Goal: Transaction & Acquisition: Purchase product/service

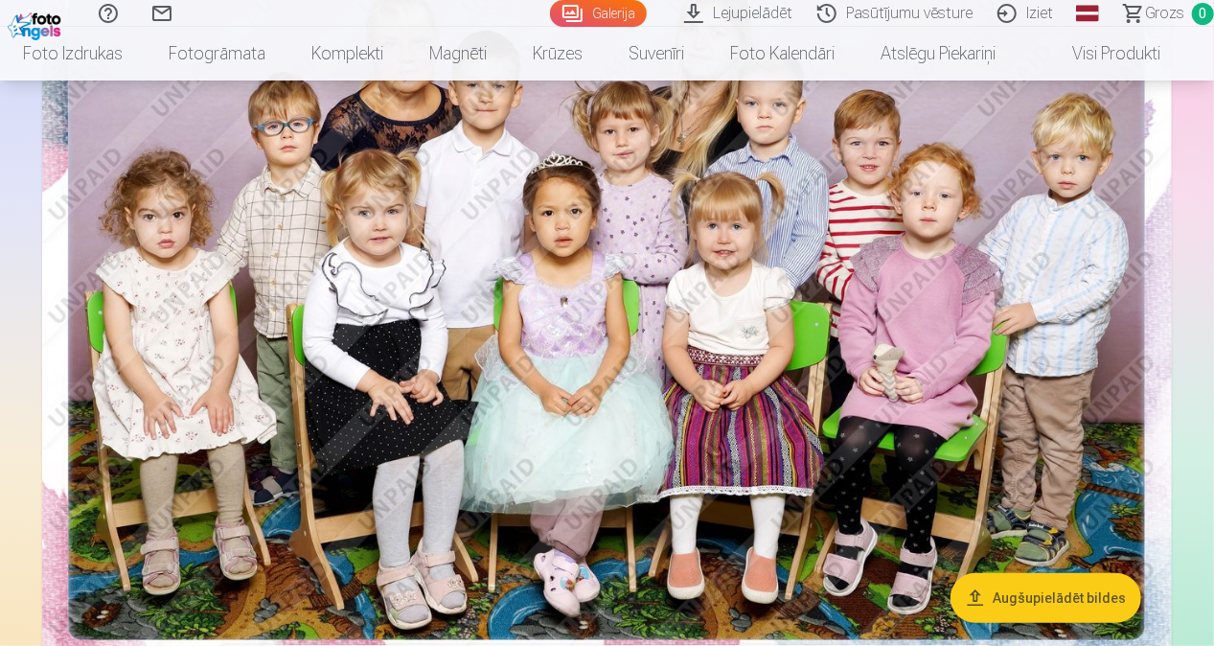
scroll to position [383, 0]
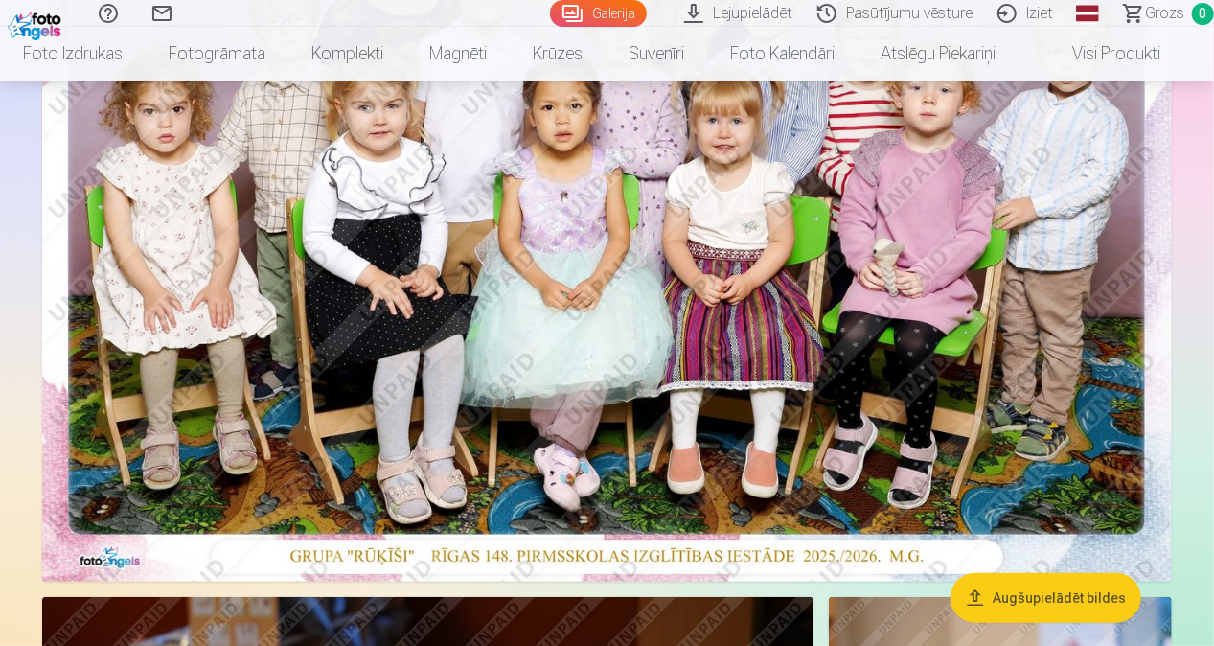
click at [534, 368] on img at bounding box center [607, 205] width 1130 height 754
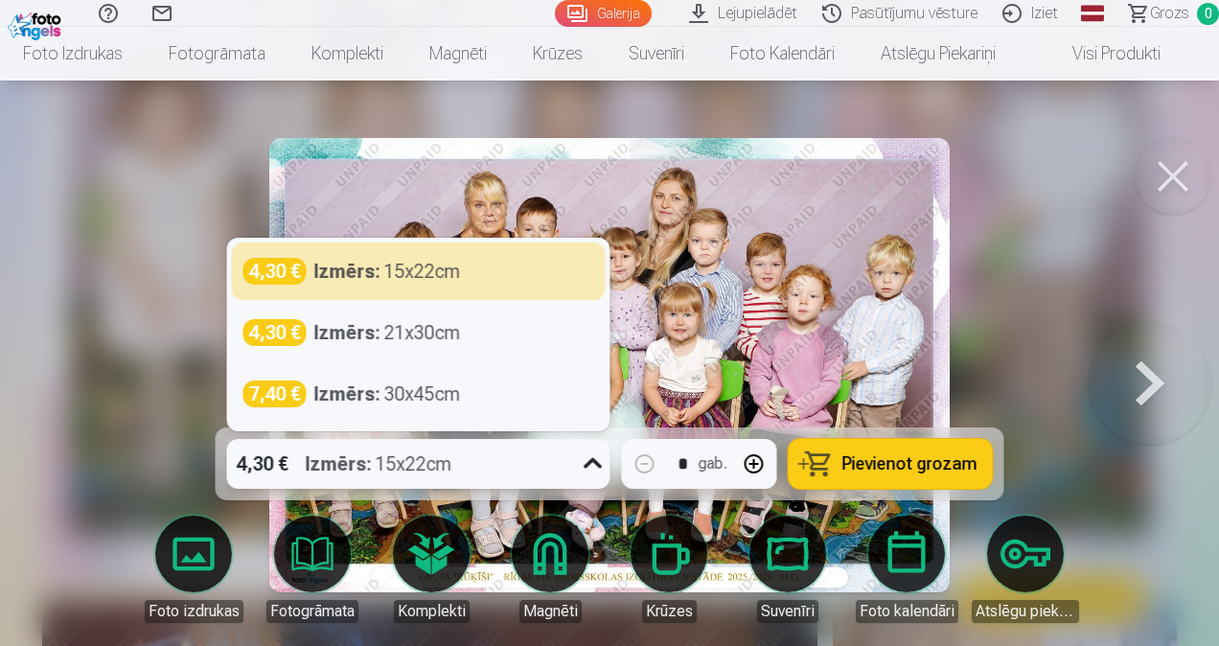
click at [581, 461] on icon at bounding box center [593, 463] width 31 height 31
click at [586, 462] on icon at bounding box center [593, 463] width 31 height 31
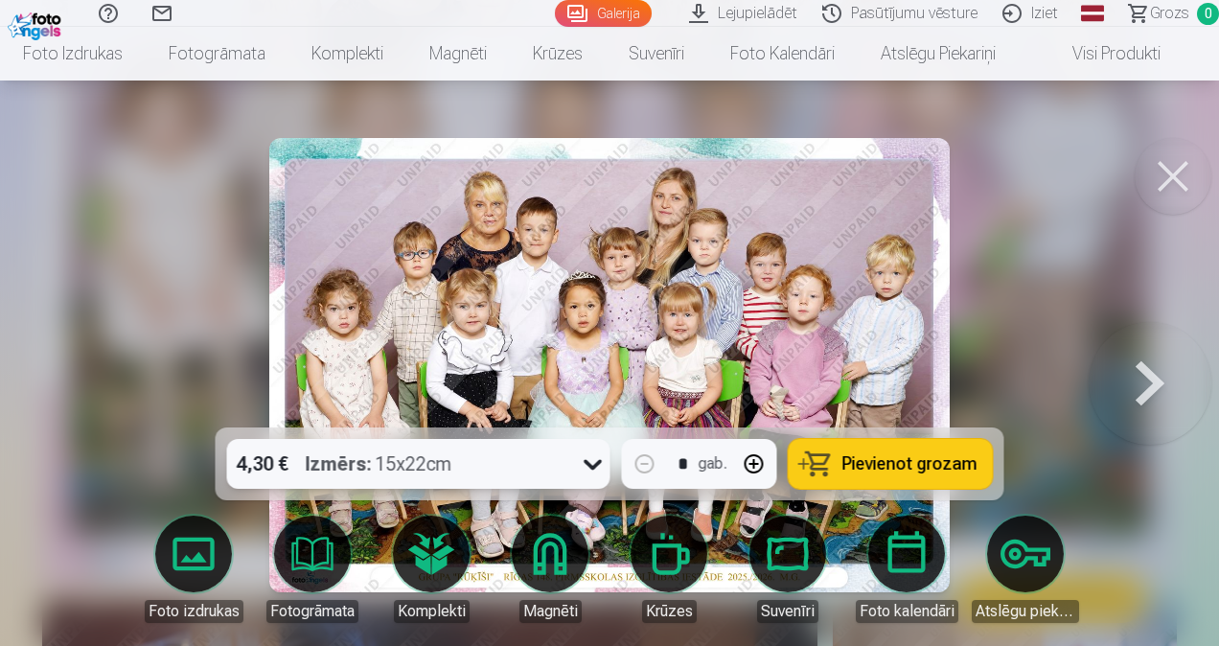
click at [887, 480] on button "Pievienot grozam" at bounding box center [891, 464] width 204 height 50
click at [1163, 195] on button at bounding box center [1173, 176] width 77 height 77
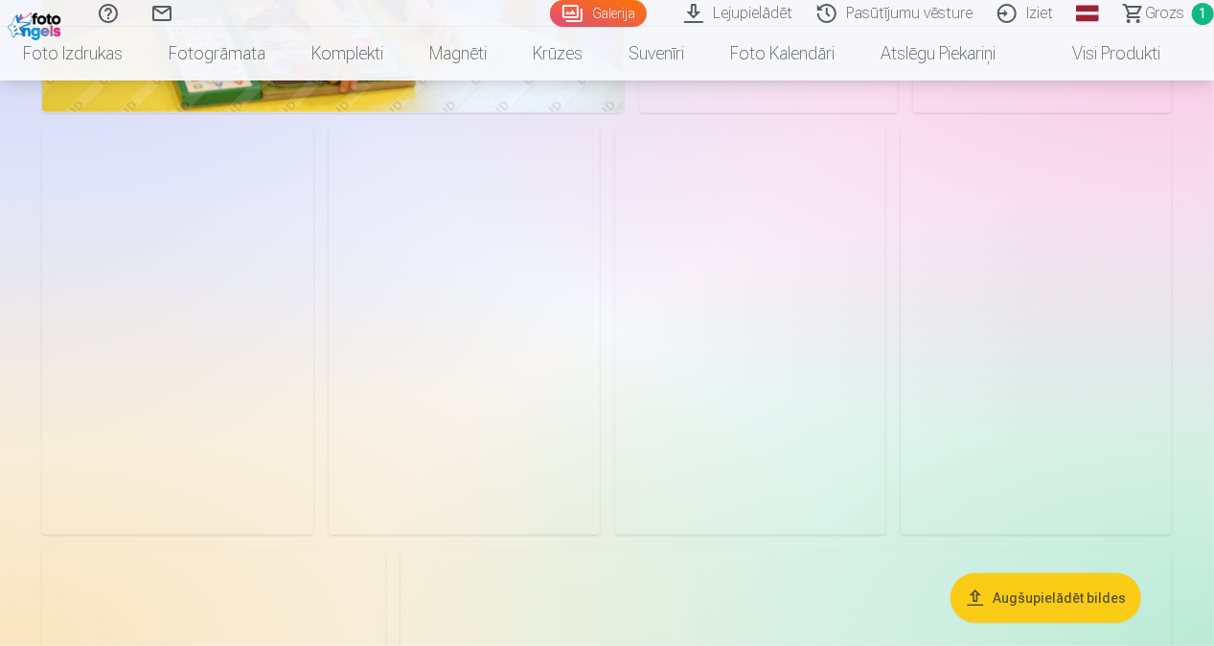
scroll to position [4121, 0]
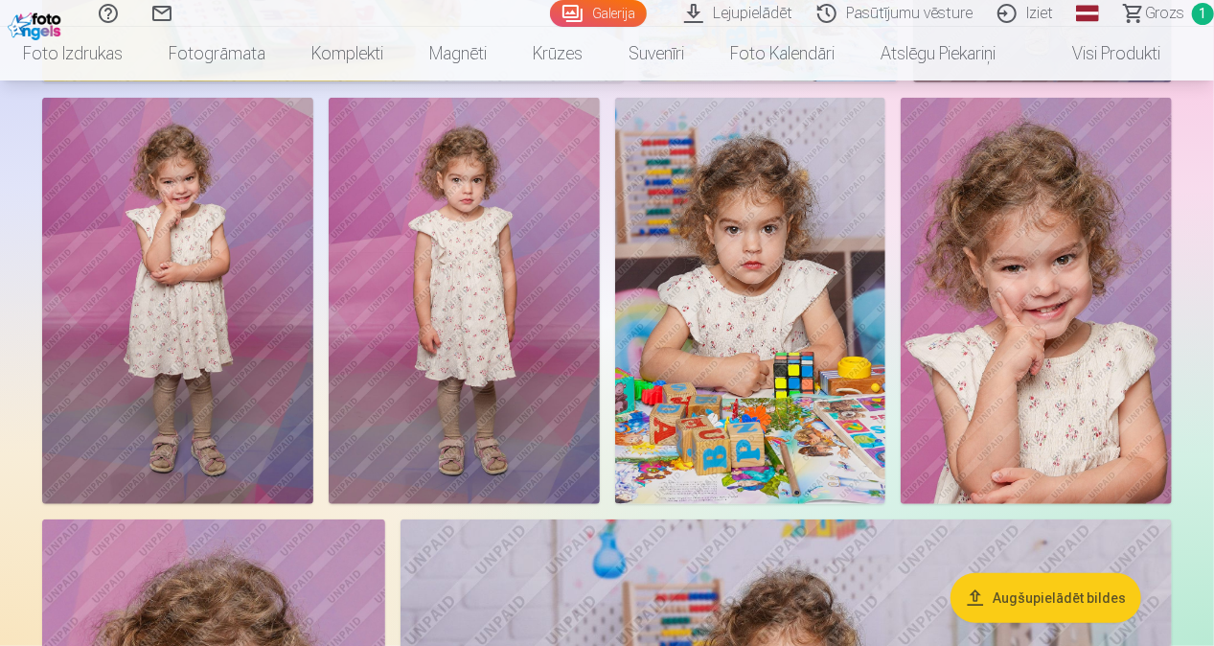
click at [1020, 307] on img at bounding box center [1036, 301] width 271 height 406
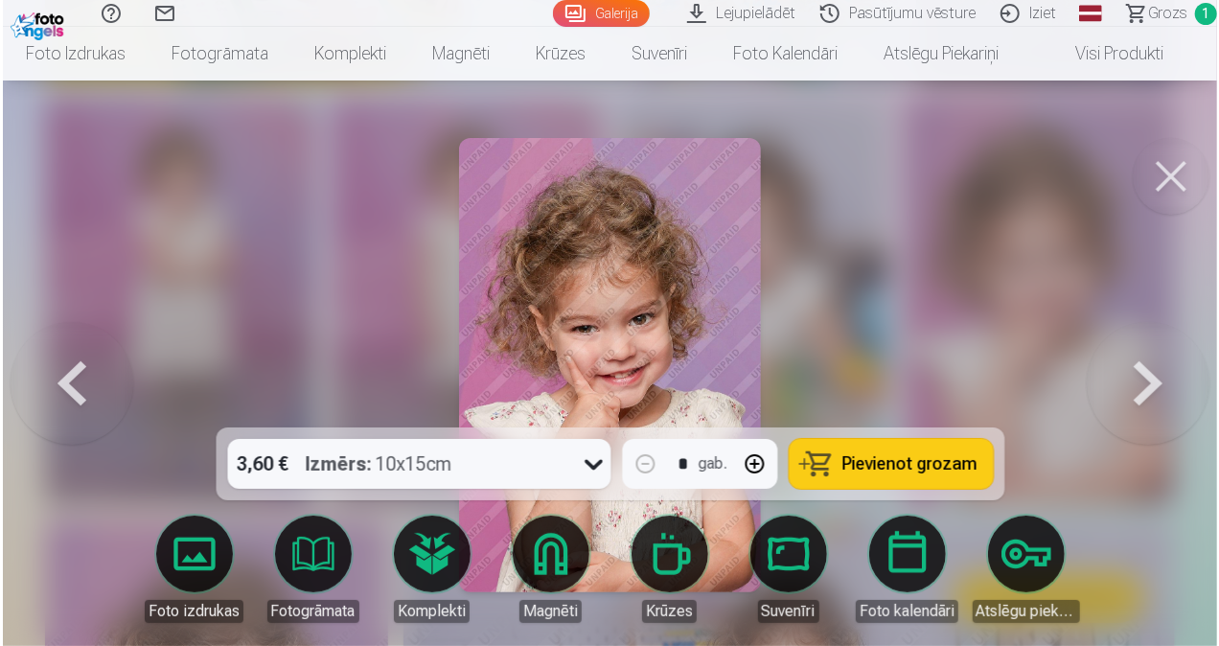
scroll to position [4134, 0]
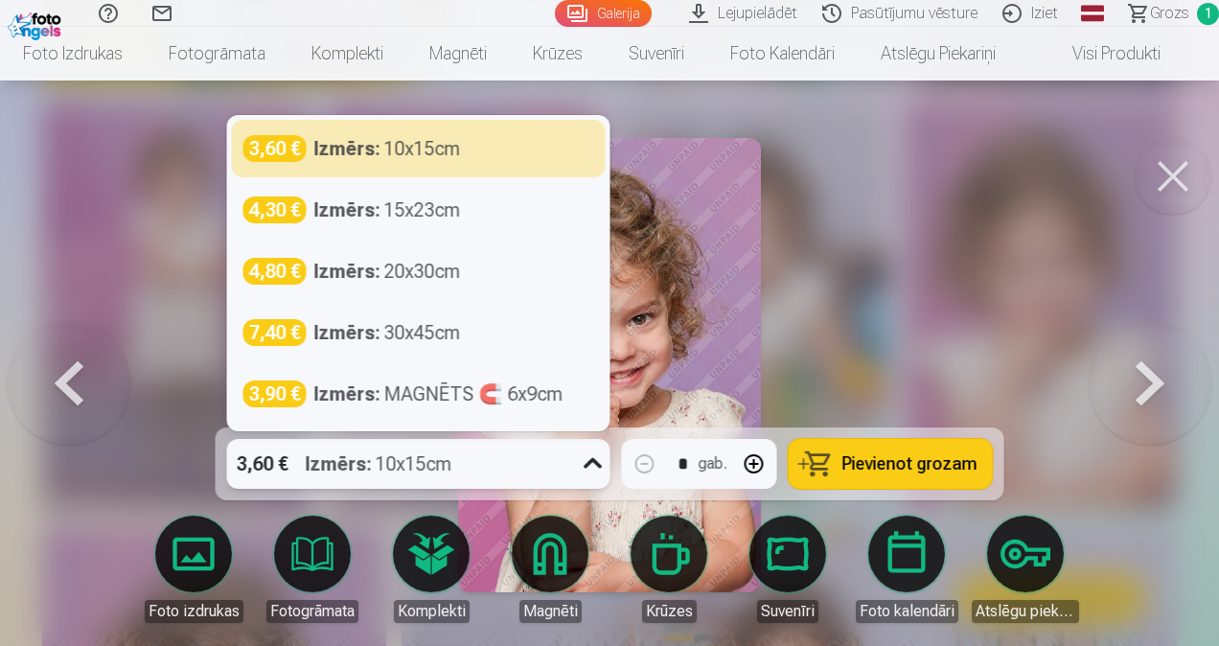
click at [600, 468] on icon at bounding box center [593, 463] width 31 height 31
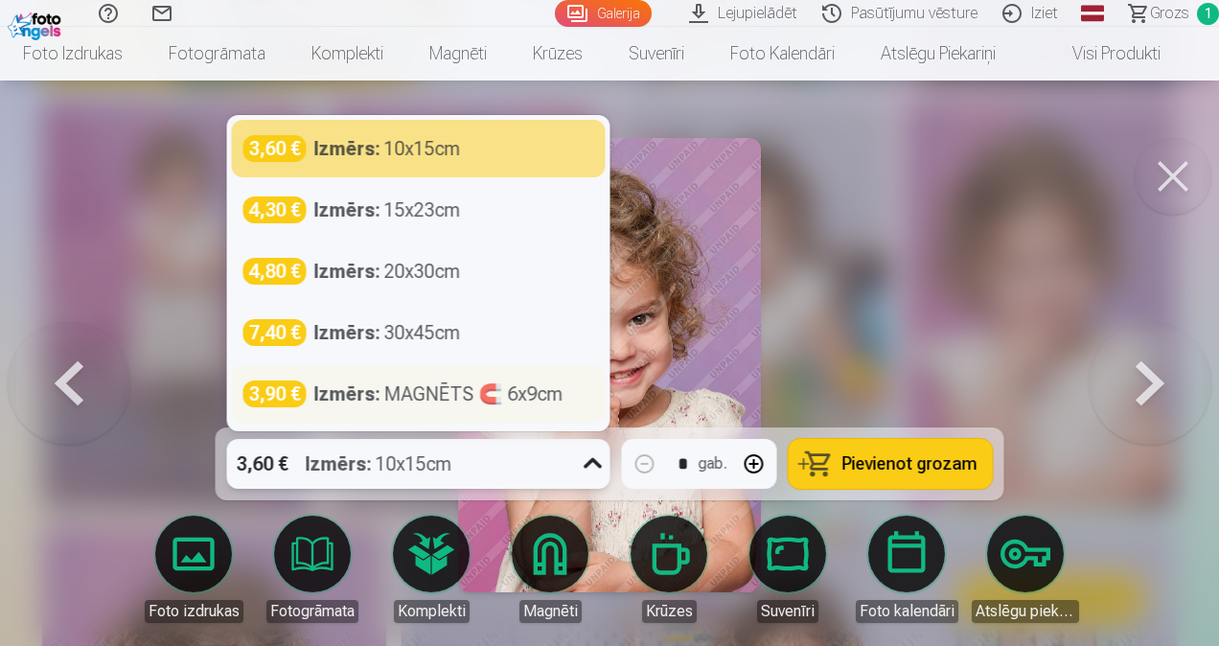
click at [477, 386] on div "Izmērs : MAGNĒTS 🧲 6x9cm" at bounding box center [438, 393] width 249 height 27
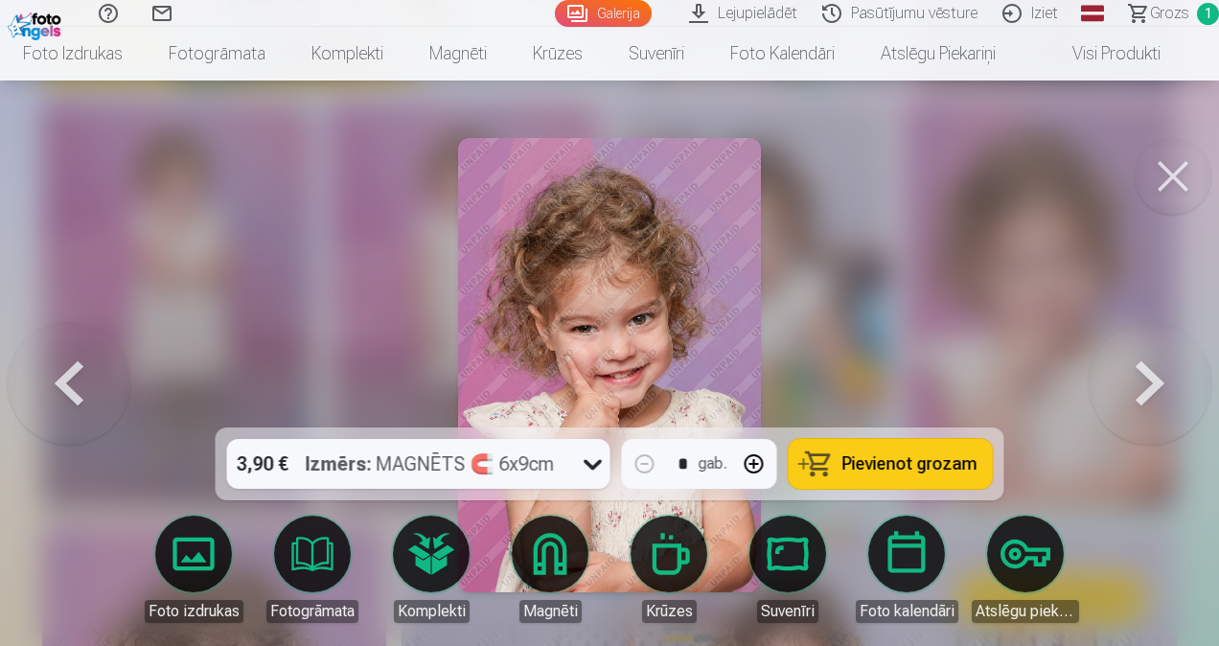
click at [755, 464] on button "button" at bounding box center [754, 464] width 46 height 46
click at [926, 472] on span "Pievienot grozam" at bounding box center [909, 463] width 135 height 17
type input "*"
click at [897, 379] on div at bounding box center [609, 323] width 1219 height 646
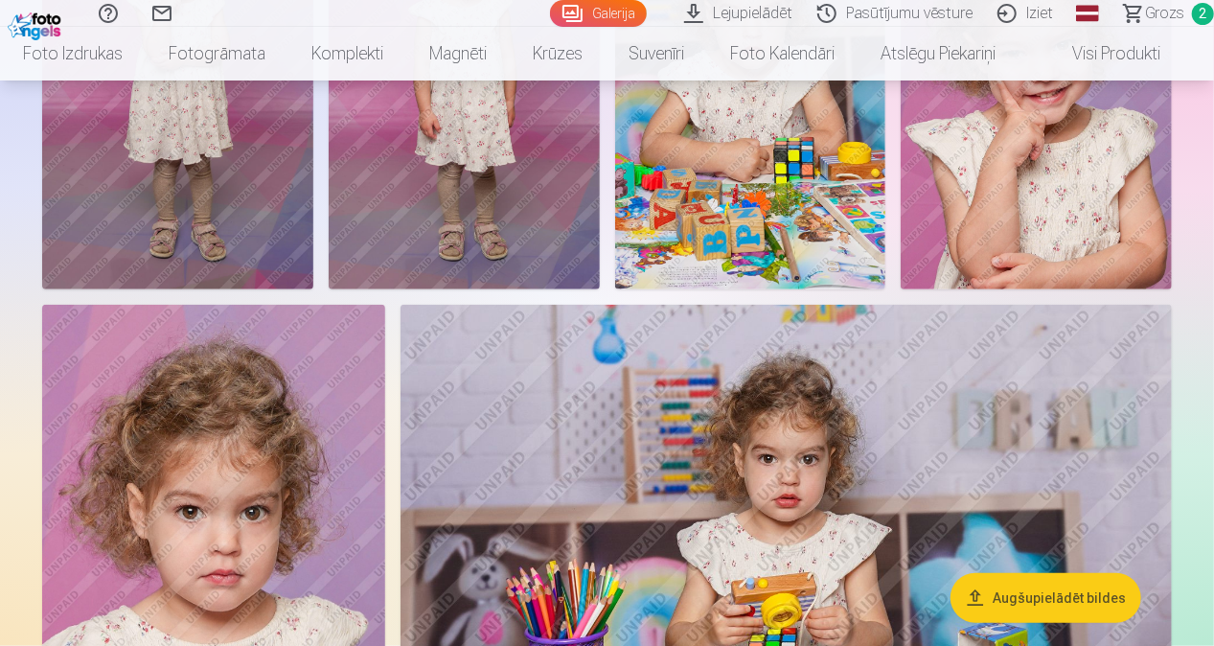
scroll to position [4600, 0]
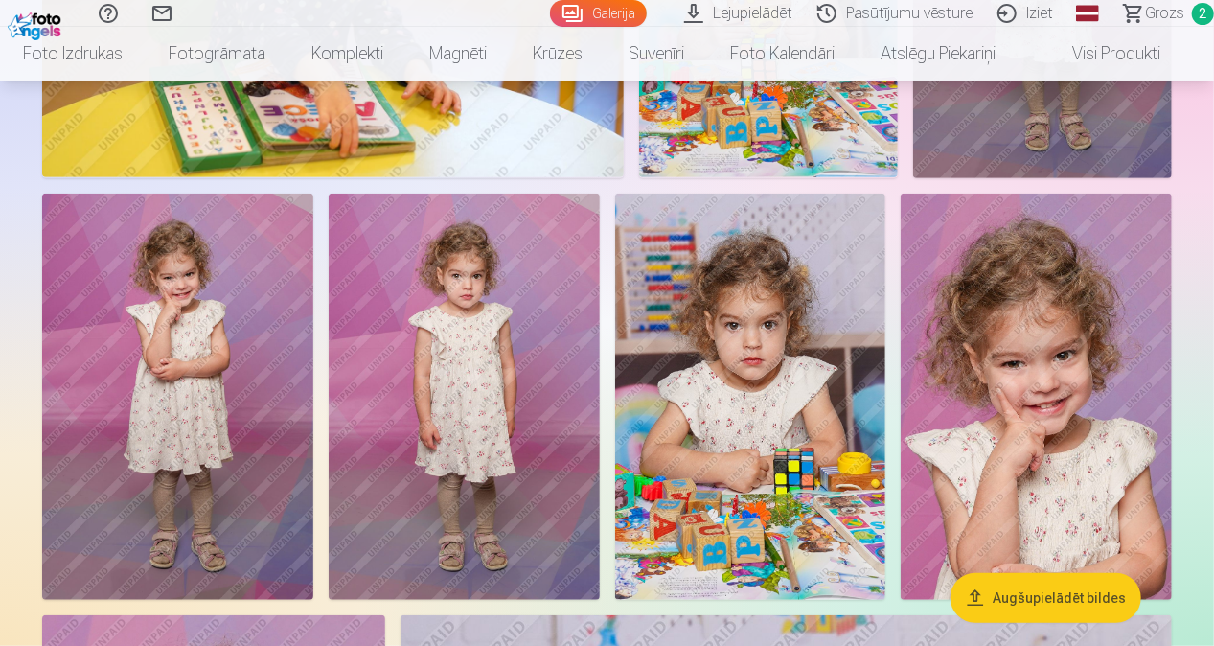
click at [788, 410] on img at bounding box center [750, 397] width 271 height 406
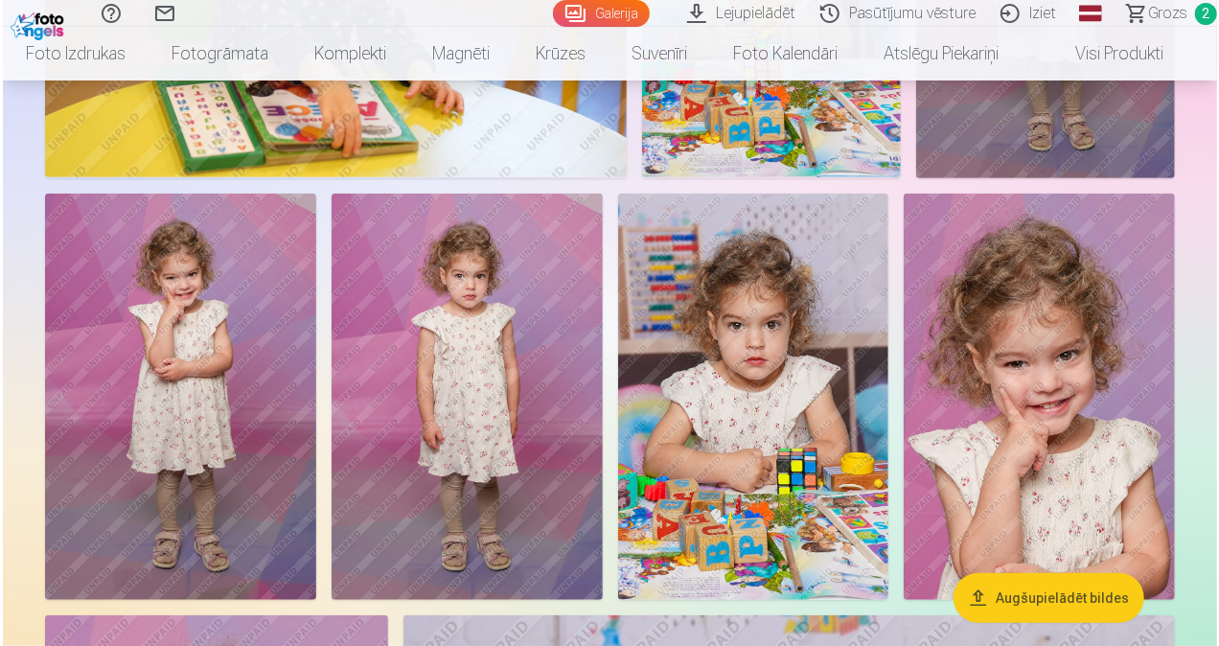
scroll to position [4038, 0]
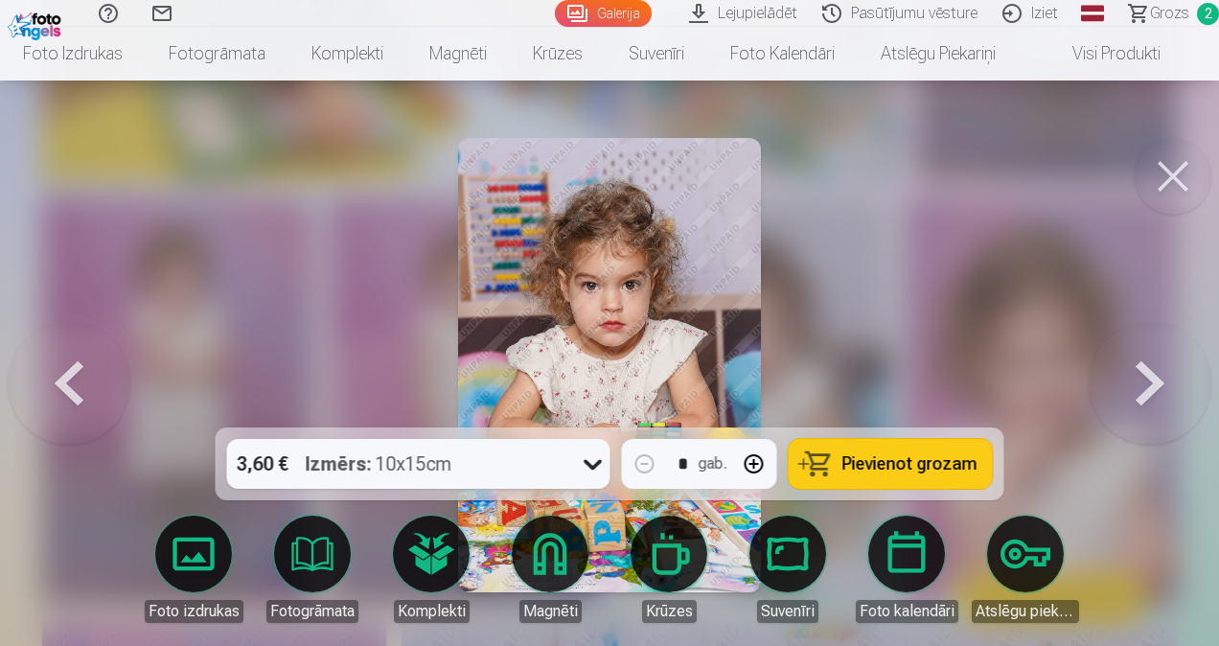
click at [586, 467] on icon at bounding box center [593, 463] width 31 height 31
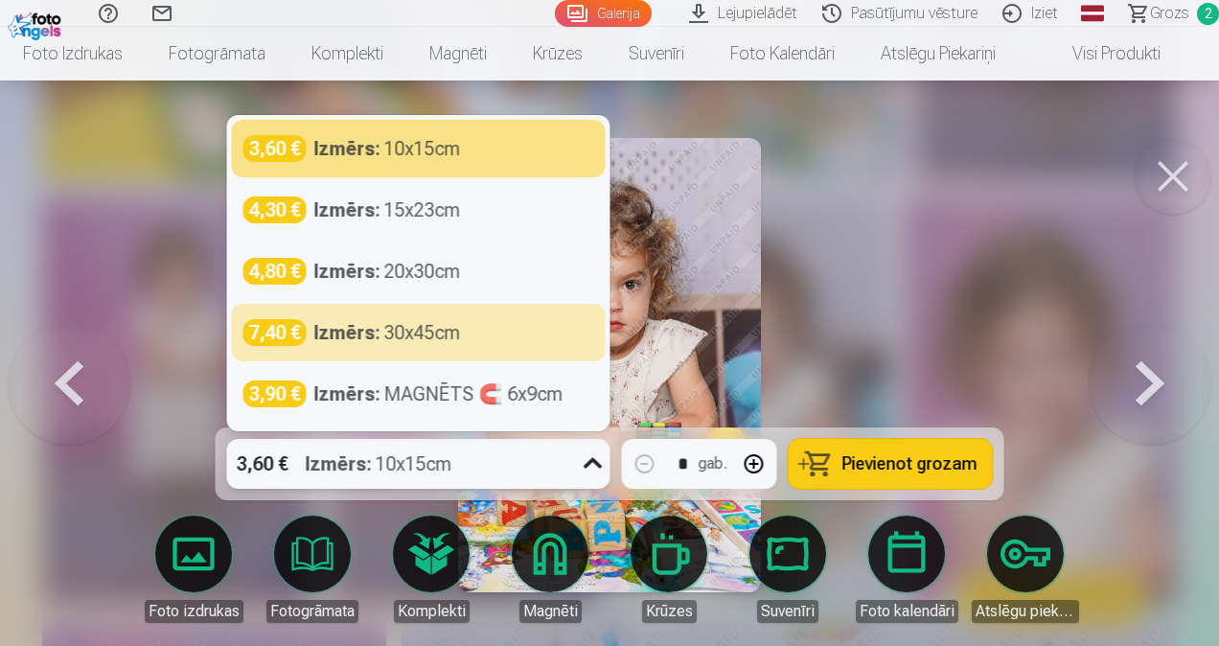
click at [930, 312] on div at bounding box center [609, 323] width 1219 height 646
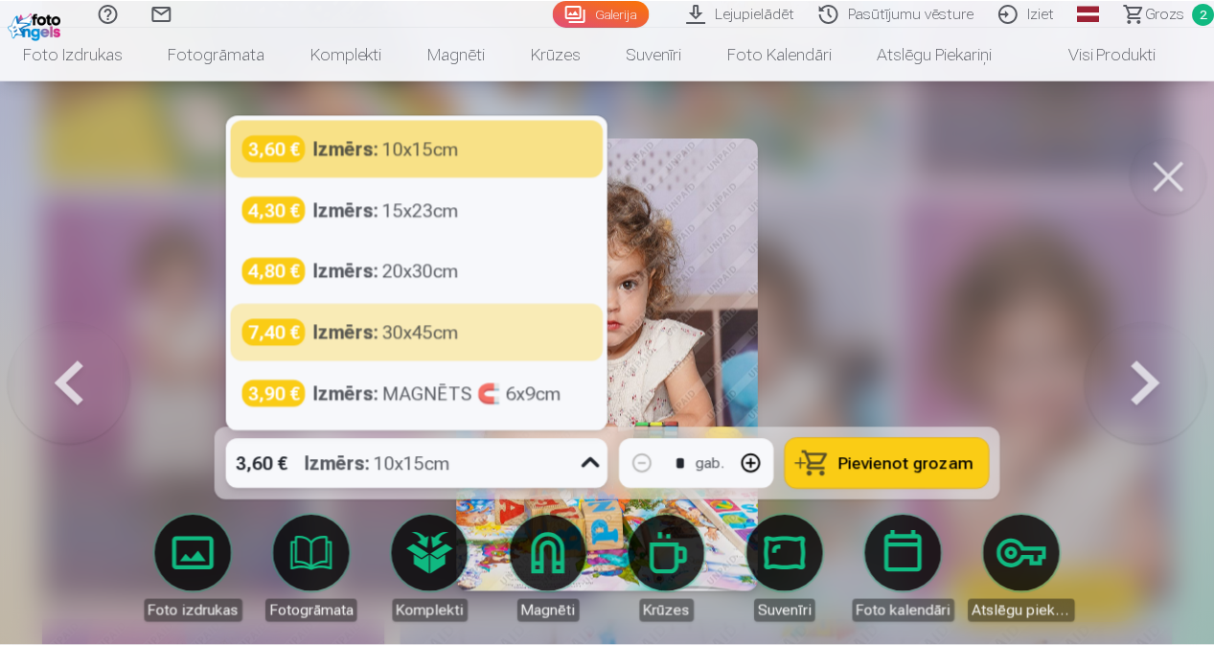
scroll to position [4025, 0]
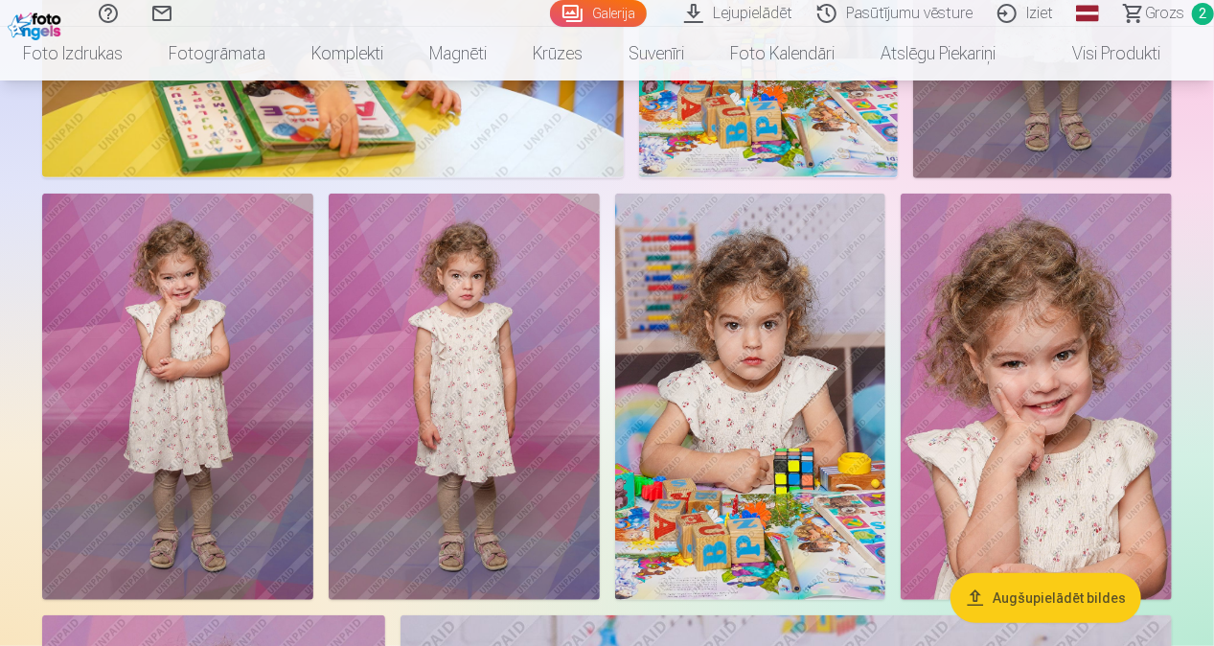
click at [258, 410] on img at bounding box center [177, 397] width 271 height 406
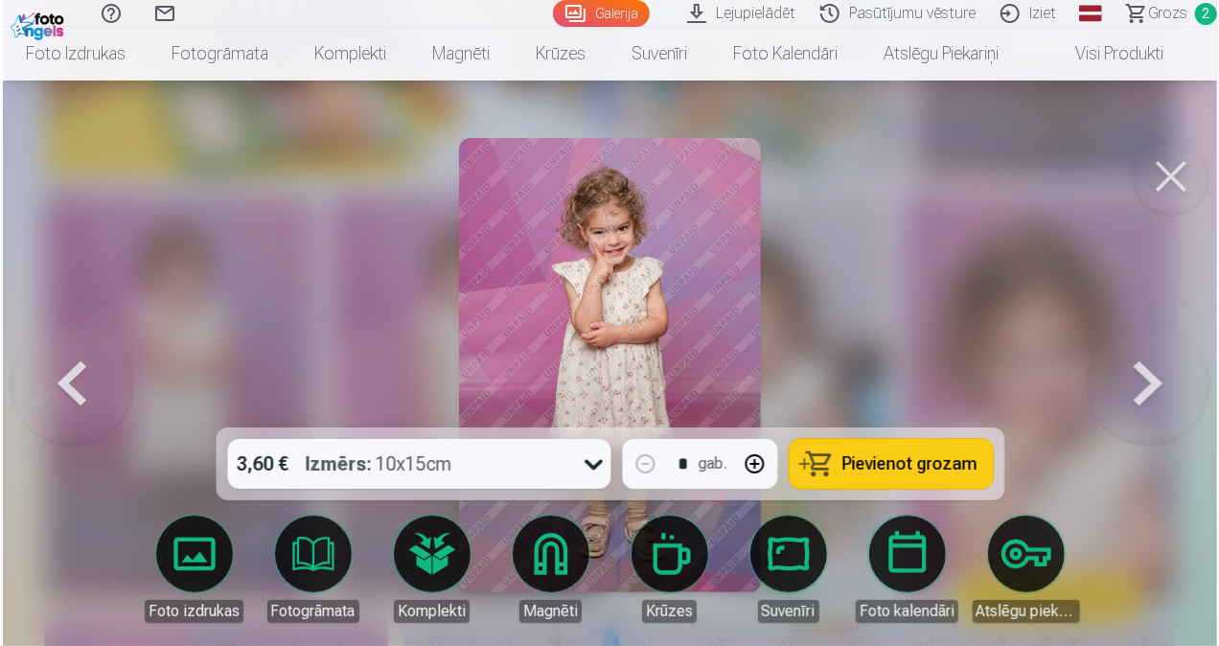
scroll to position [4038, 0]
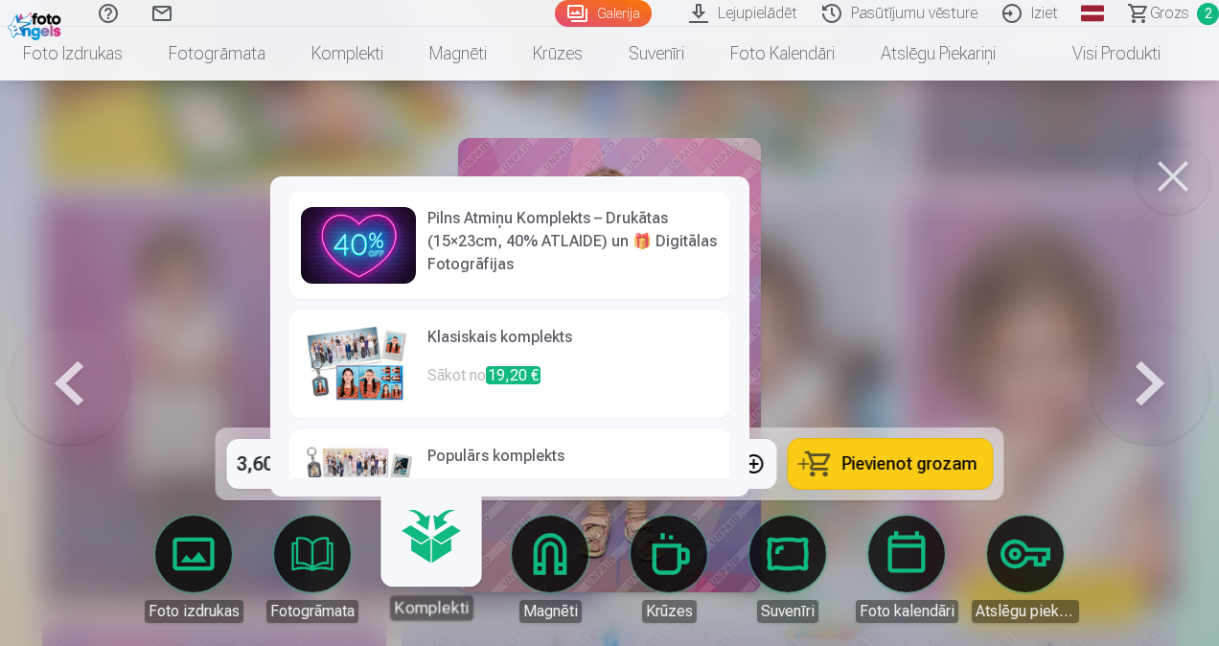
click at [450, 581] on link "Komplekti" at bounding box center [431, 561] width 118 height 118
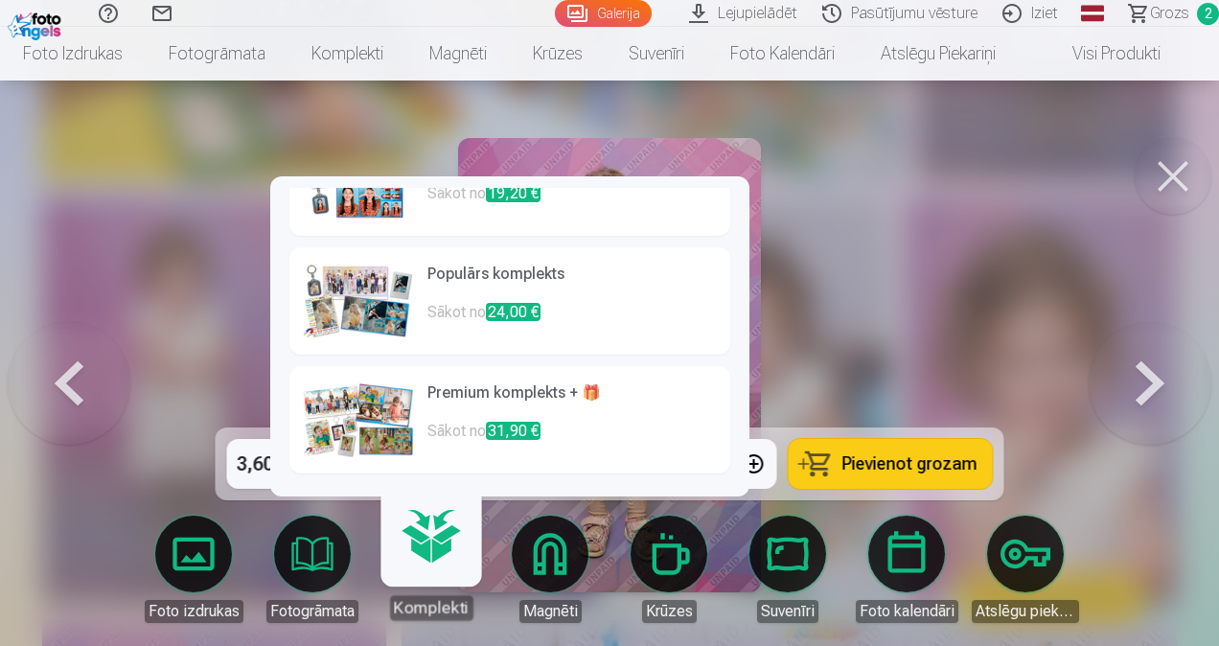
scroll to position [0, 0]
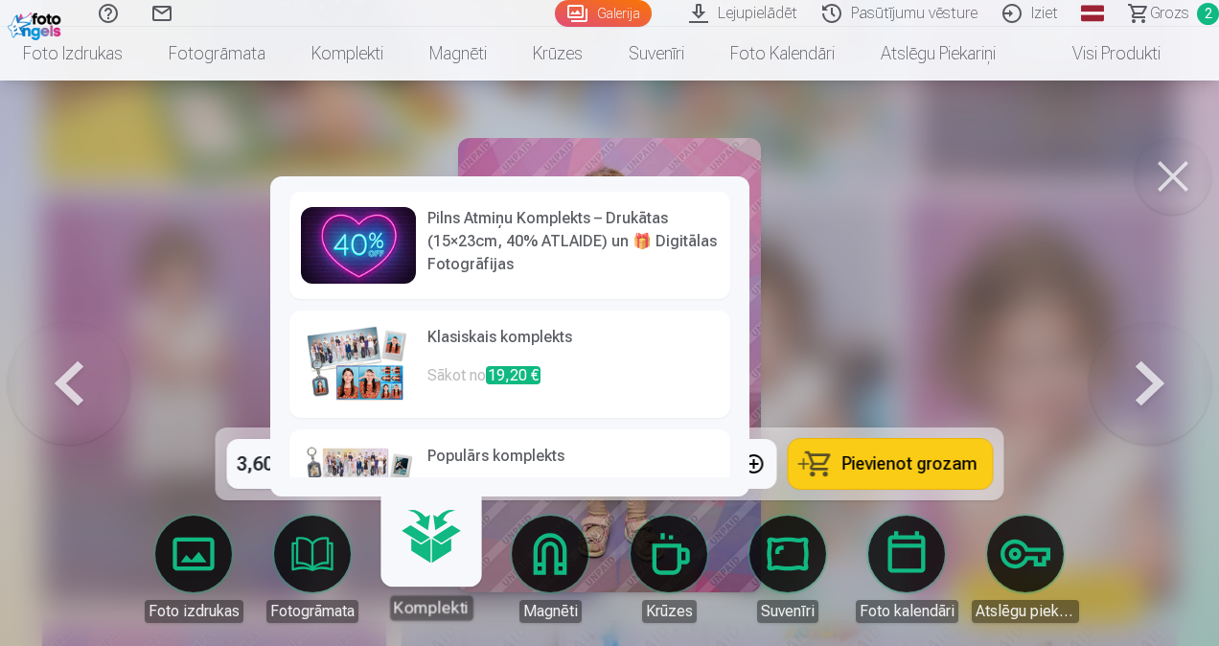
click at [613, 367] on p "Sākot no 19,20 €" at bounding box center [572, 383] width 291 height 38
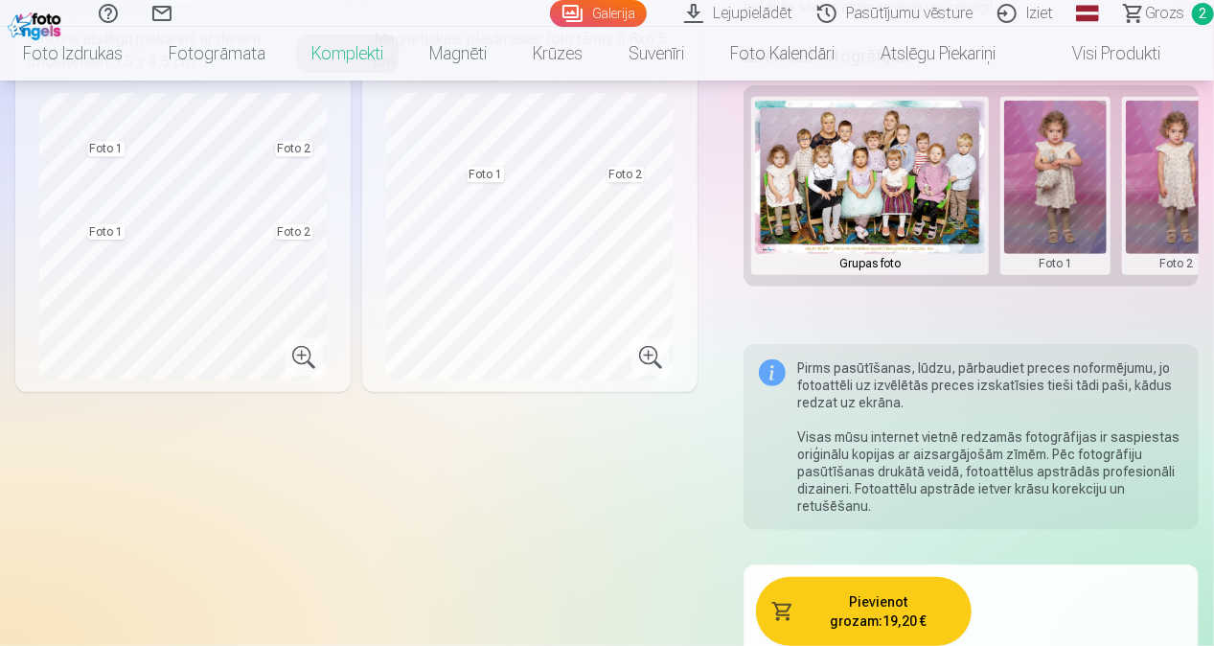
scroll to position [287, 0]
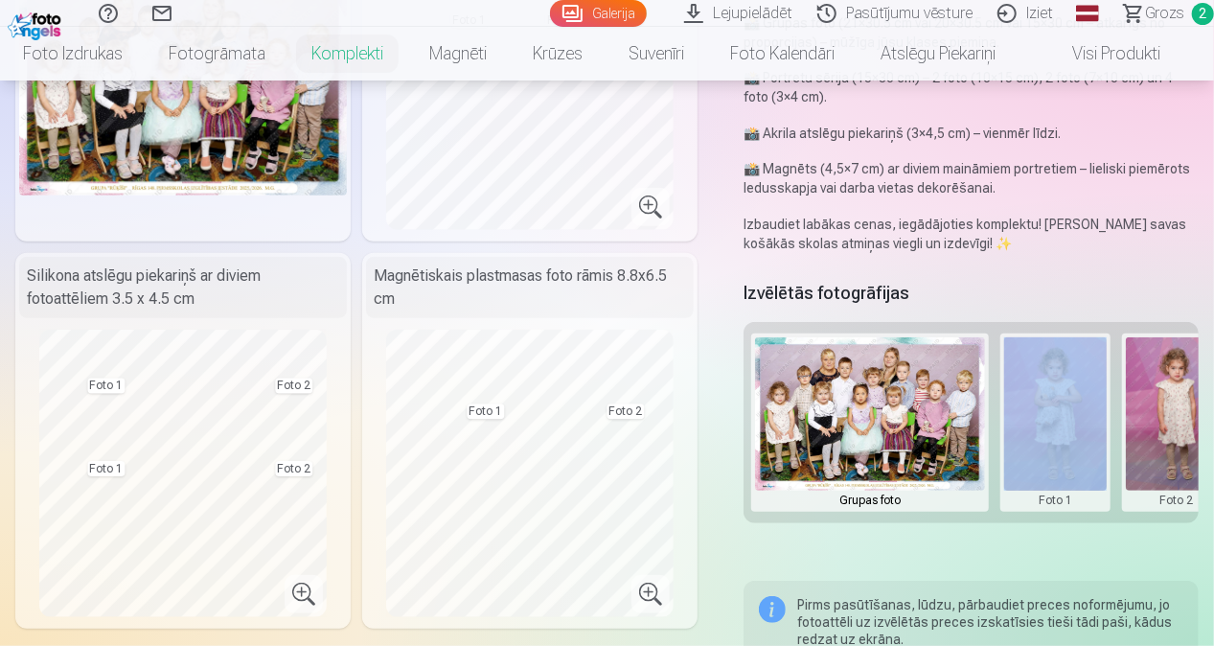
drag, startPoint x: 946, startPoint y: 527, endPoint x: 1032, endPoint y: 524, distance: 86.3
click at [1032, 523] on div "Grupas foto Foto 1 Foto 2" at bounding box center [971, 422] width 455 height 201
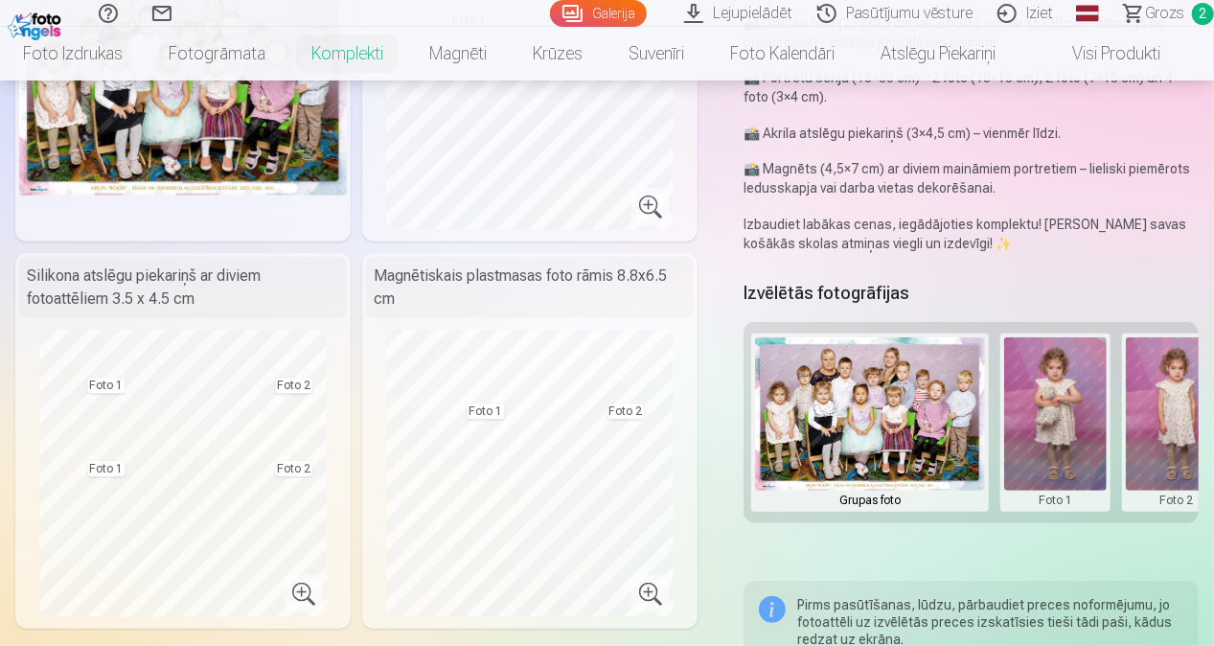
click at [1152, 521] on div "Grupas foto Foto 1 Foto 2" at bounding box center [971, 422] width 455 height 201
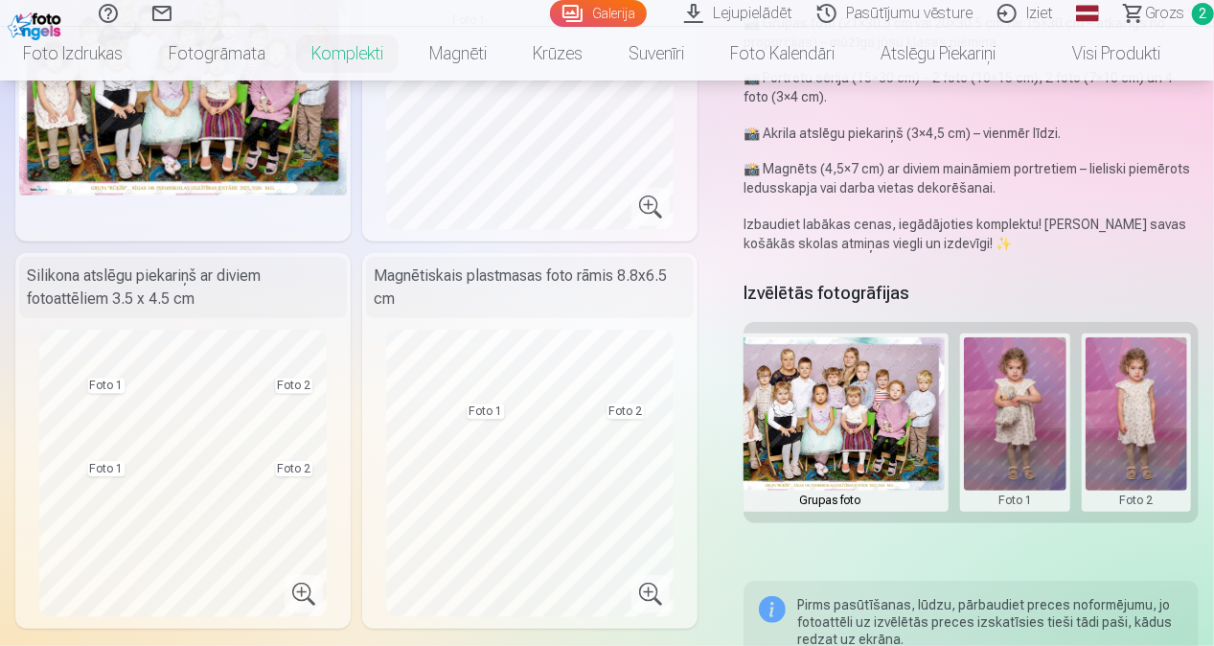
scroll to position [0, 0]
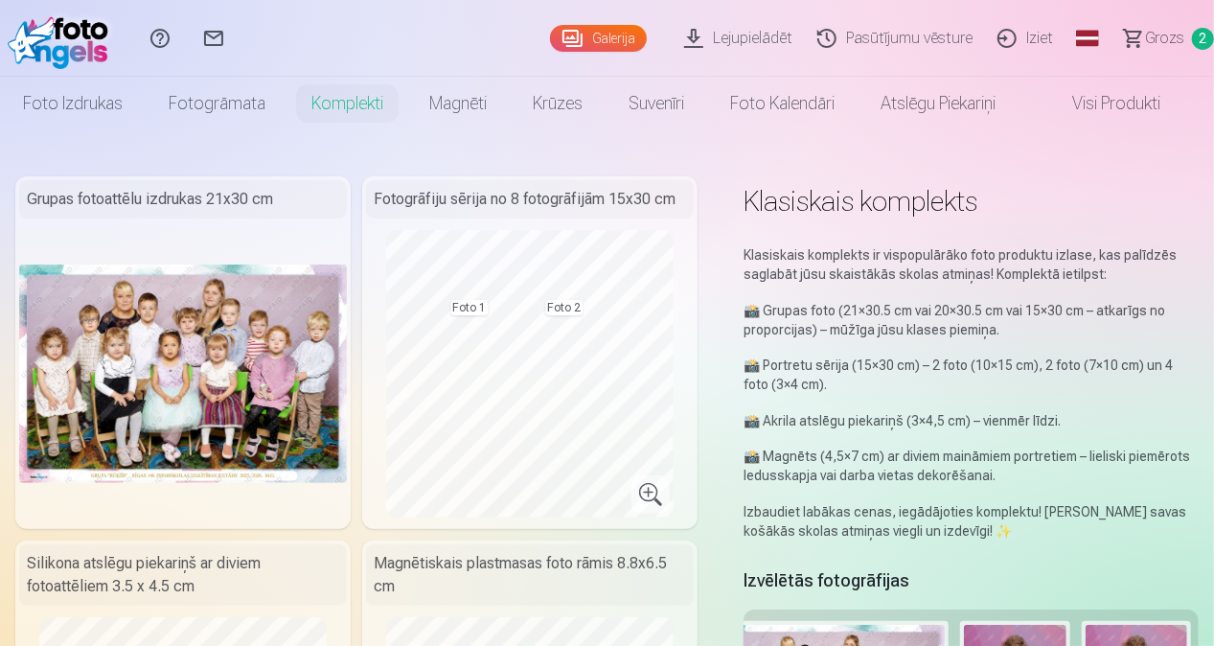
click at [1161, 40] on span "Grozs" at bounding box center [1164, 38] width 39 height 23
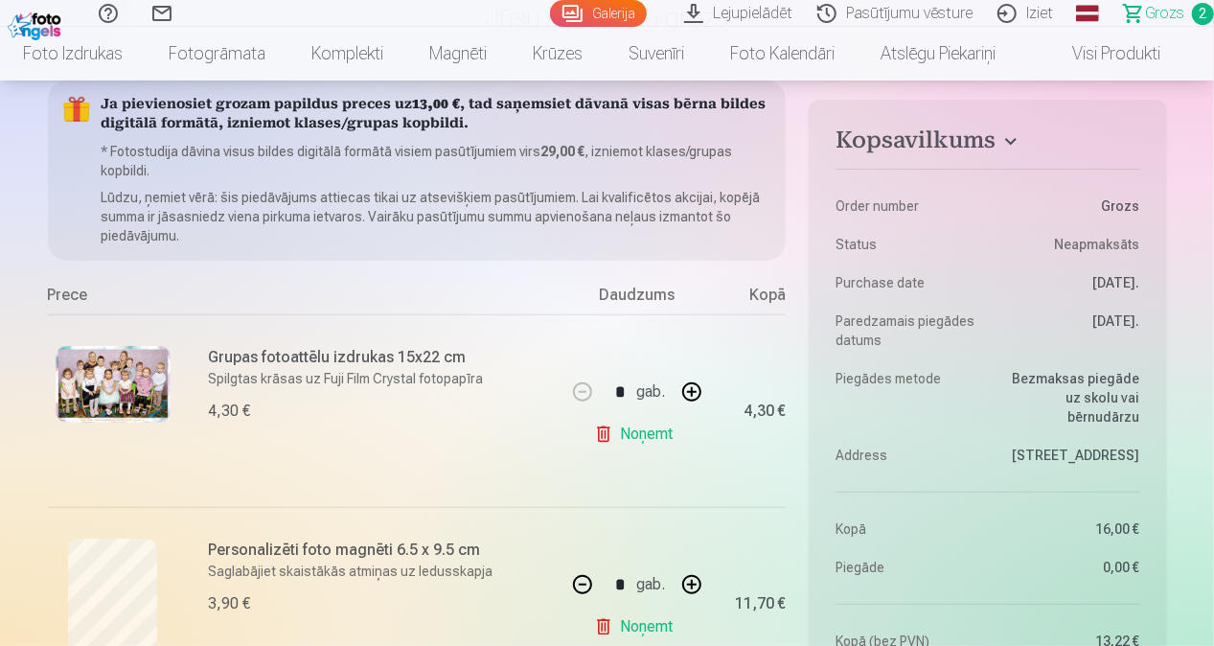
scroll to position [96, 0]
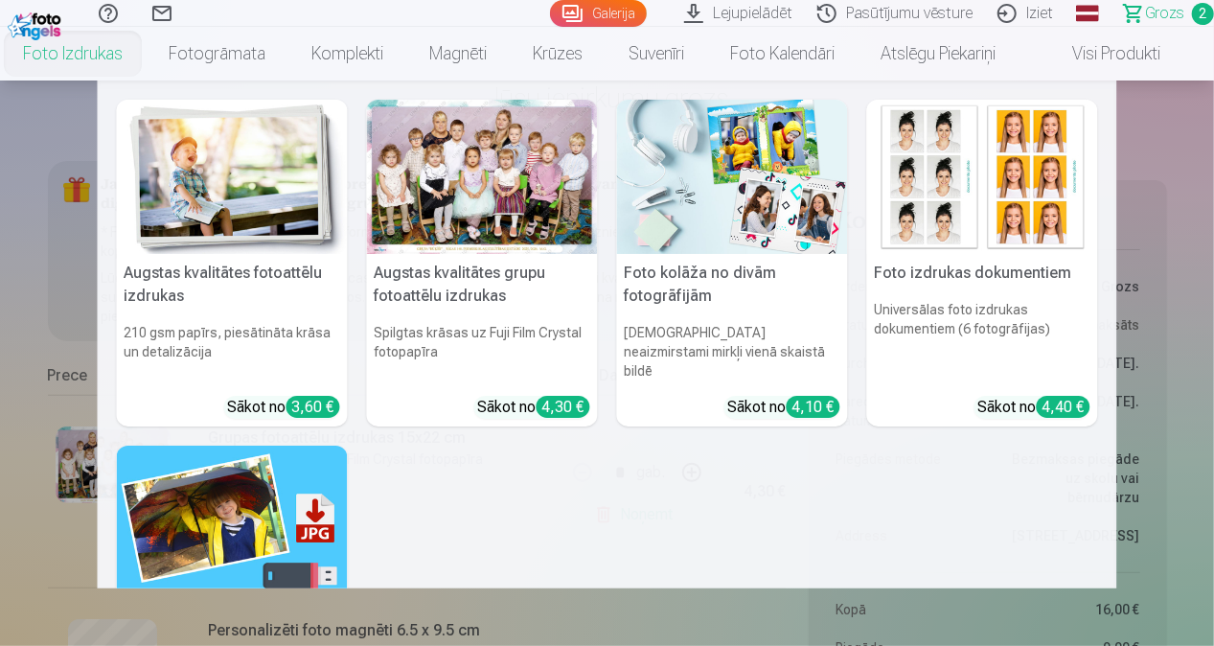
click at [52, 58] on link "Foto izdrukas" at bounding box center [73, 54] width 146 height 54
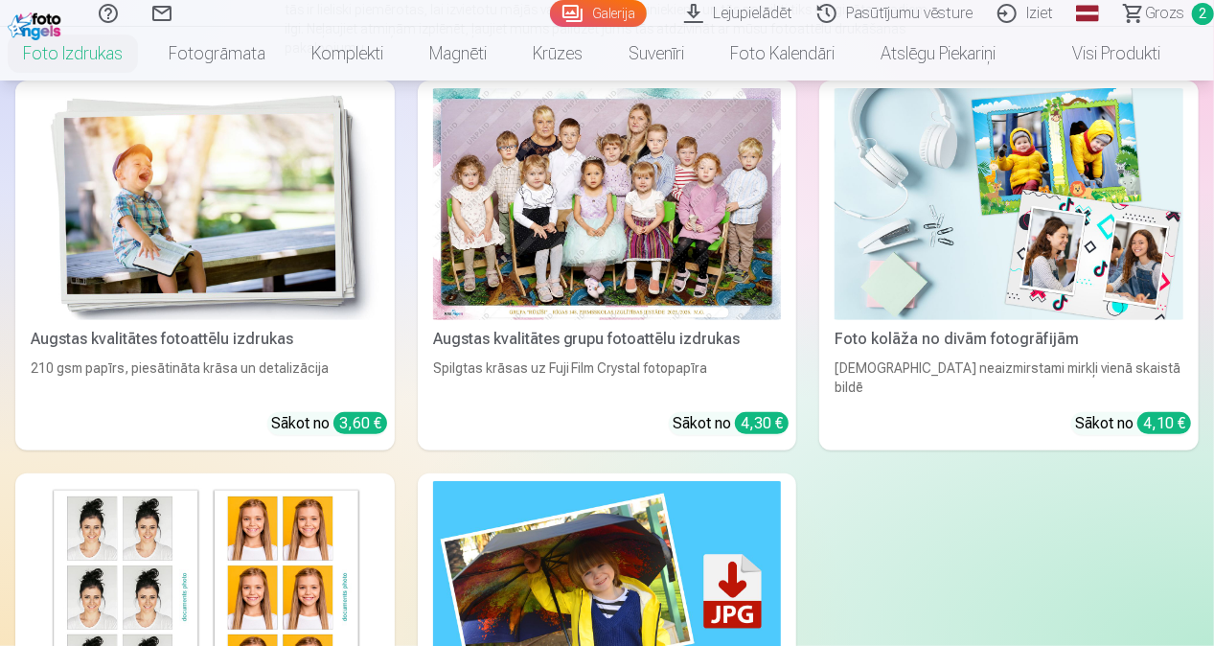
scroll to position [287, 0]
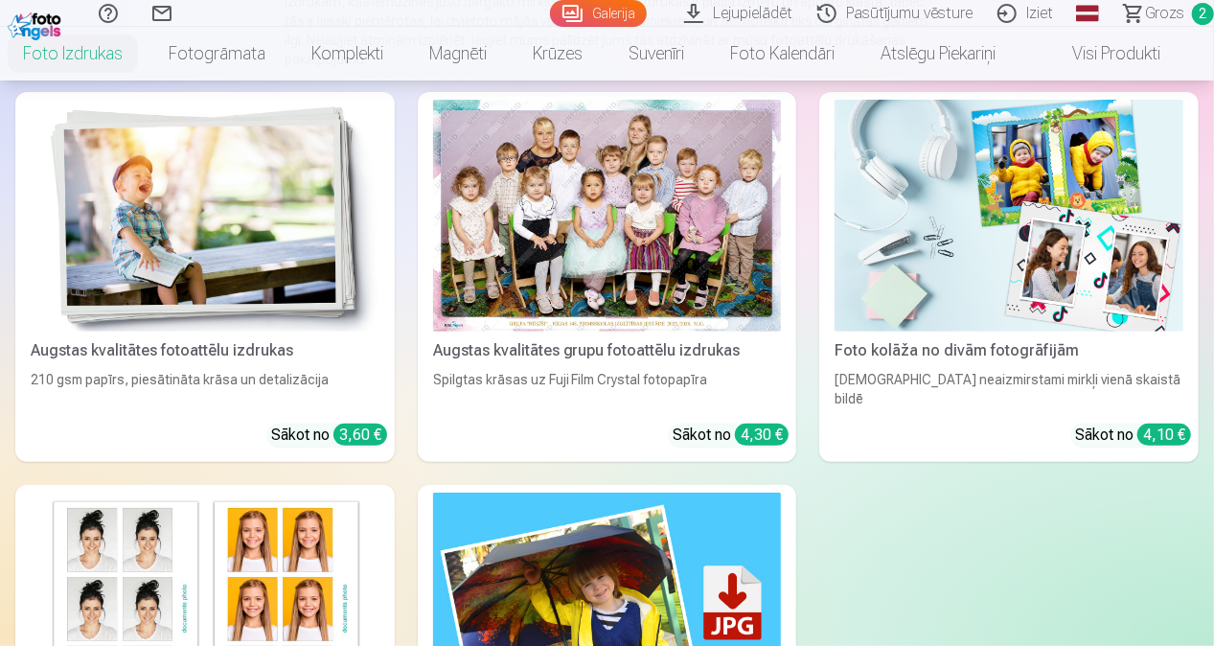
click at [1155, 222] on img at bounding box center [1009, 216] width 349 height 232
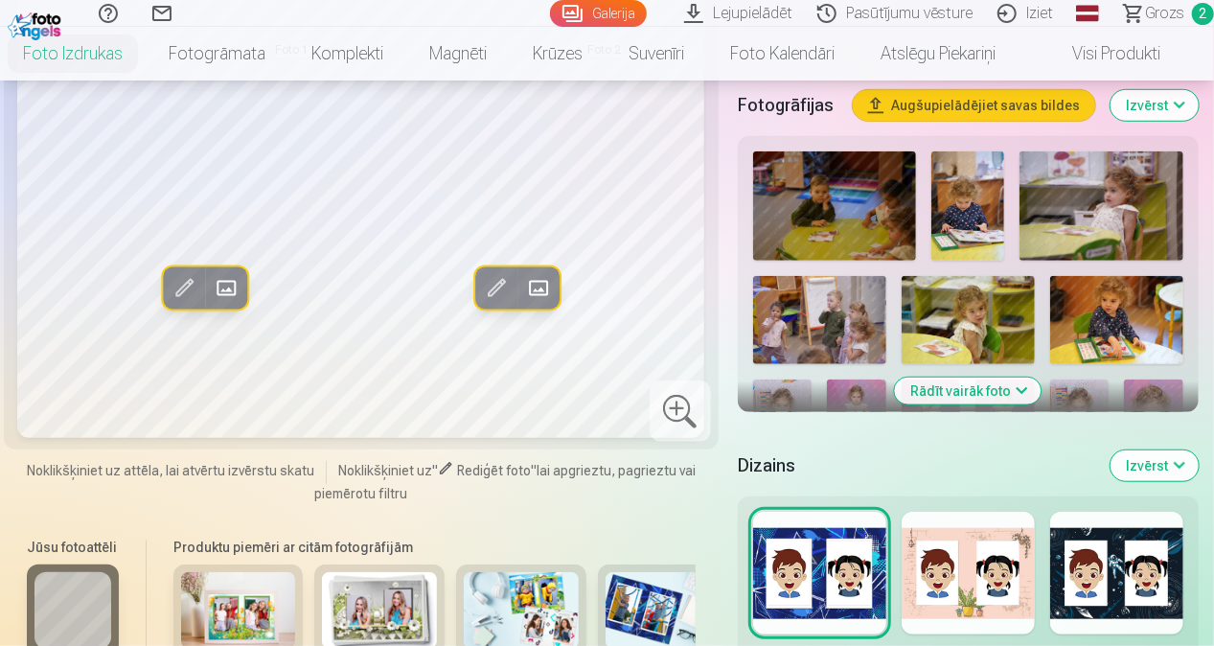
scroll to position [671, 0]
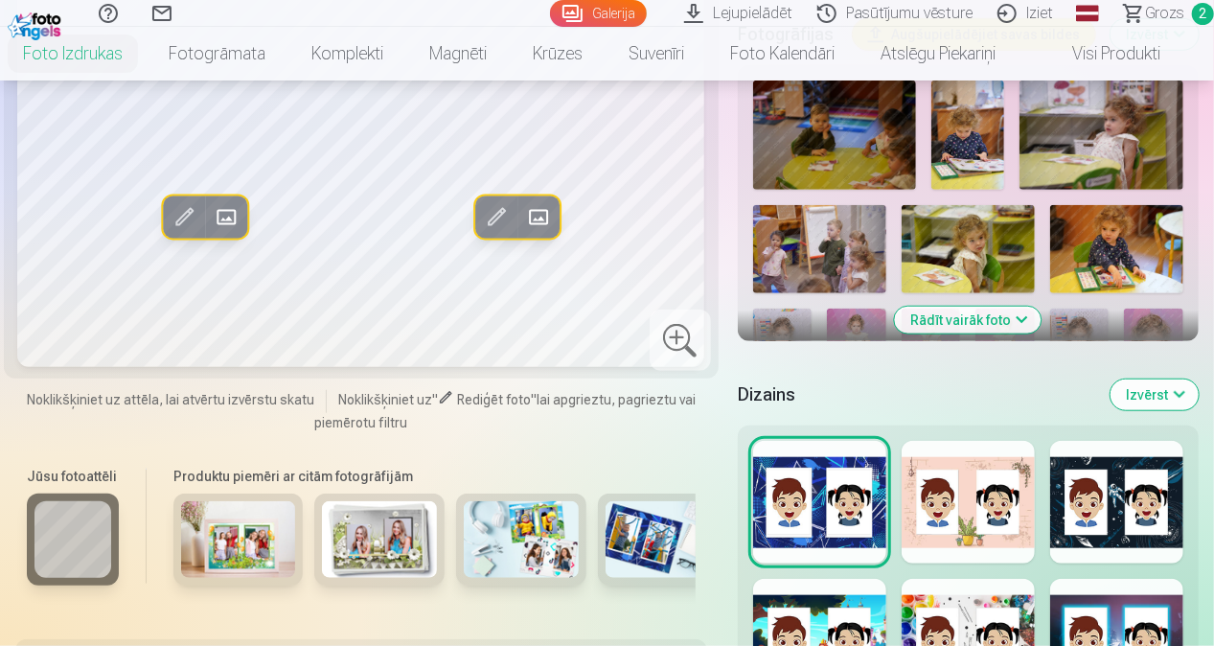
click at [958, 316] on button "Rādīt vairāk foto" at bounding box center [968, 320] width 147 height 27
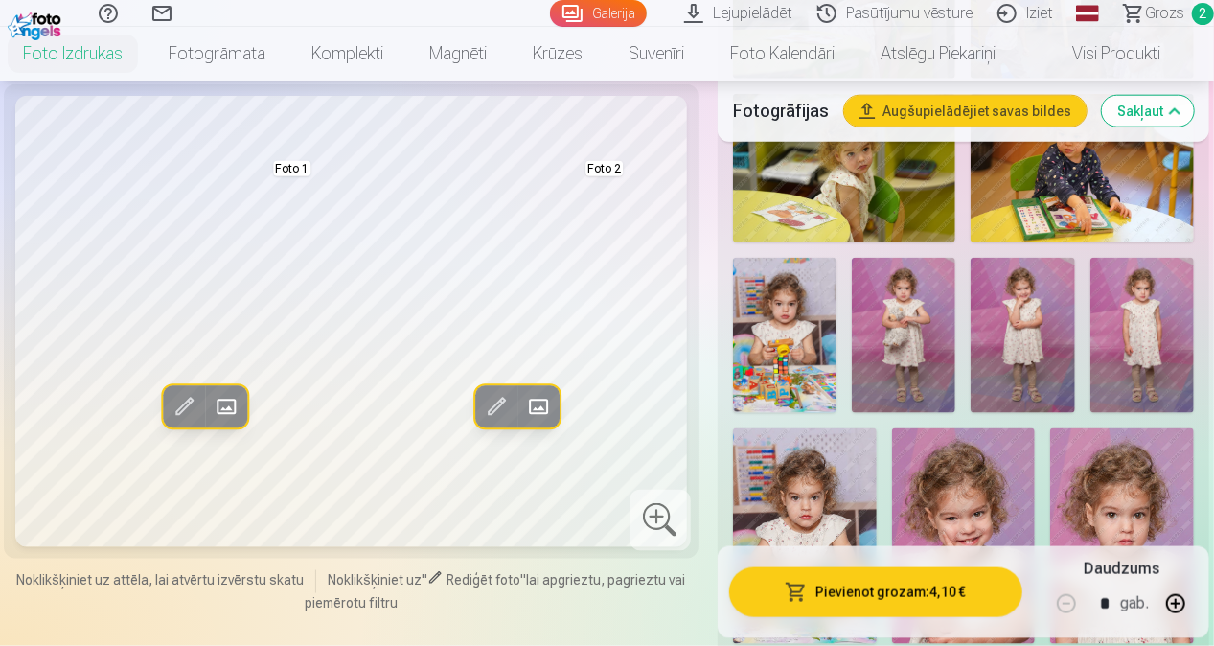
scroll to position [1054, 0]
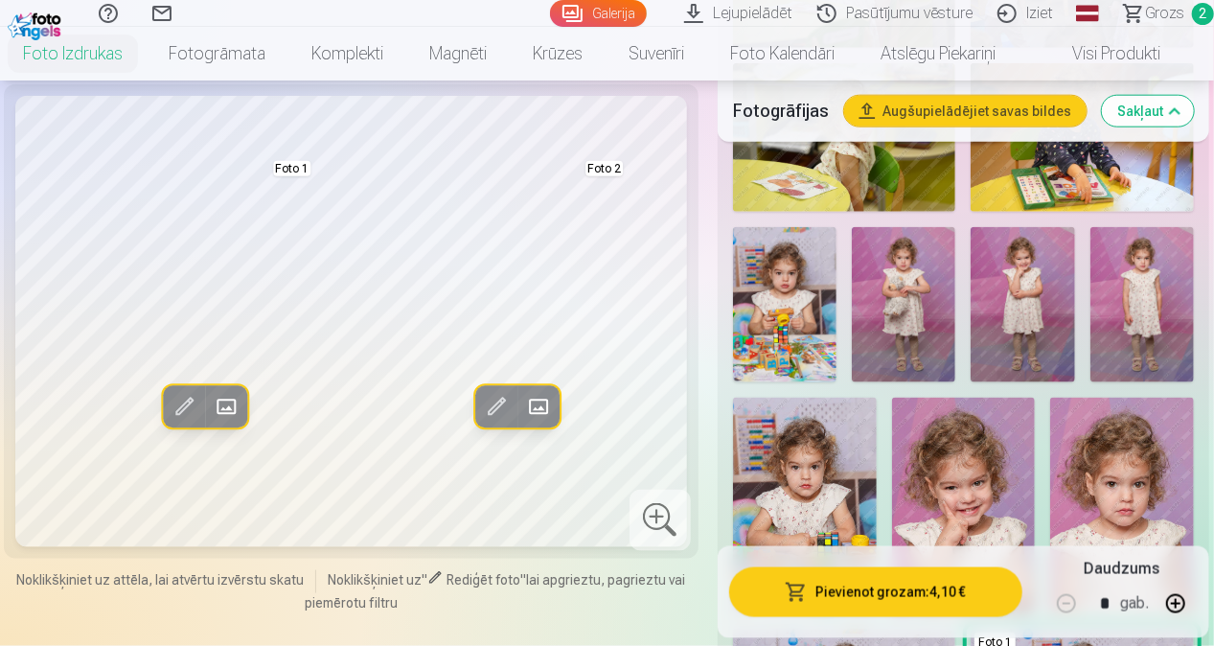
click at [908, 286] on img at bounding box center [903, 304] width 103 height 155
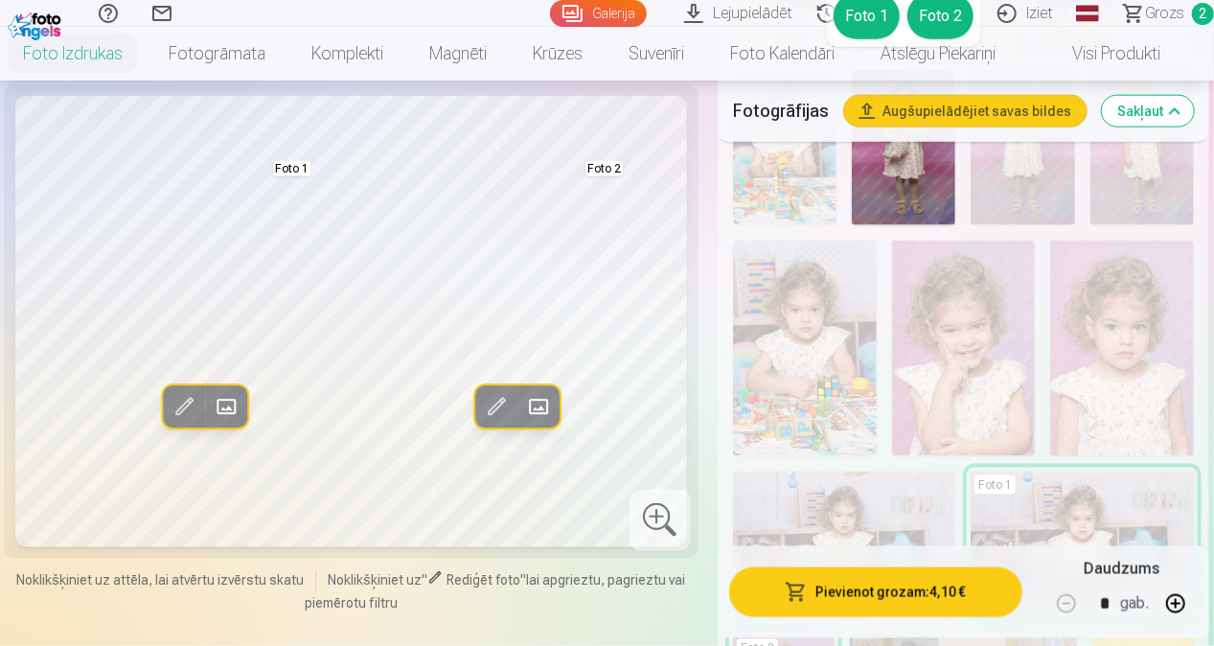
scroll to position [1342, 0]
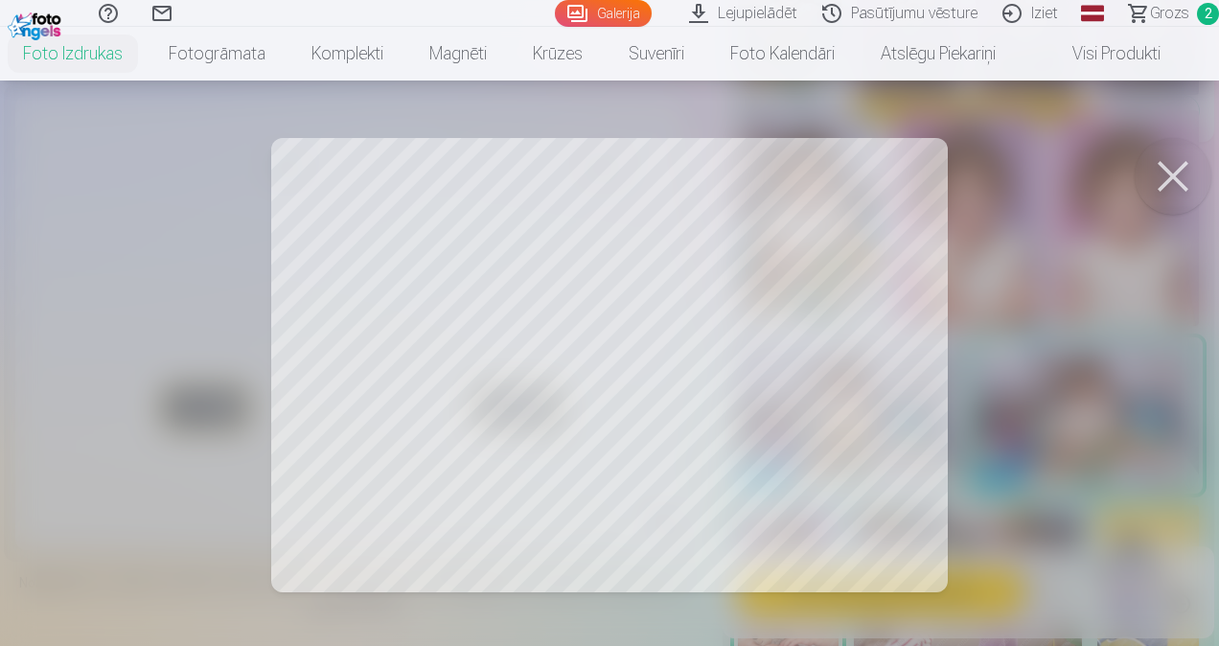
click at [1161, 171] on button at bounding box center [1173, 176] width 77 height 77
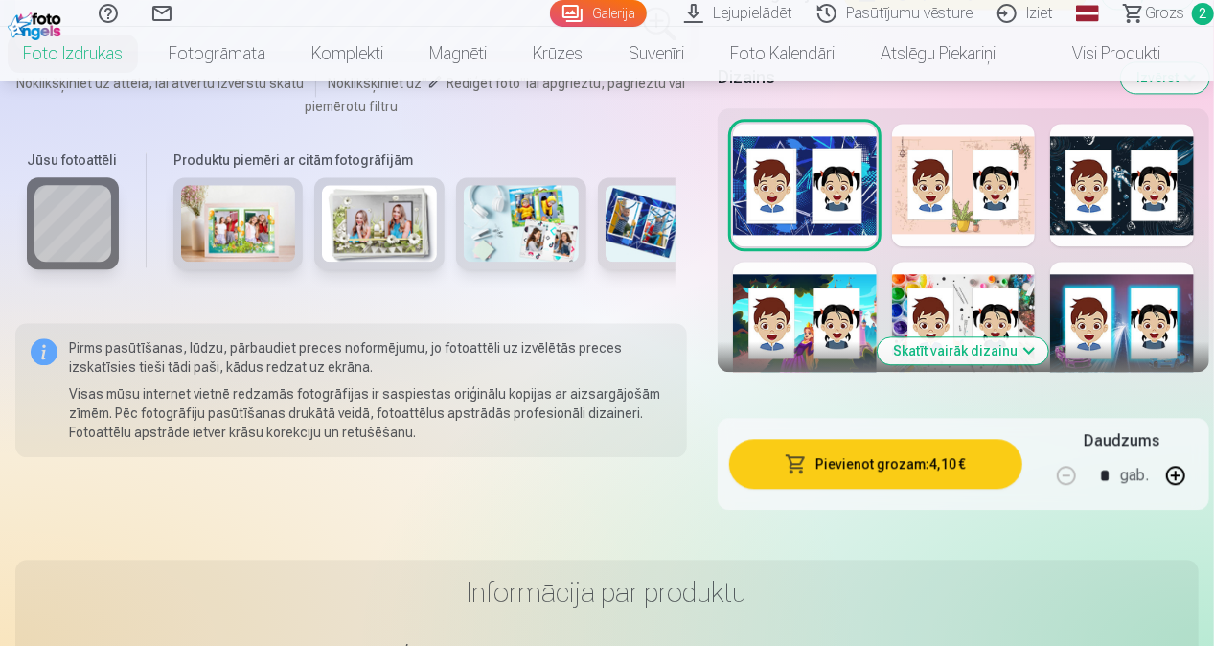
scroll to position [2204, 0]
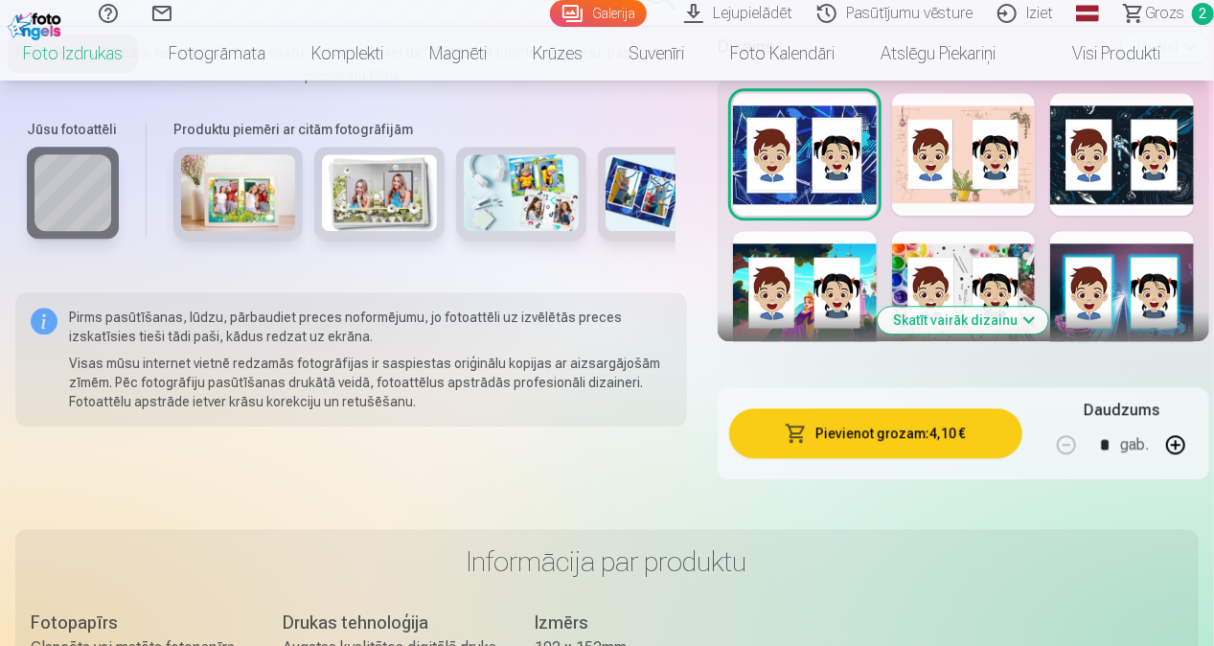
click at [979, 307] on button "Skatīt vairāk dizainu" at bounding box center [963, 320] width 171 height 27
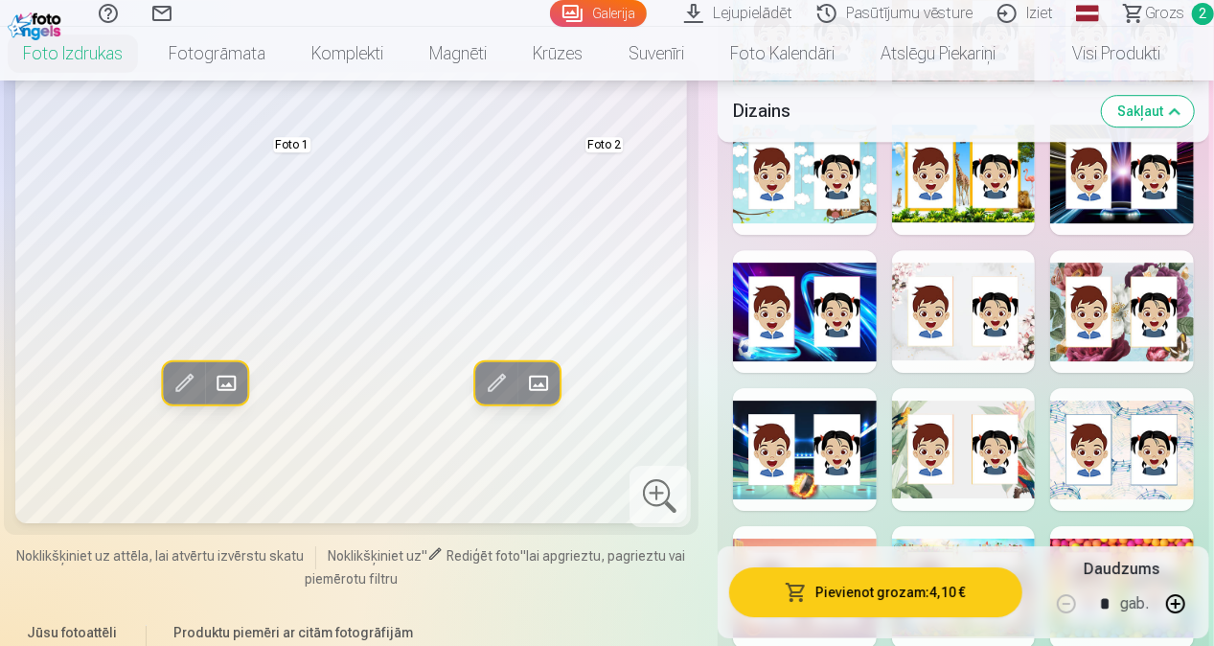
scroll to position [2779, 0]
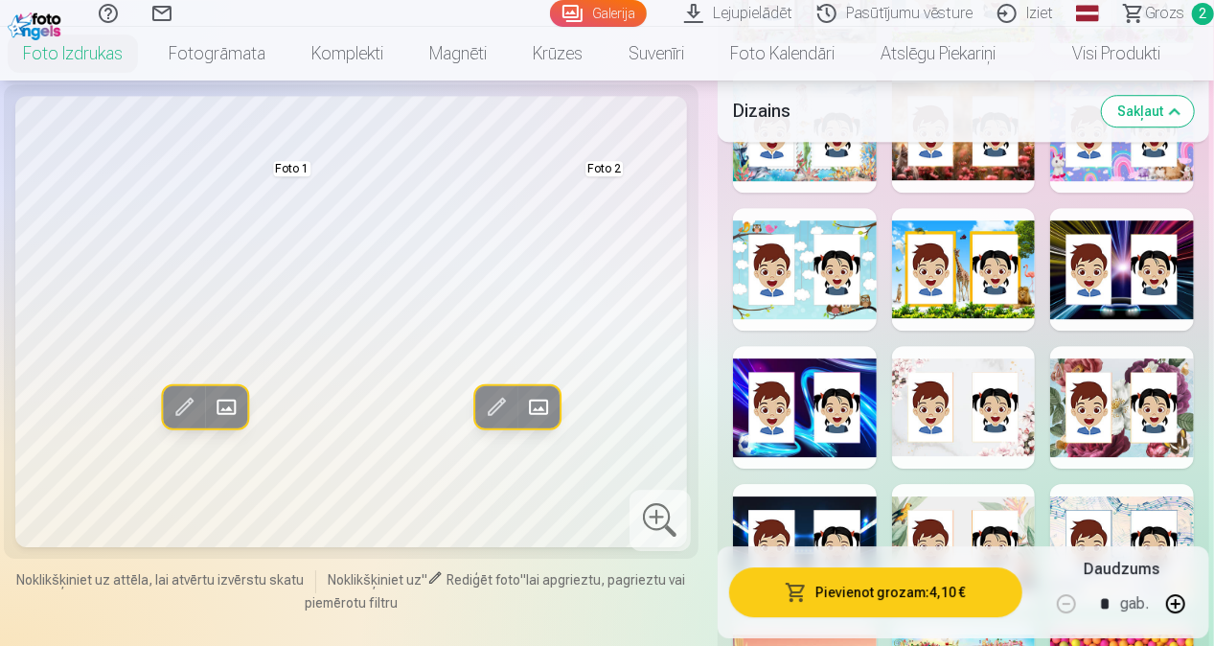
click at [975, 364] on div at bounding box center [964, 407] width 144 height 123
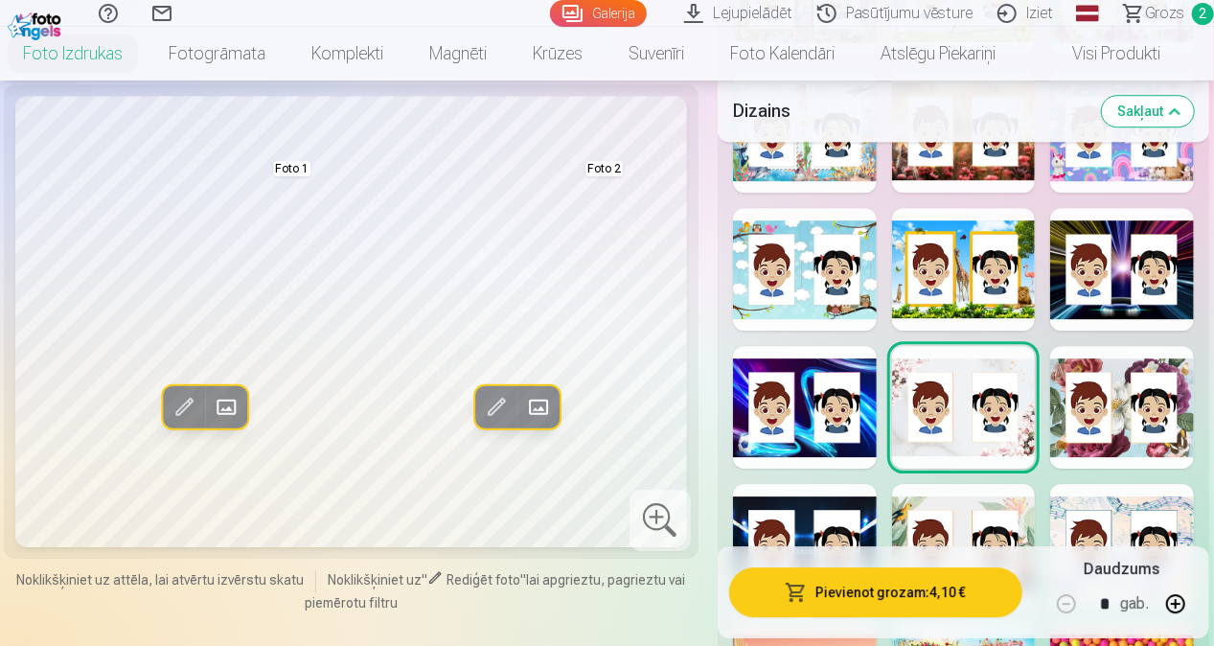
click at [502, 406] on span at bounding box center [496, 406] width 31 height 31
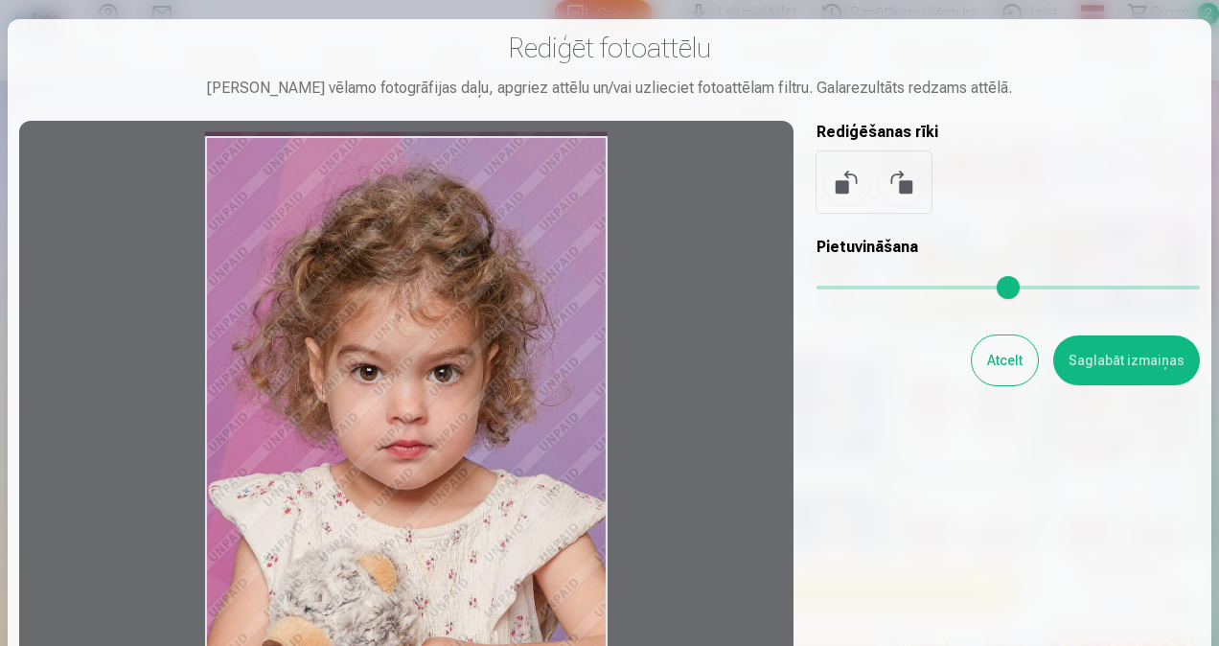
drag, startPoint x: 552, startPoint y: 230, endPoint x: 525, endPoint y: 203, distance: 37.9
click at [525, 203] on div at bounding box center [406, 436] width 774 height 631
click at [991, 371] on button "Atcelt" at bounding box center [1005, 360] width 66 height 50
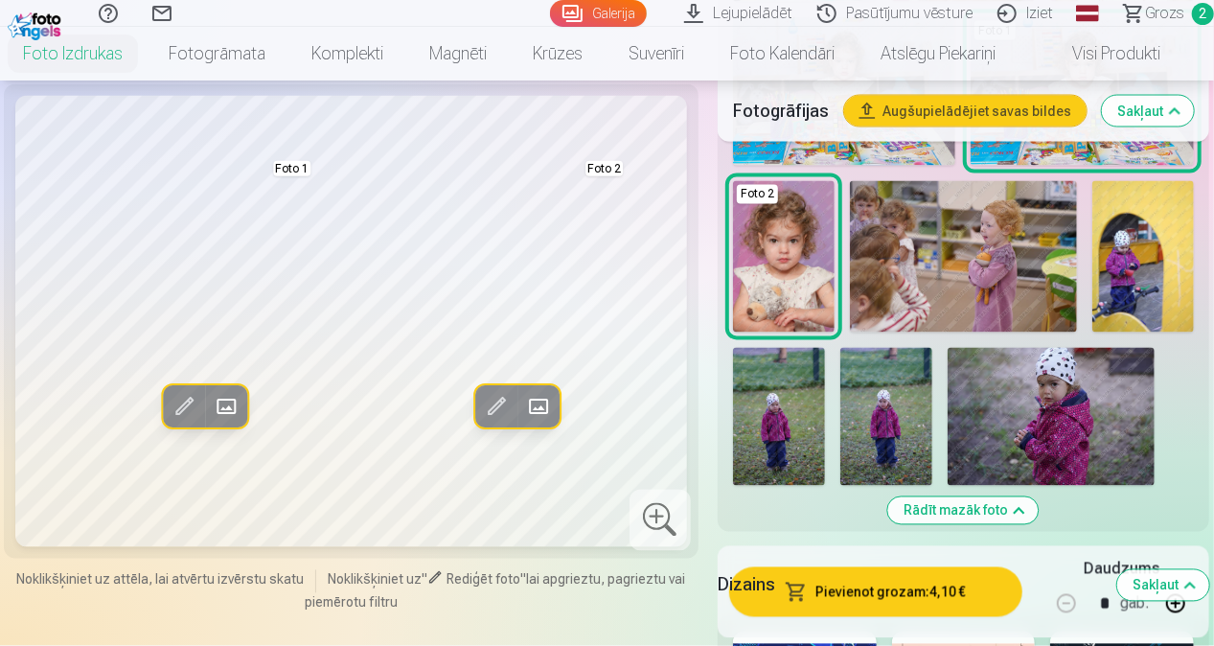
scroll to position [1437, 0]
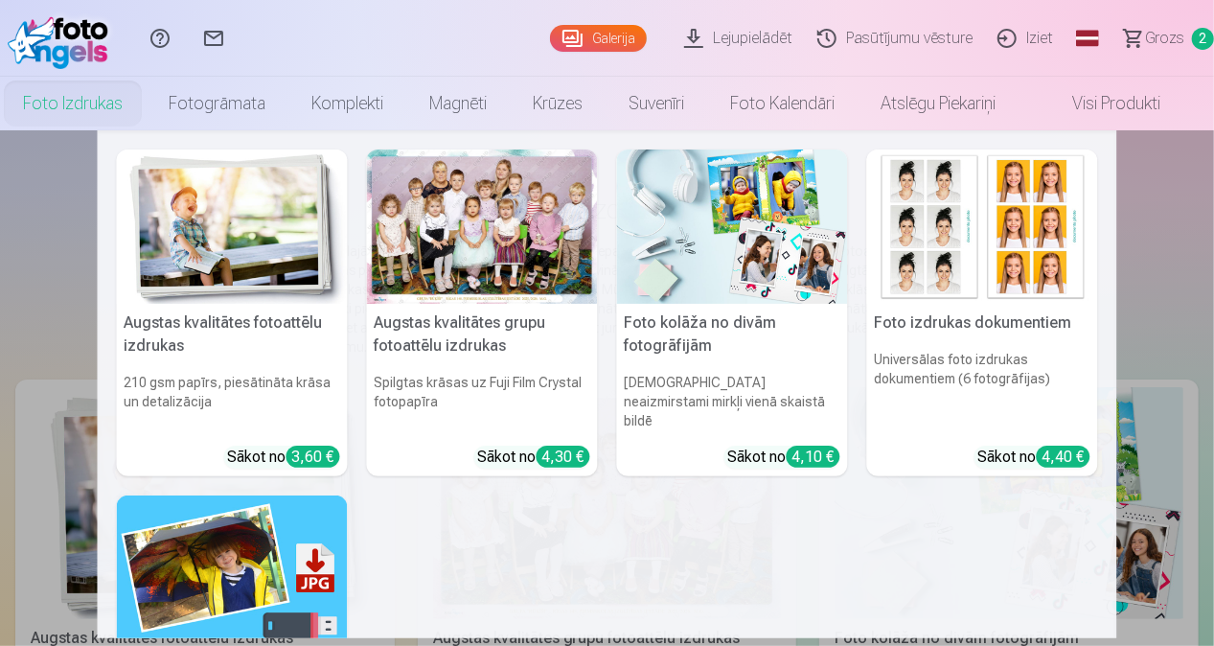
click at [776, 358] on h5 "Foto kolāža no divām fotogrāfijām" at bounding box center [732, 334] width 231 height 61
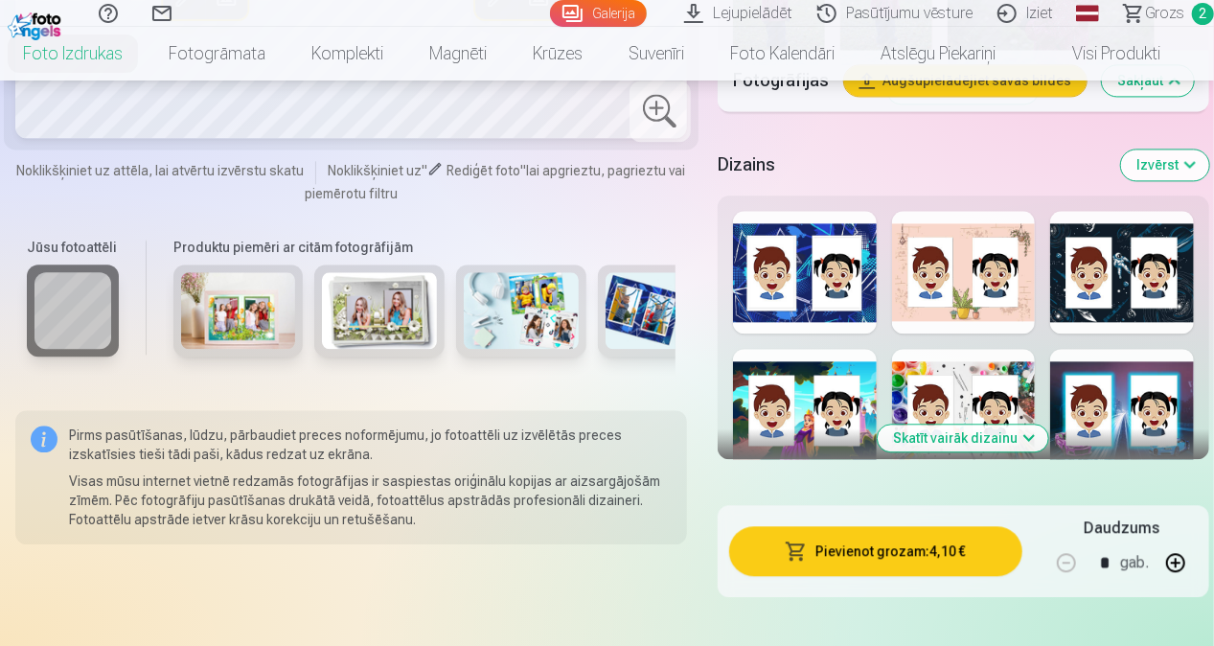
scroll to position [1917, 0]
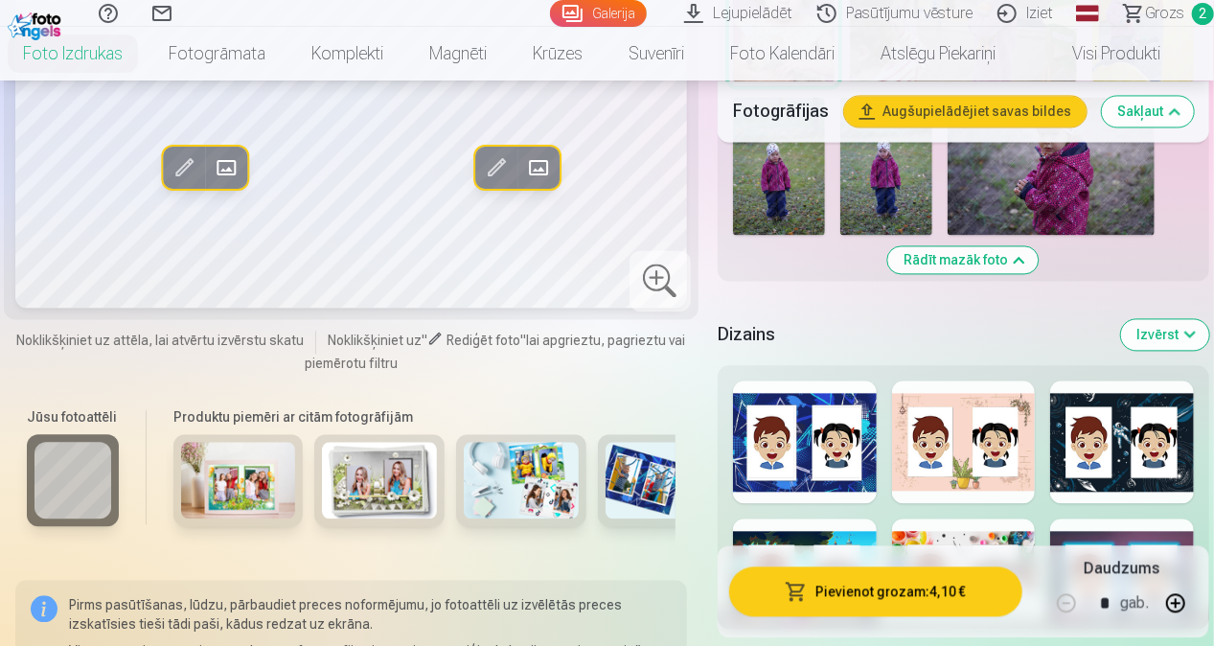
drag, startPoint x: 330, startPoint y: 504, endPoint x: 448, endPoint y: 496, distance: 119.1
click at [447, 498] on div "Produktu piemēri ar citām fotogrāfijām" at bounding box center [420, 475] width 533 height 161
drag, startPoint x: 474, startPoint y: 494, endPoint x: 590, endPoint y: 496, distance: 116.0
click at [590, 496] on div at bounding box center [421, 488] width 510 height 111
drag, startPoint x: 594, startPoint y: 496, endPoint x: 658, endPoint y: 500, distance: 64.3
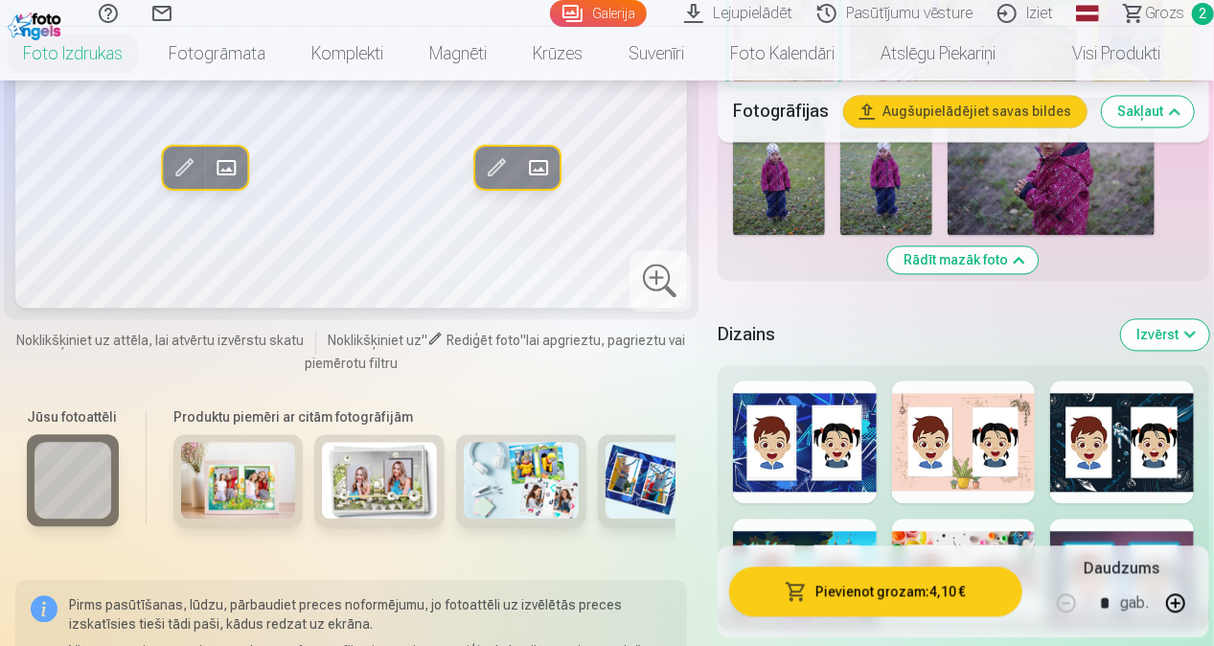
click at [658, 500] on div at bounding box center [421, 488] width 510 height 111
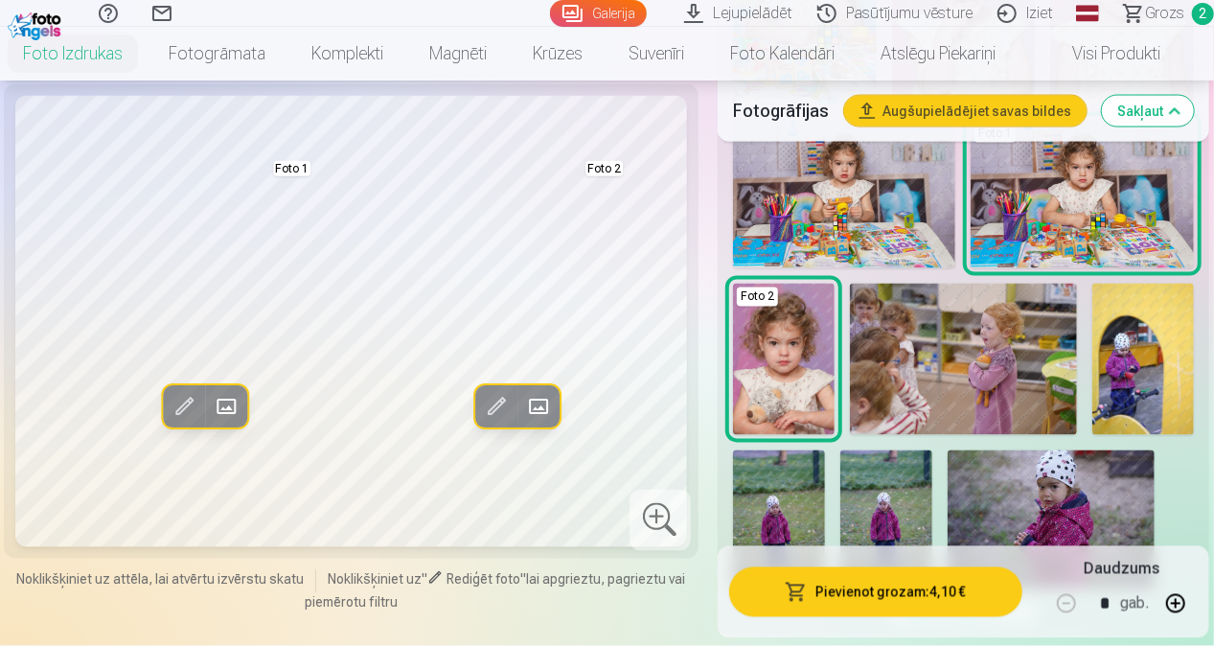
scroll to position [1533, 0]
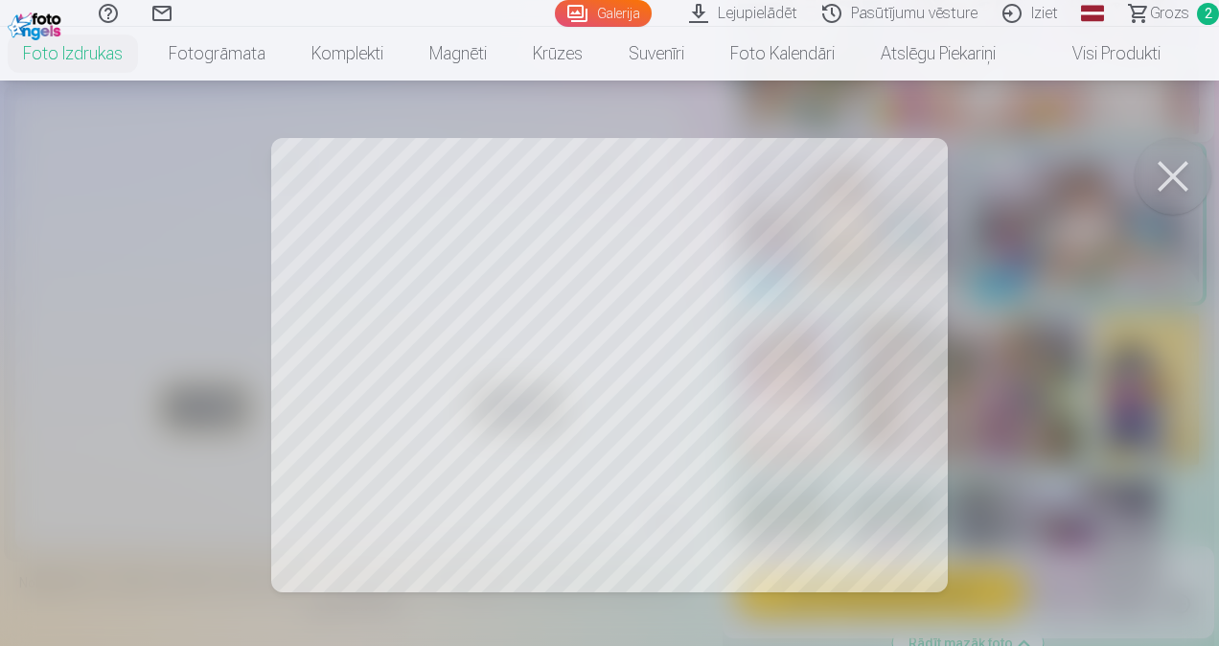
click at [616, 243] on div at bounding box center [609, 323] width 1219 height 646
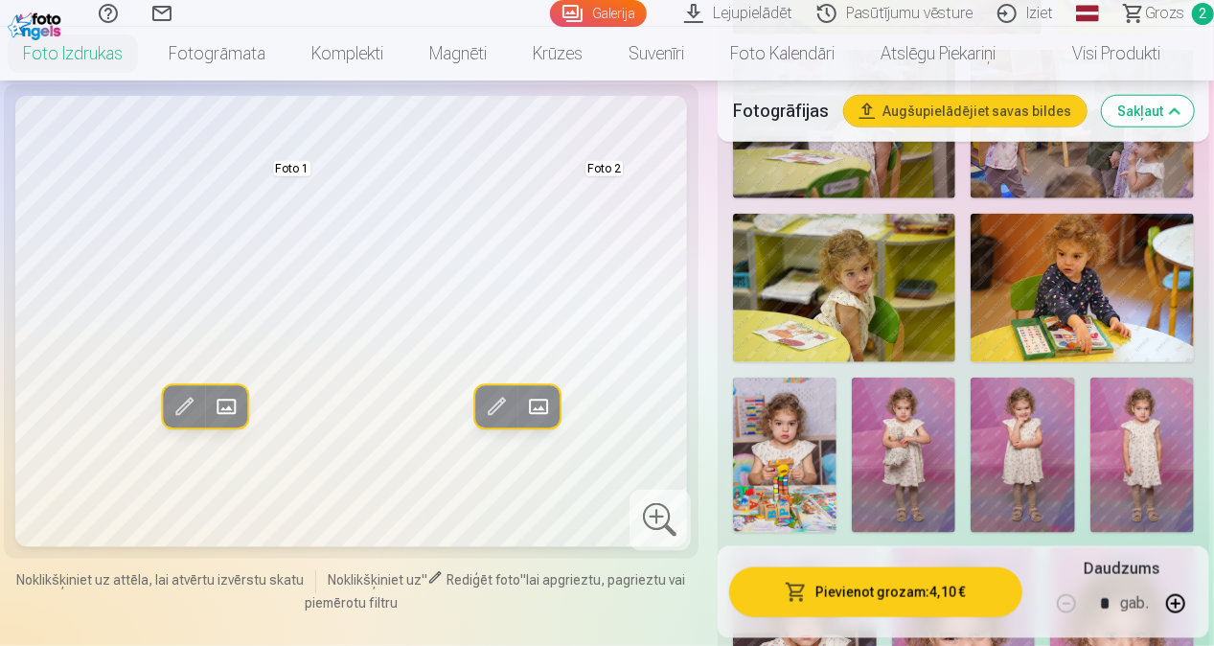
scroll to position [862, 0]
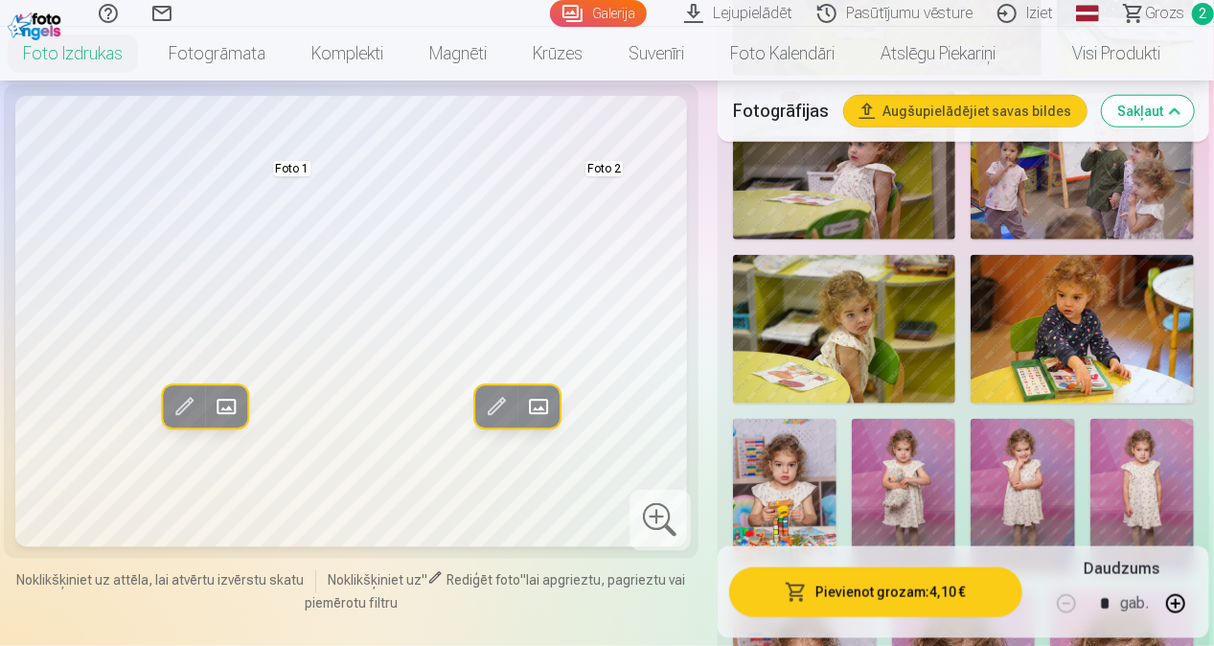
click at [824, 443] on img at bounding box center [784, 496] width 103 height 155
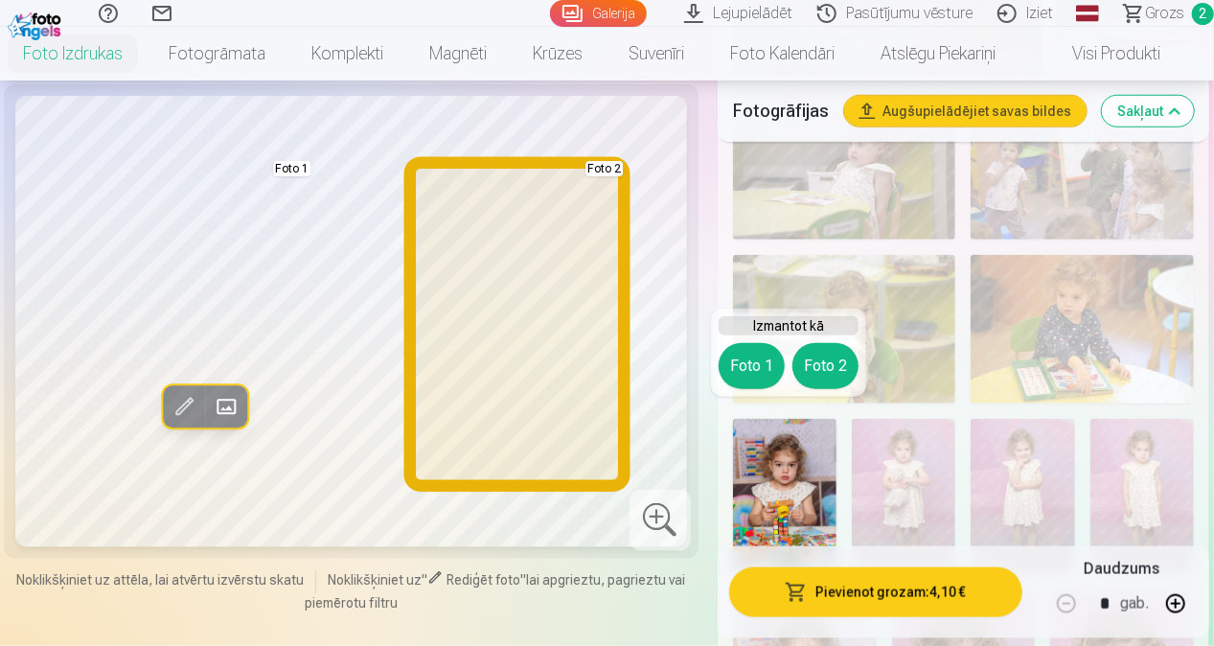
click at [827, 379] on button "Foto 2" at bounding box center [826, 366] width 66 height 46
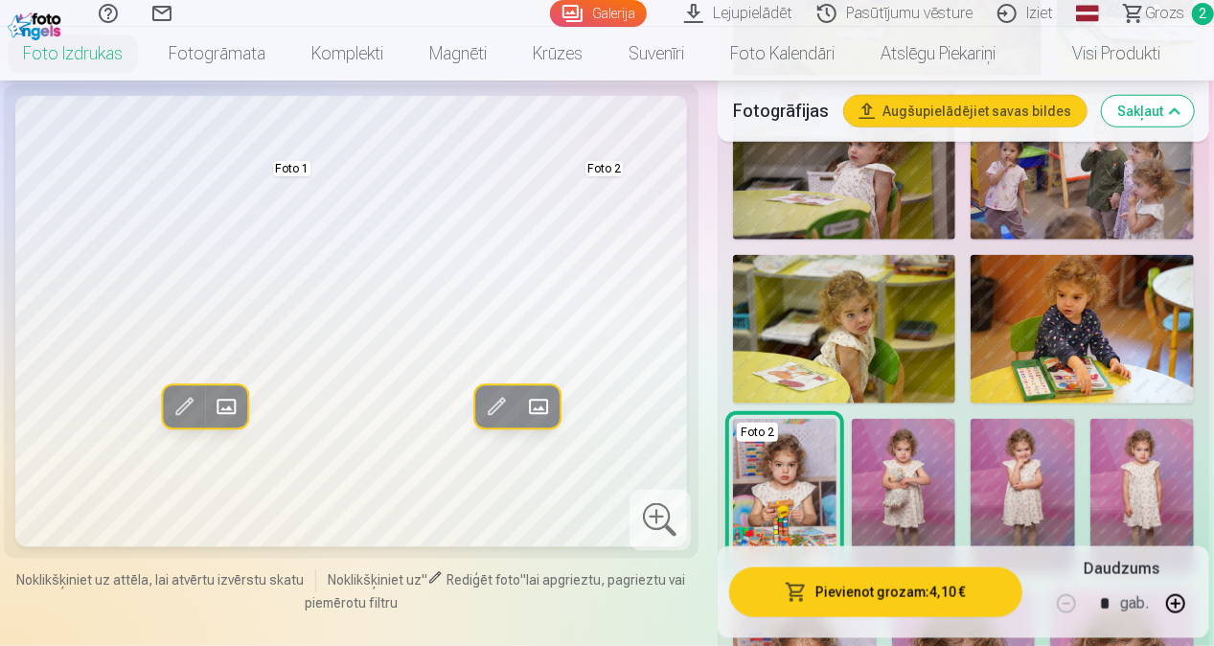
click at [879, 454] on img at bounding box center [903, 496] width 103 height 155
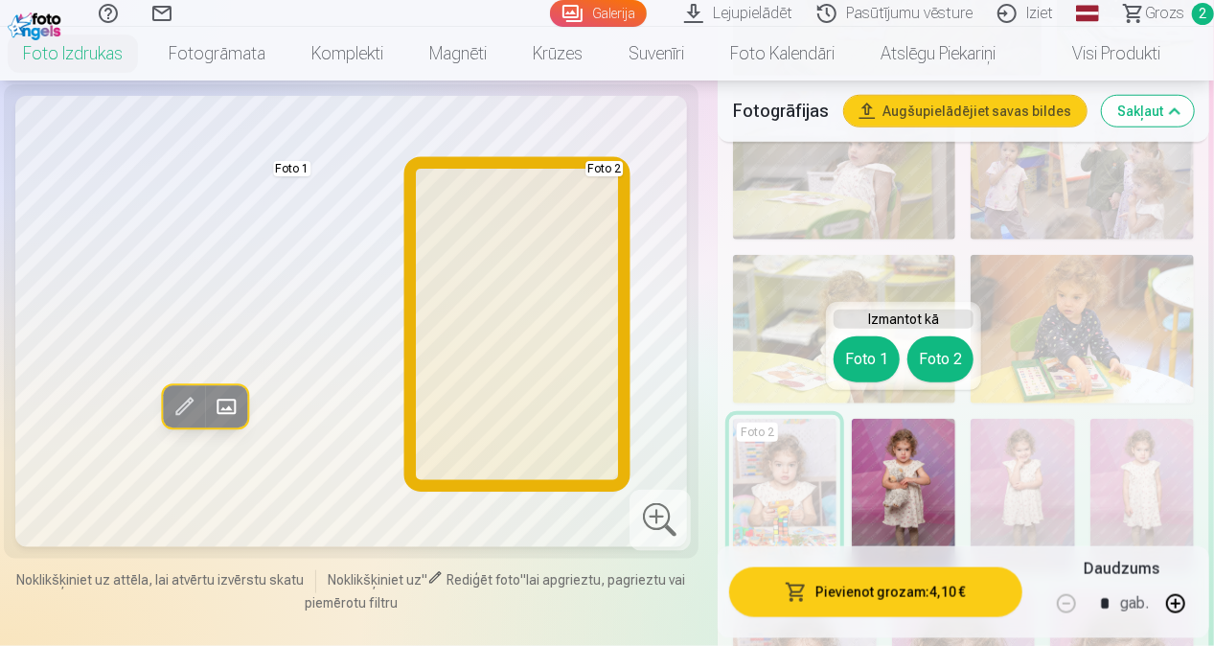
click at [920, 345] on button "Foto 2" at bounding box center [941, 359] width 66 height 46
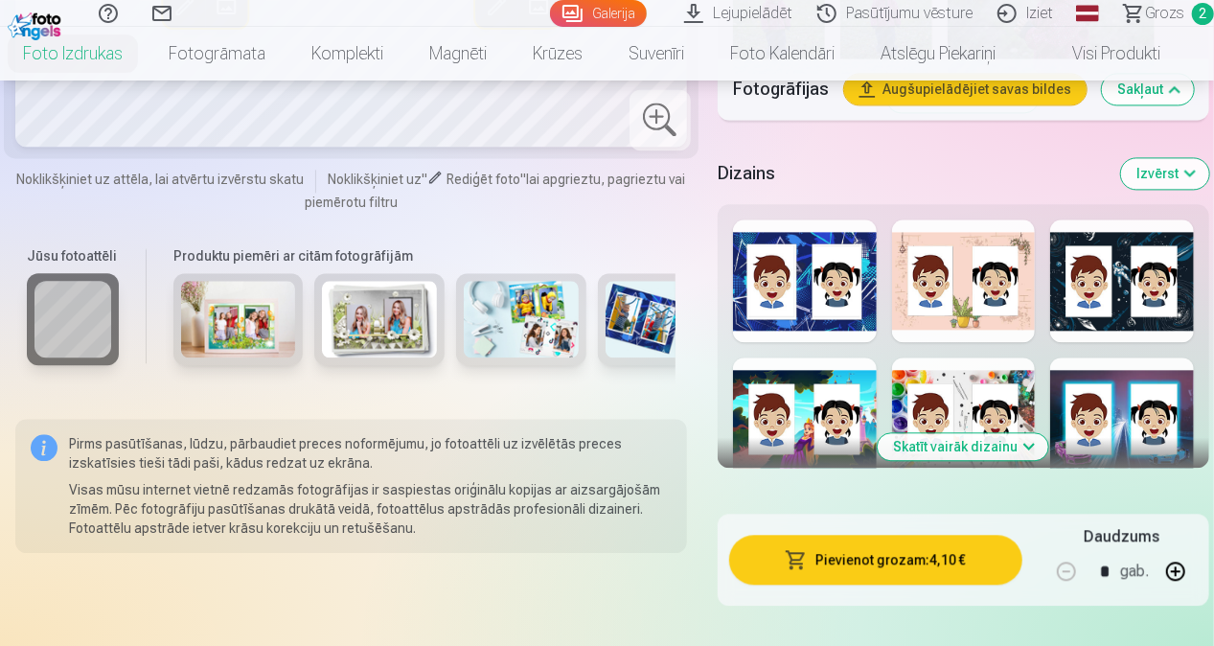
scroll to position [2108, 0]
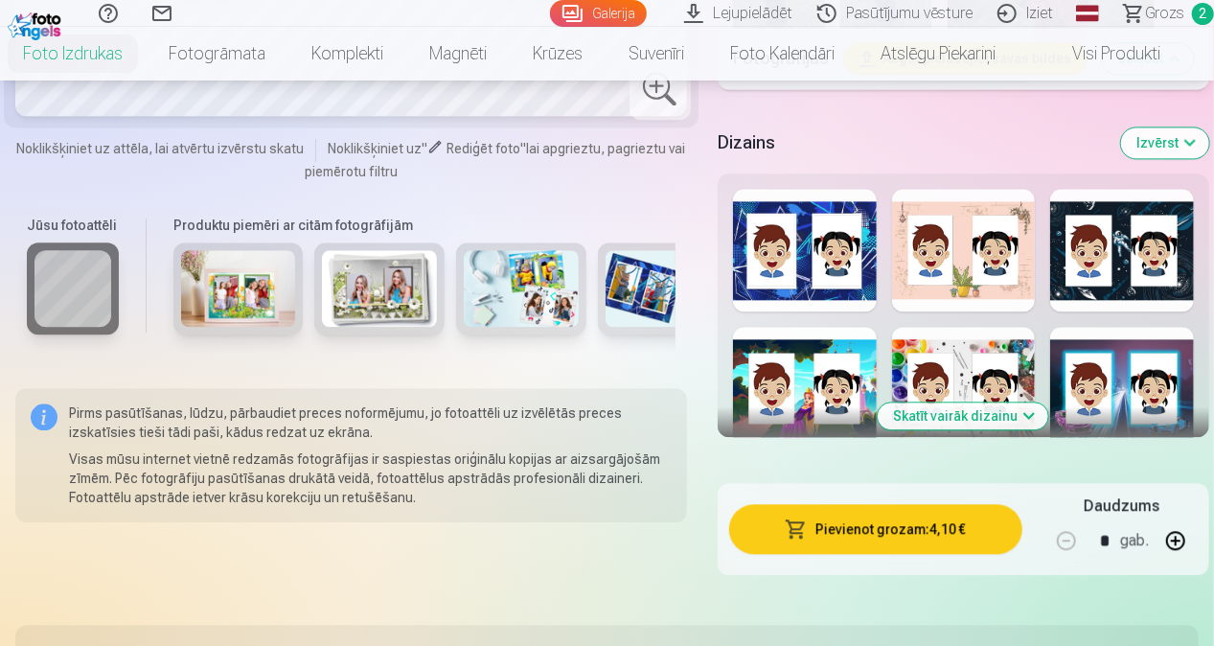
click at [933, 402] on button "Skatīt vairāk dizainu" at bounding box center [963, 415] width 171 height 27
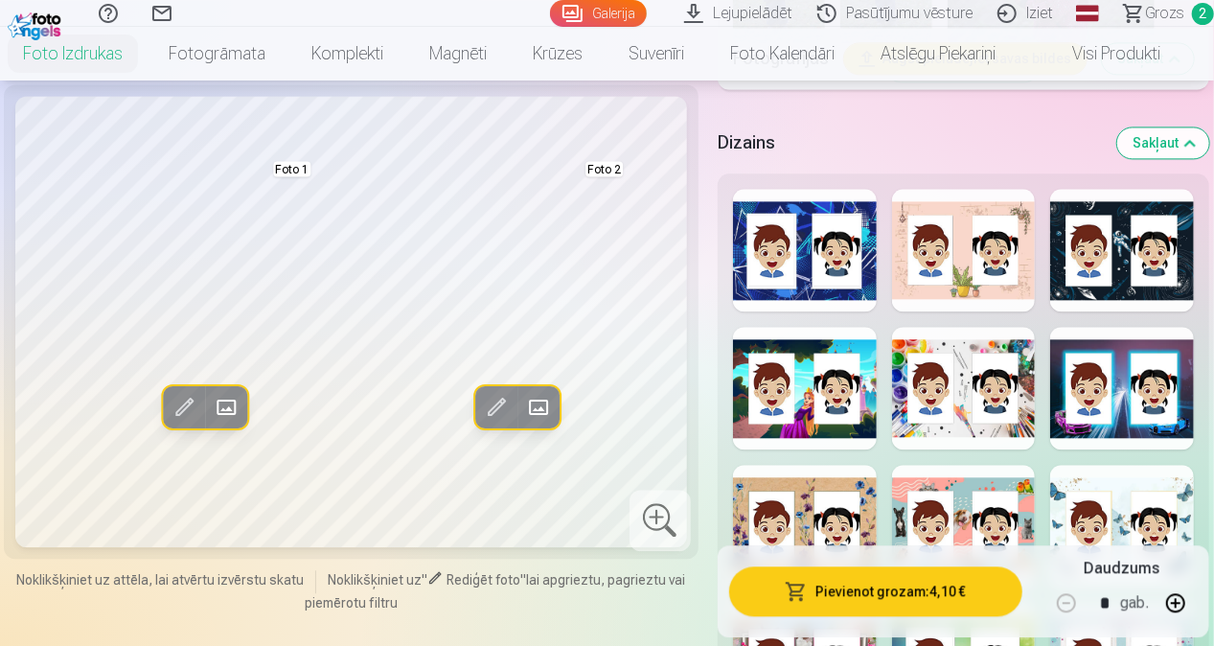
click at [1102, 473] on div at bounding box center [1122, 526] width 144 height 123
click at [975, 216] on div at bounding box center [964, 250] width 144 height 123
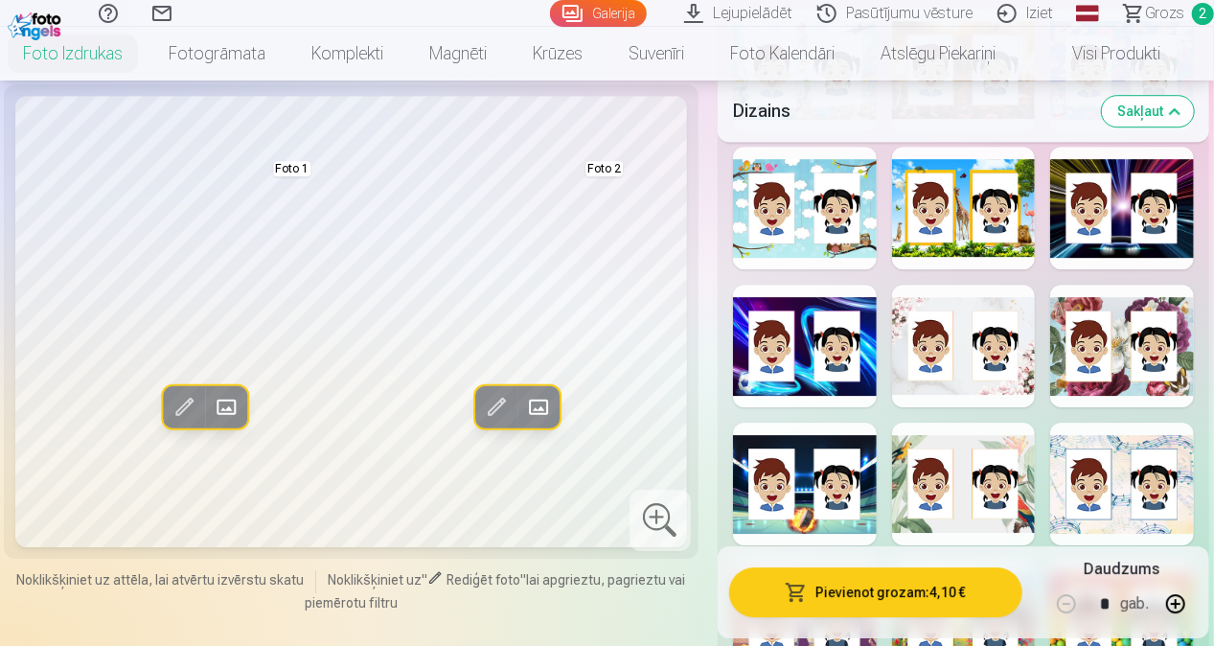
scroll to position [2875, 0]
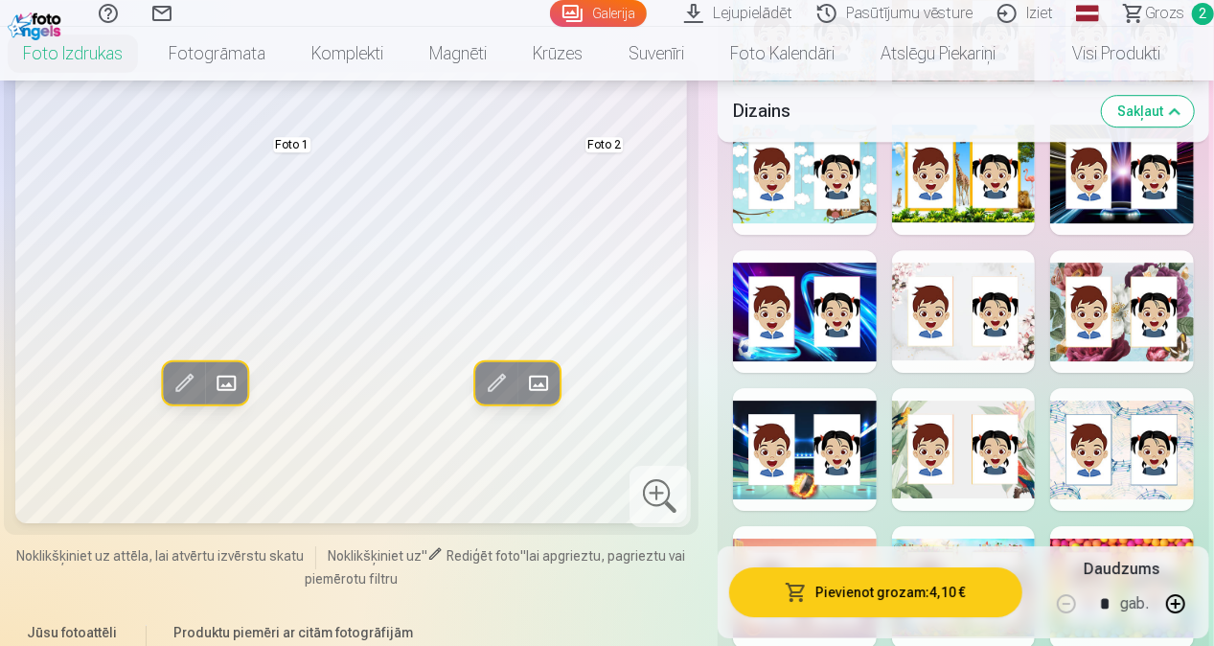
click at [990, 287] on div at bounding box center [964, 311] width 144 height 123
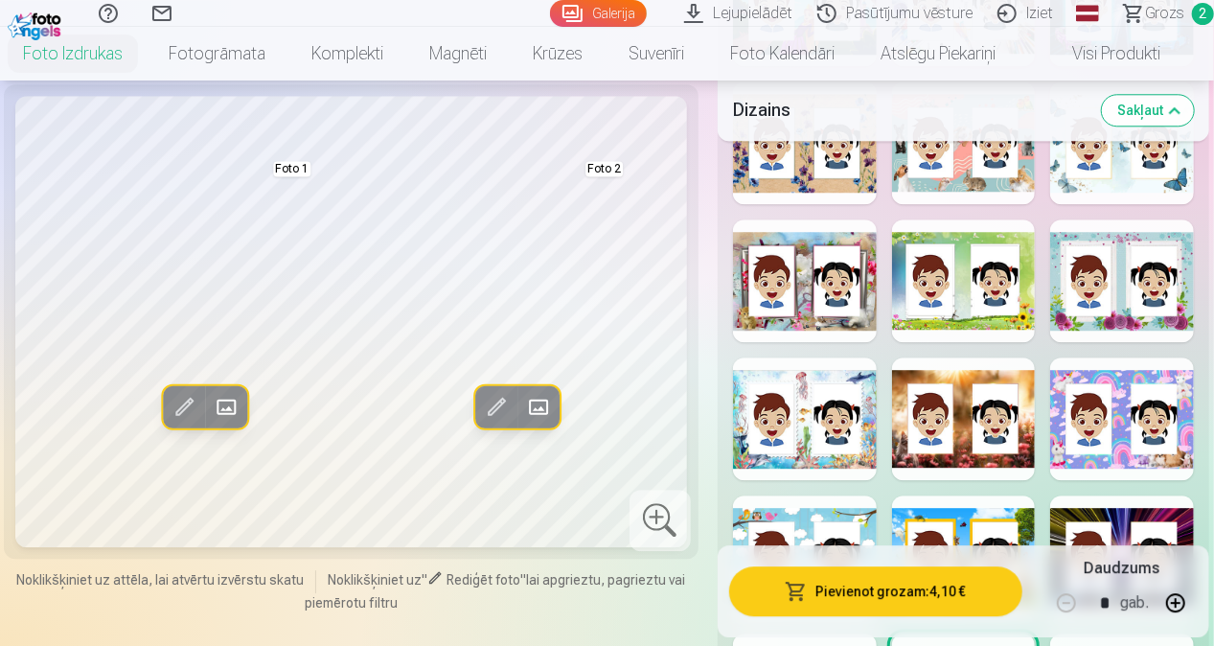
scroll to position [2396, 0]
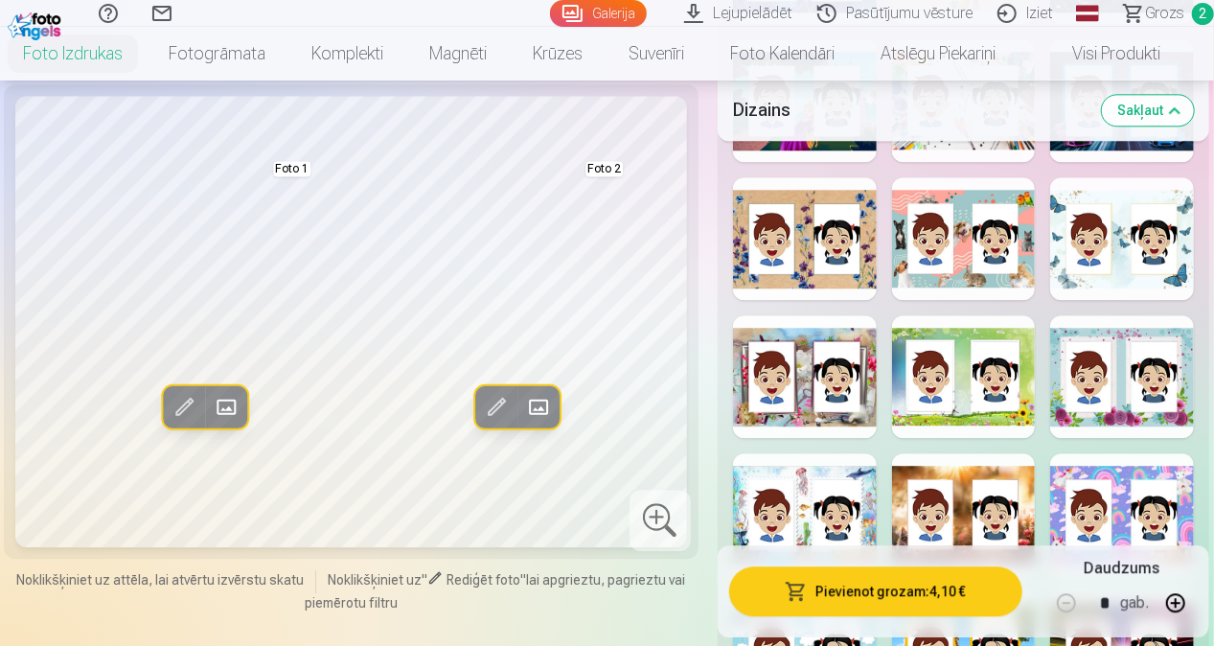
click at [1099, 232] on div at bounding box center [1122, 238] width 144 height 123
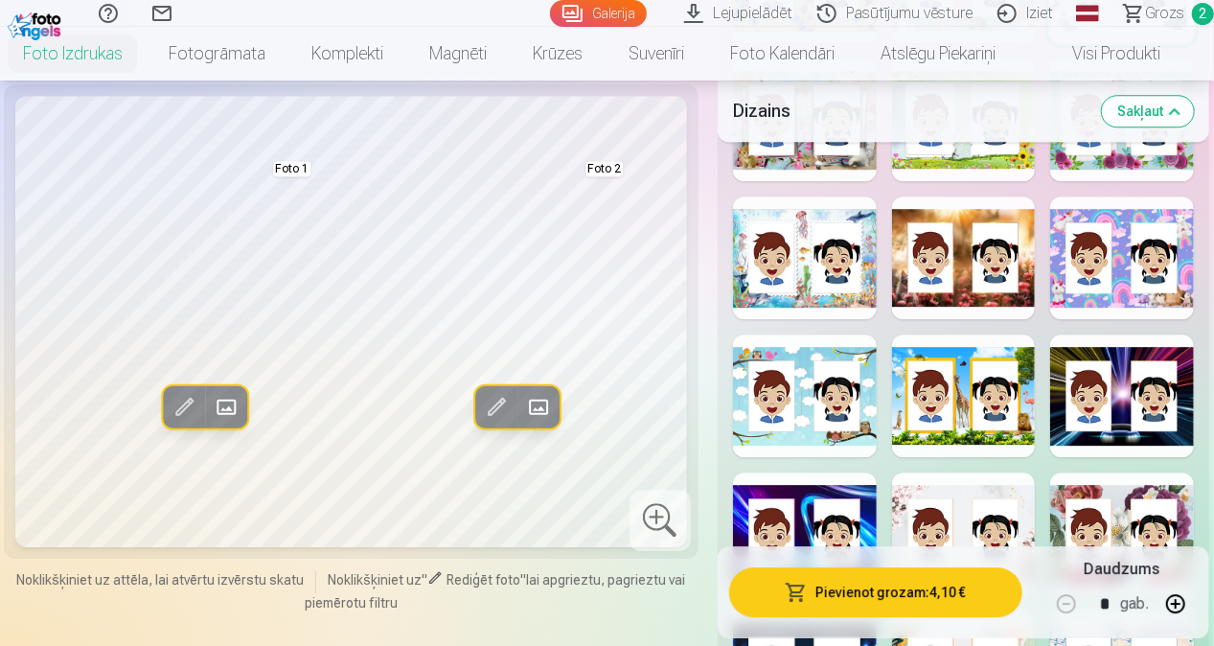
scroll to position [2683, 0]
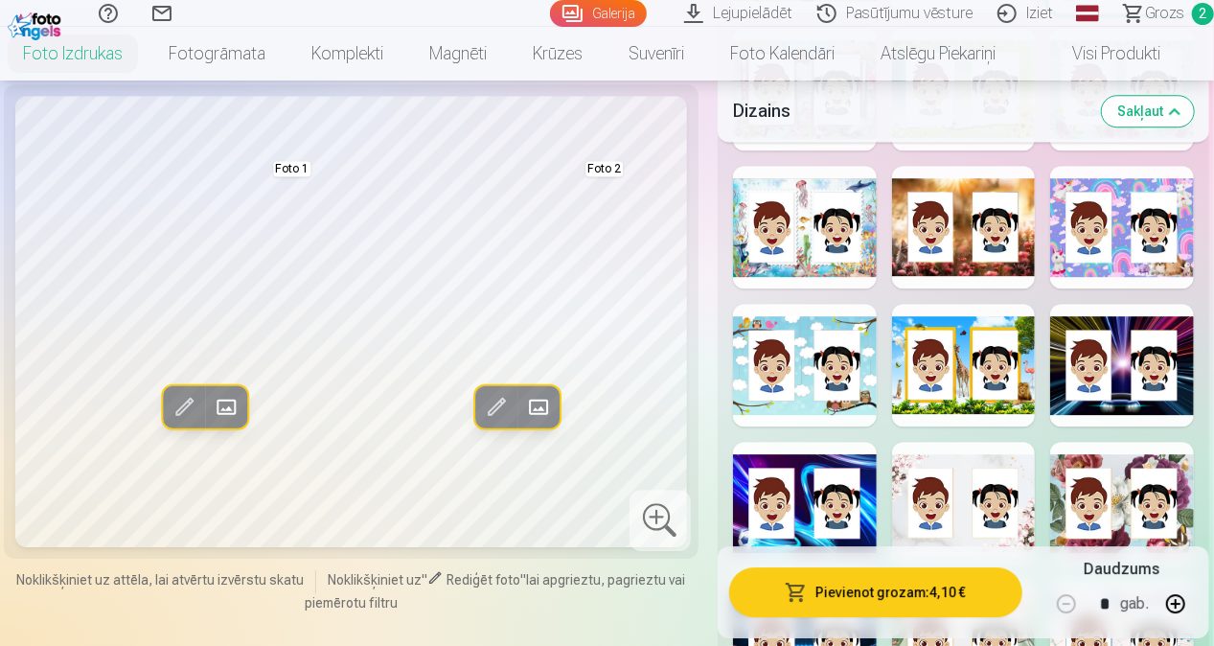
click at [964, 442] on div at bounding box center [964, 503] width 144 height 123
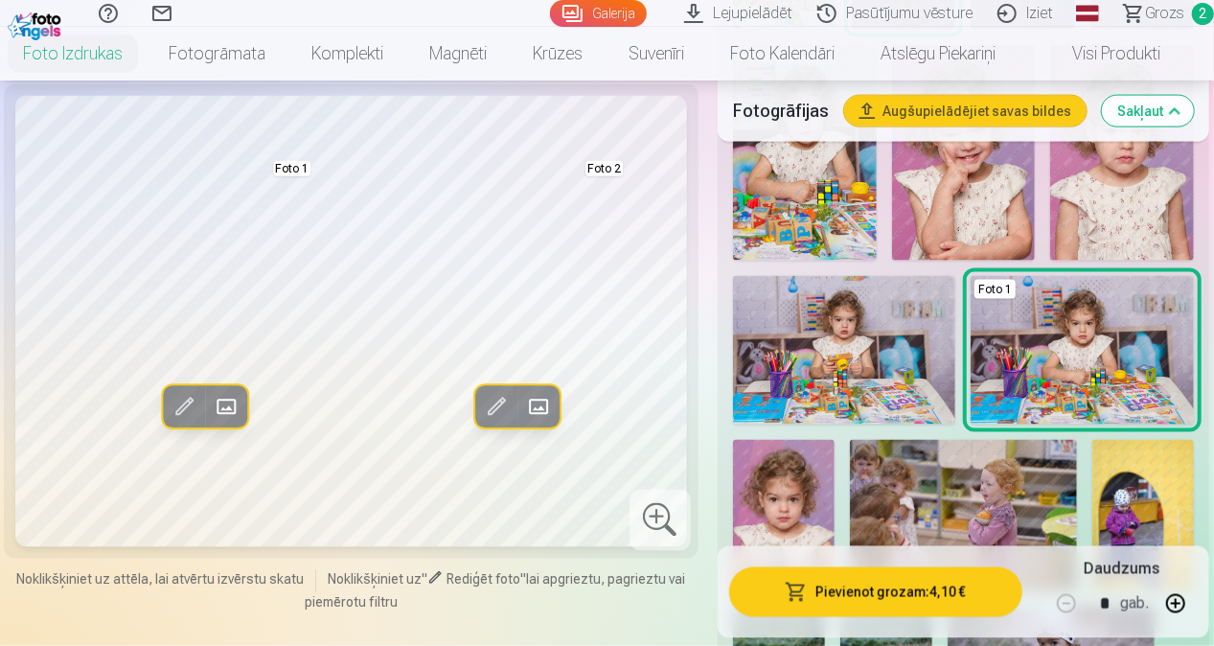
scroll to position [1437, 0]
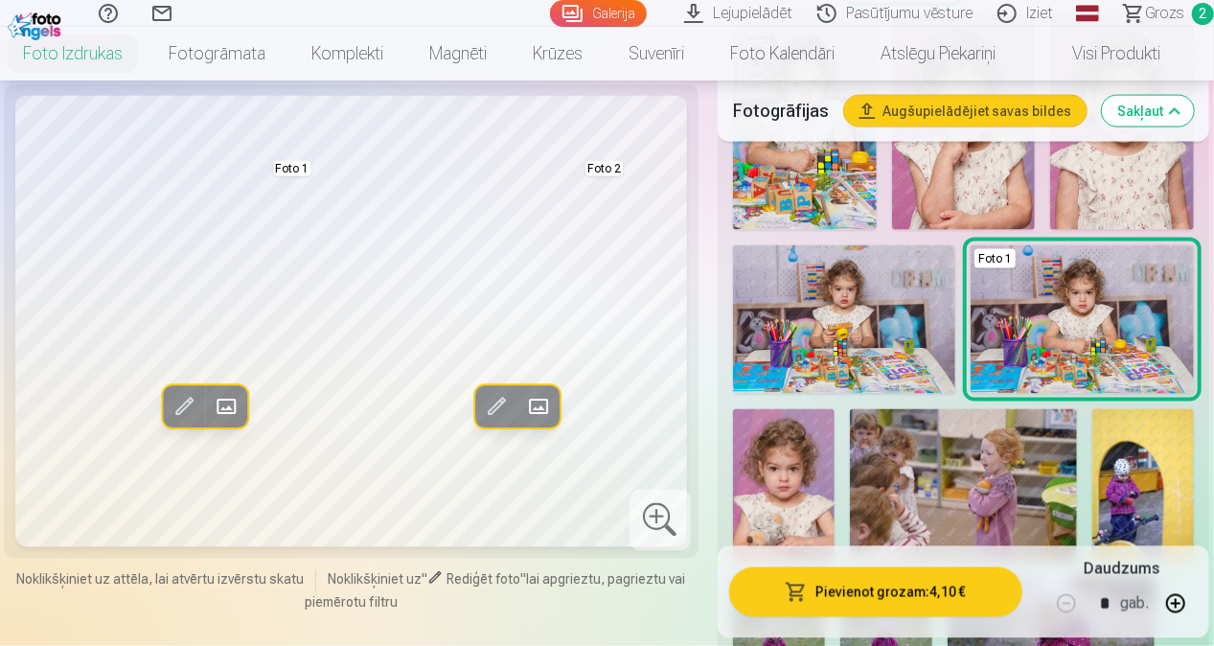
click at [1087, 291] on img at bounding box center [1082, 319] width 223 height 149
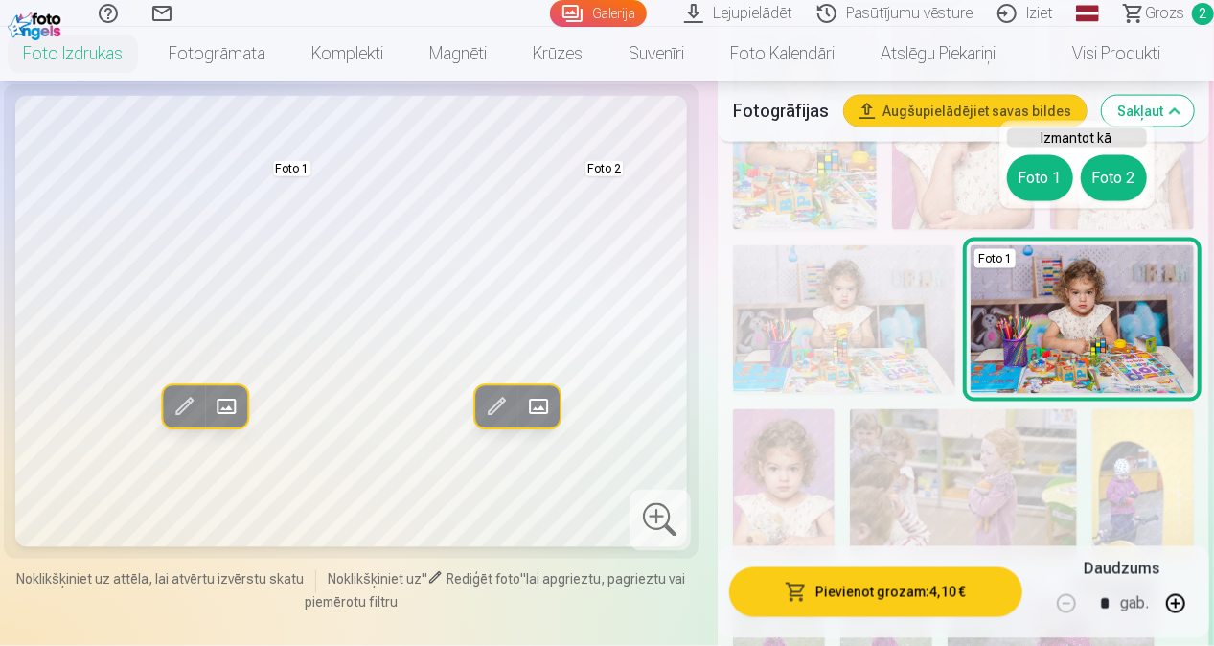
click at [1087, 291] on img at bounding box center [1082, 319] width 223 height 149
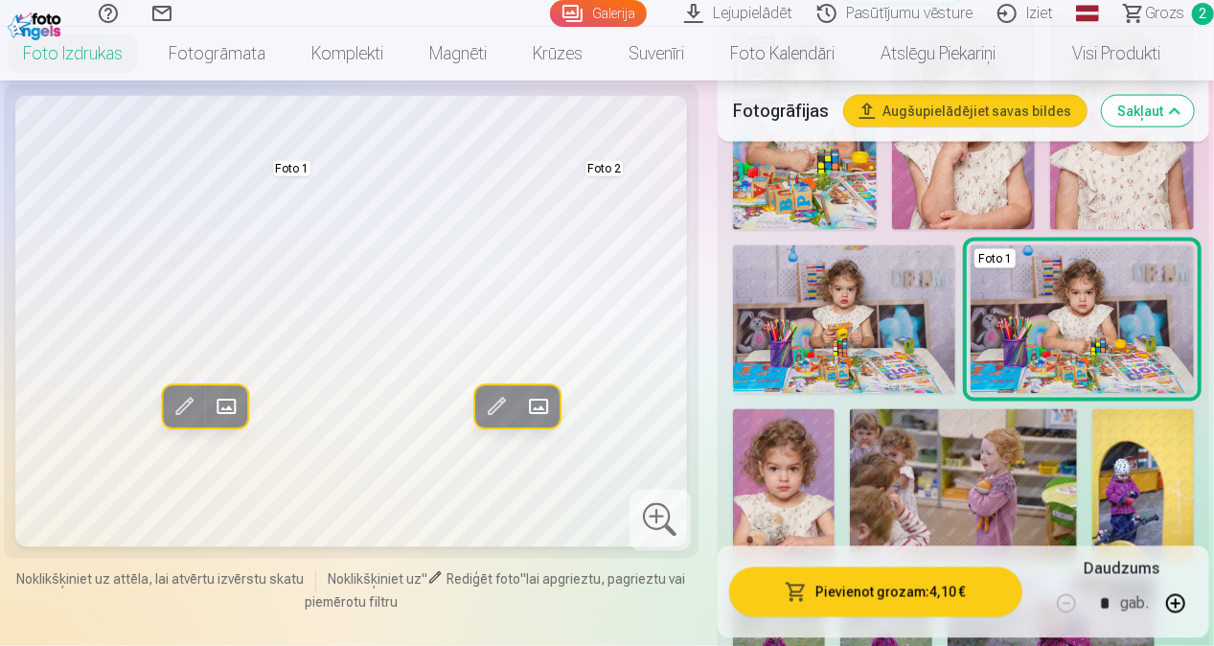
click at [629, 13] on link "Galerija" at bounding box center [598, 13] width 97 height 27
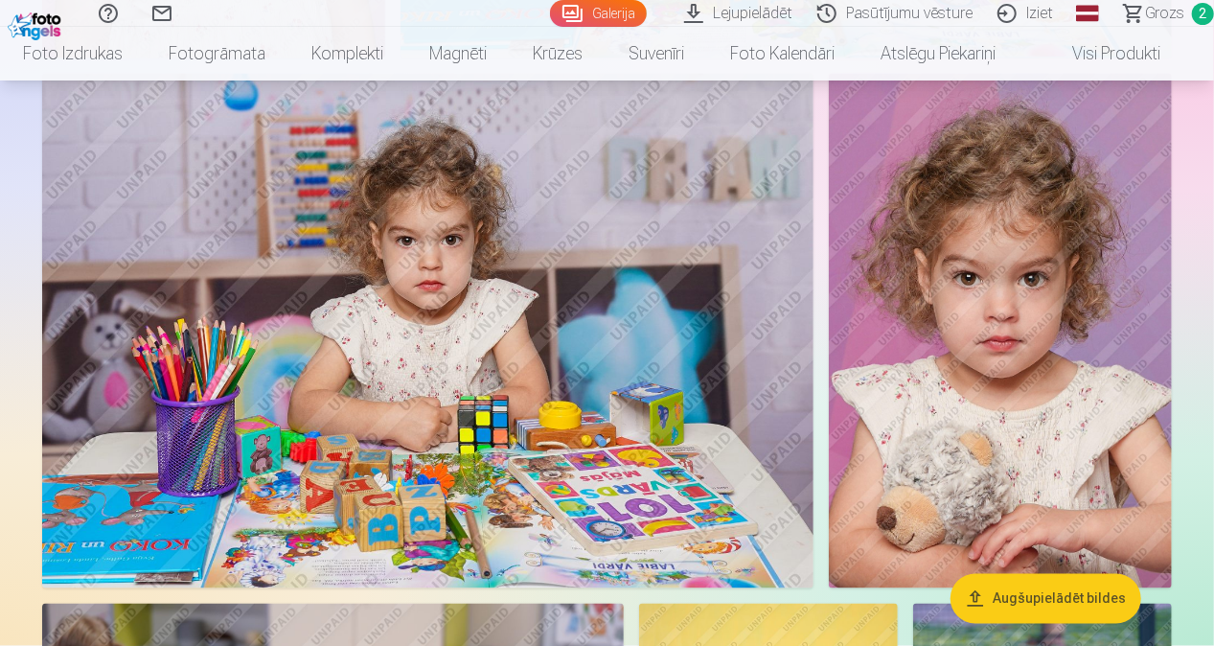
scroll to position [5079, 0]
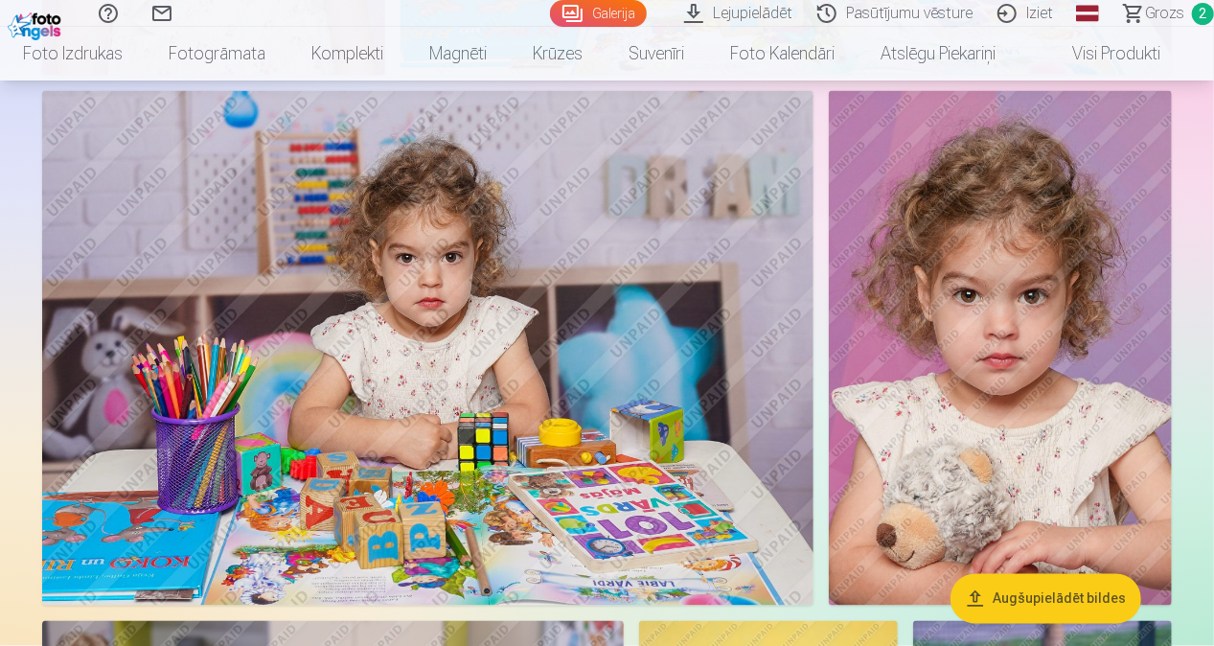
click at [529, 377] on img at bounding box center [427, 348] width 771 height 515
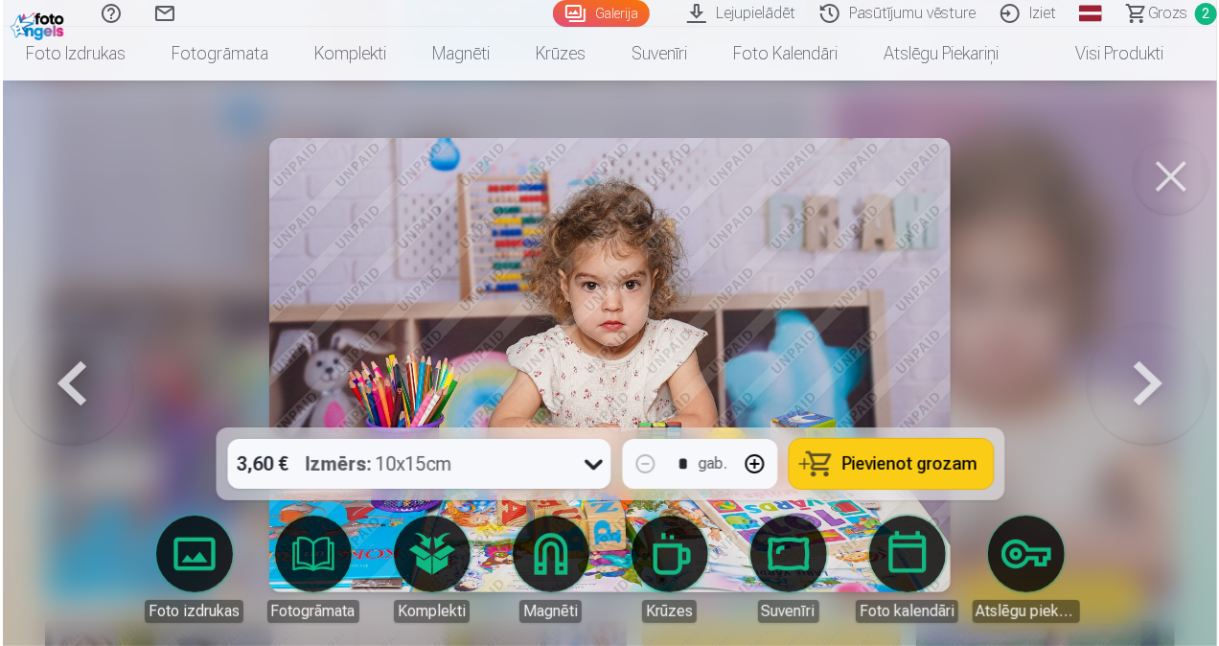
scroll to position [5096, 0]
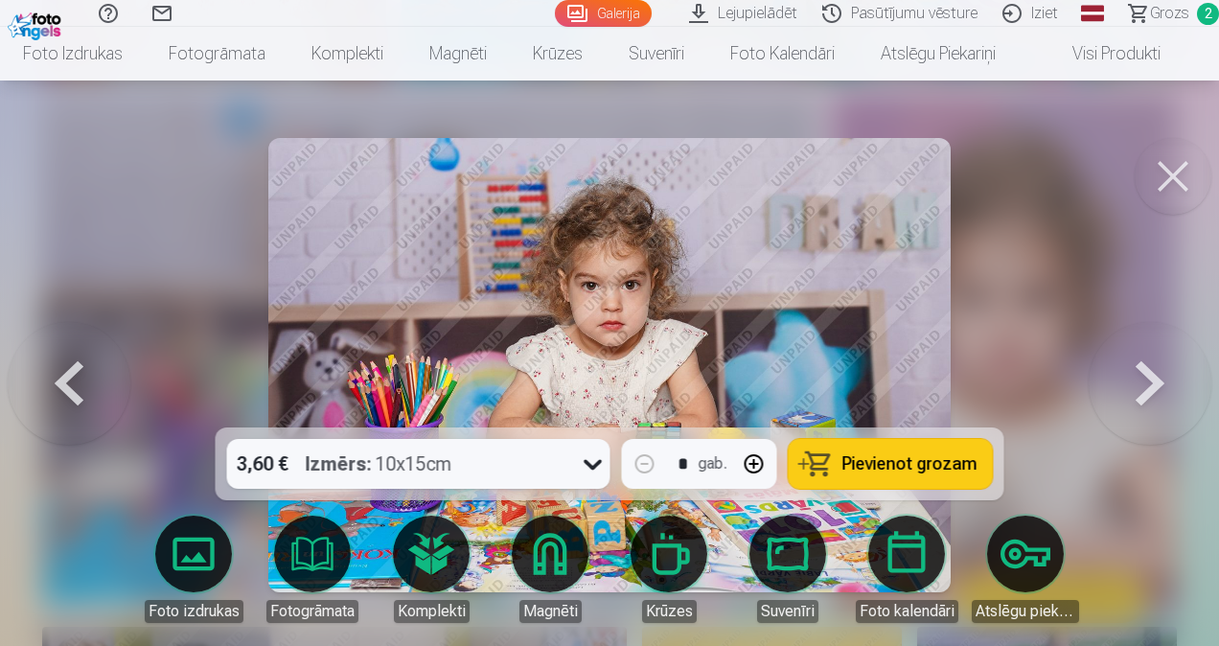
click at [585, 458] on icon at bounding box center [593, 463] width 31 height 31
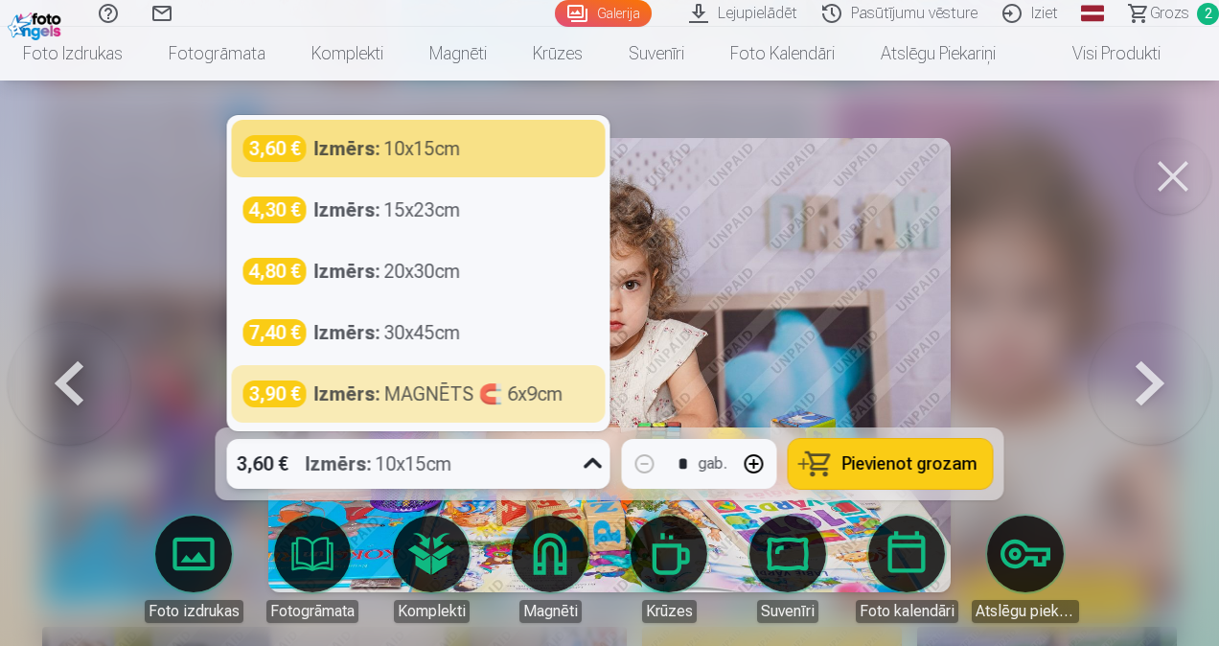
click at [586, 464] on icon at bounding box center [593, 463] width 31 height 31
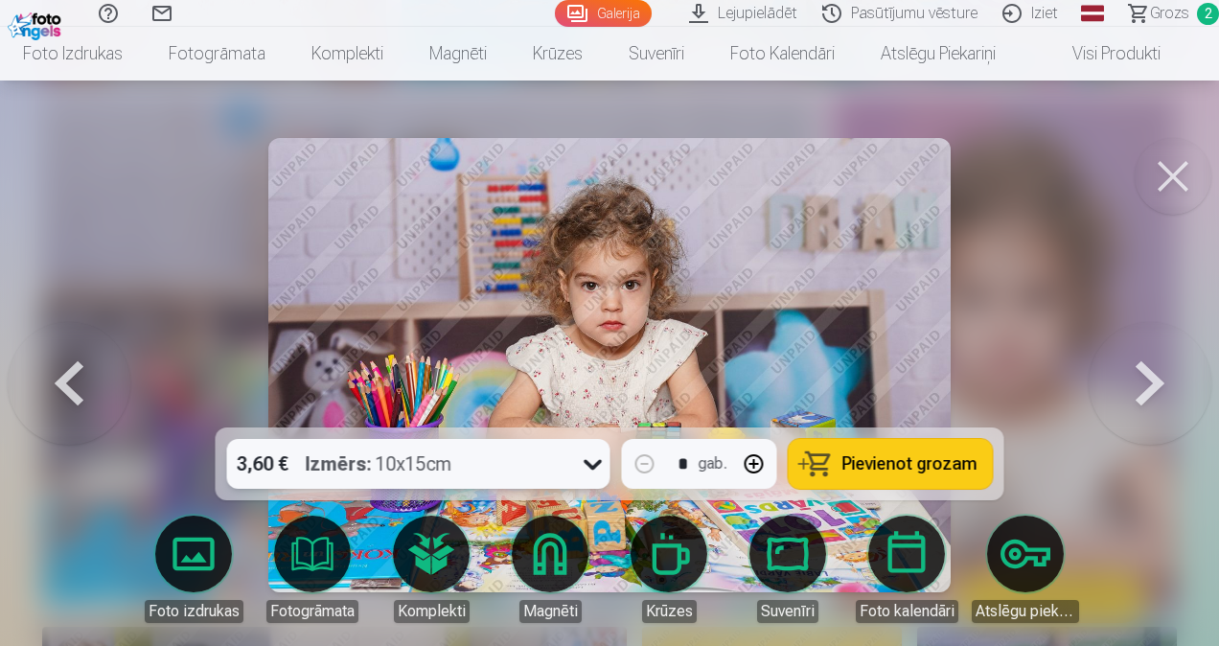
click at [972, 372] on div at bounding box center [609, 323] width 1219 height 646
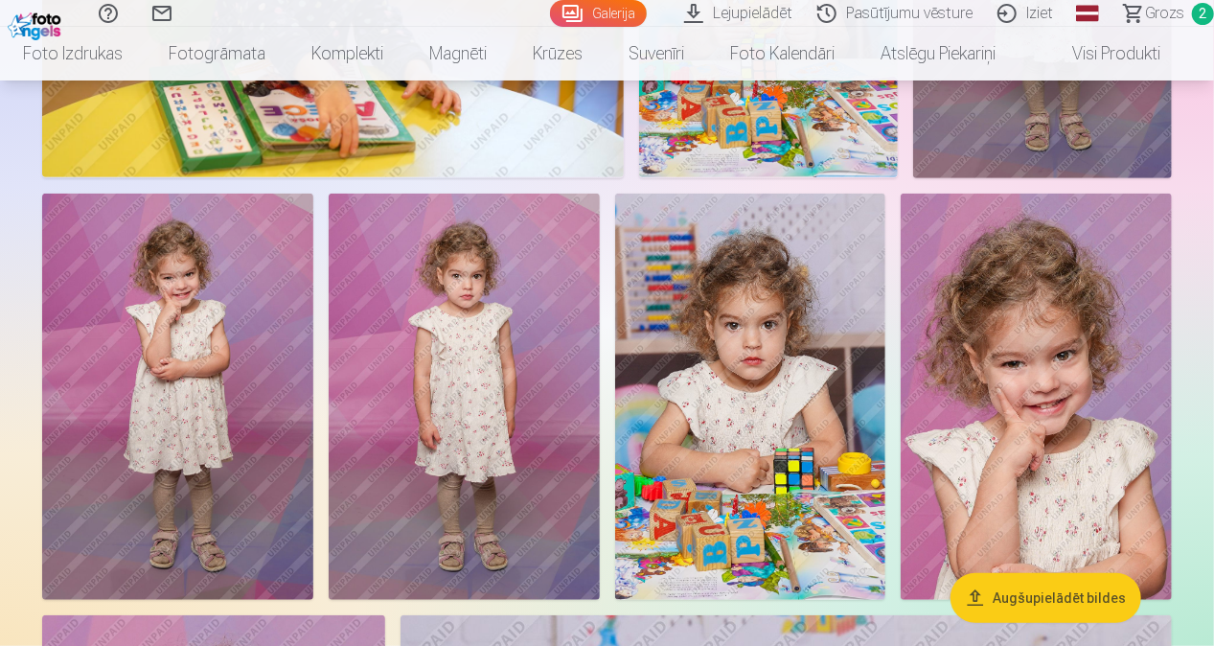
scroll to position [3833, 0]
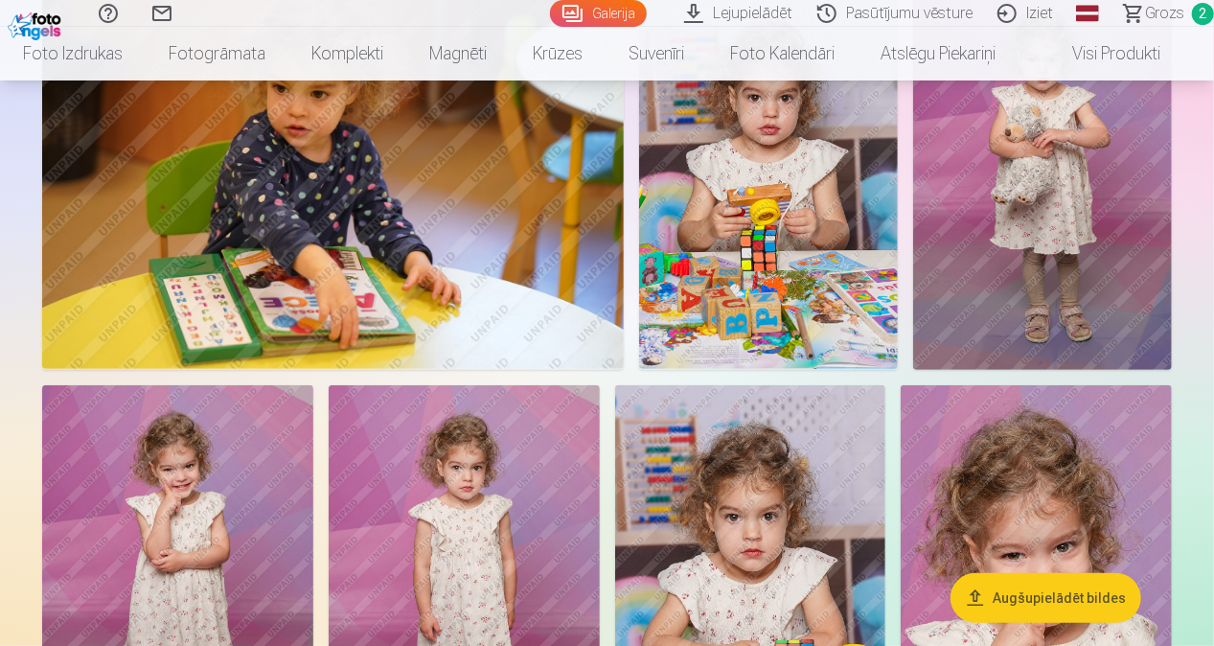
click at [1177, 10] on span "Grozs" at bounding box center [1164, 13] width 39 height 23
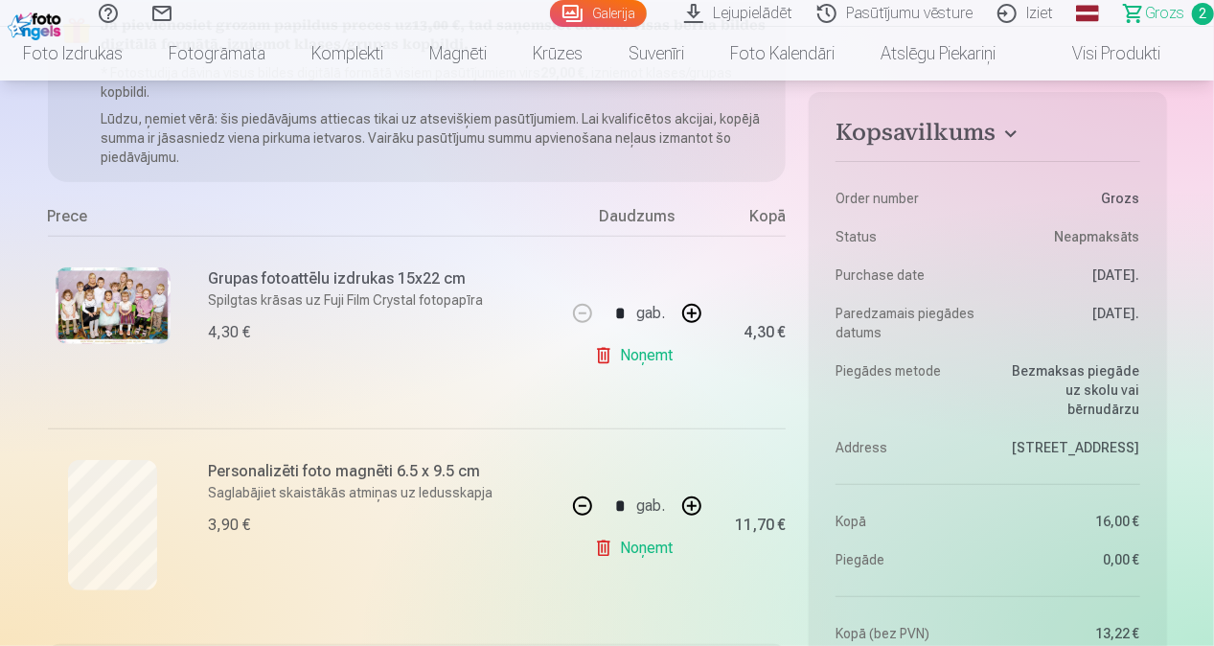
scroll to position [383, 0]
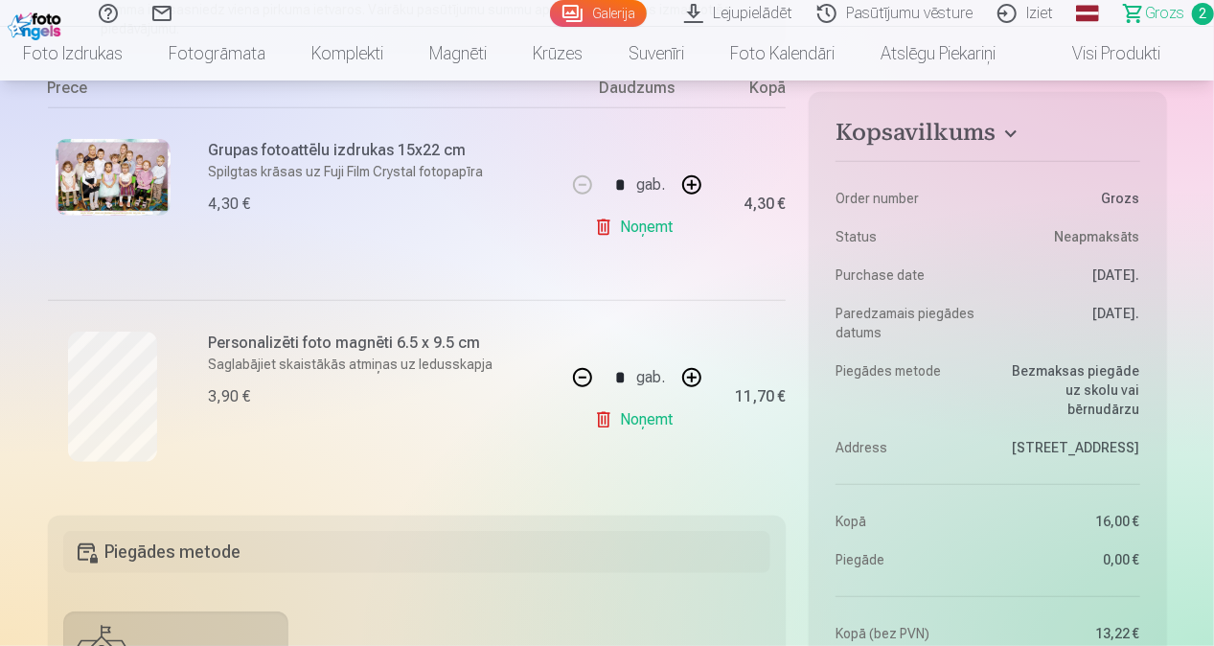
click at [688, 380] on button "button" at bounding box center [692, 378] width 46 height 46
type input "*"
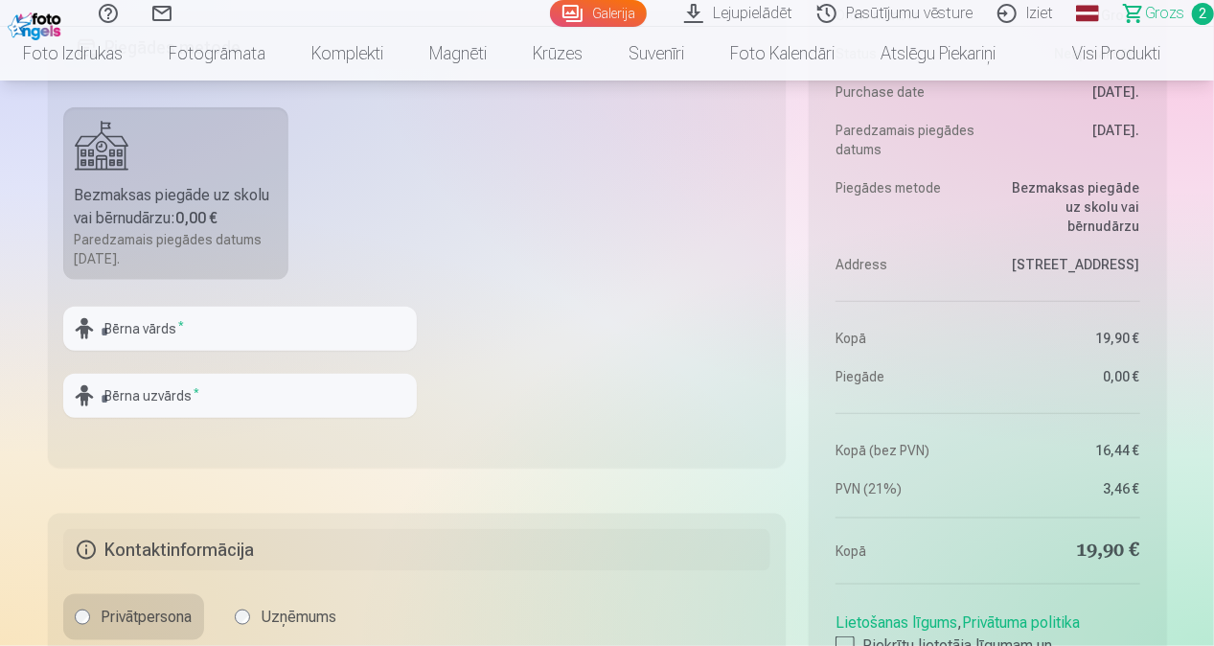
scroll to position [862, 0]
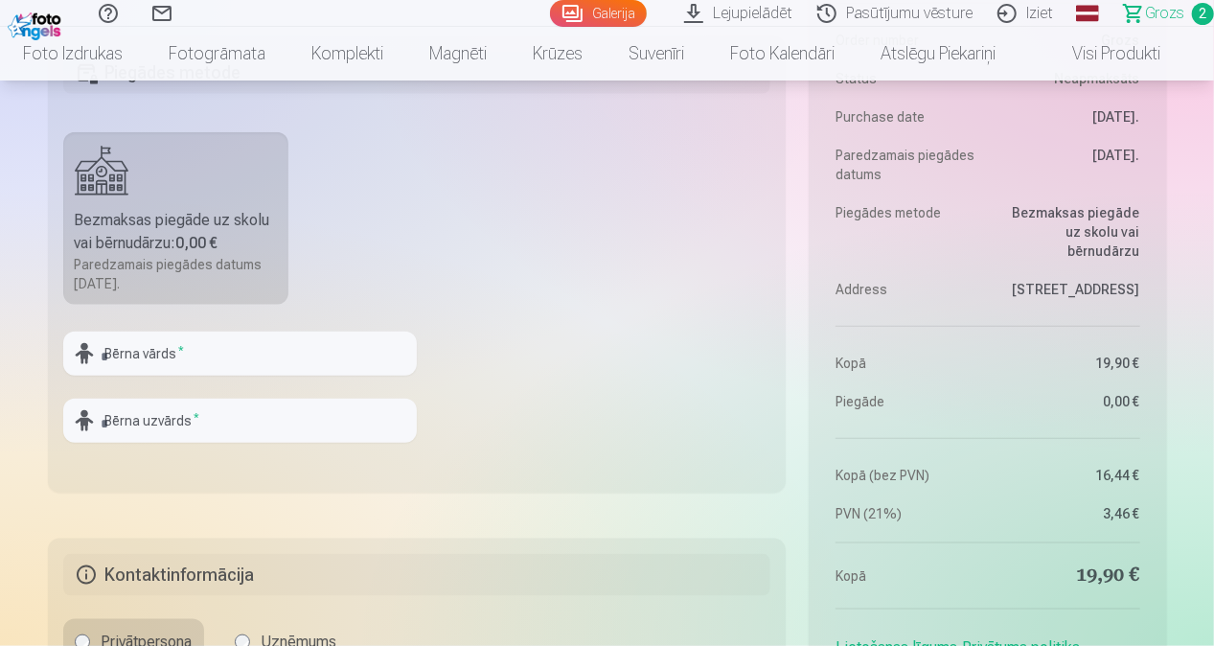
click at [136, 203] on label "Bezmaksas piegāde uz skolu vai bērnudārzu : 0,00 € Paredzamais piegādes datums …" at bounding box center [176, 218] width 226 height 172
click at [237, 345] on input "text" at bounding box center [240, 354] width 354 height 44
type input "*****"
click at [241, 399] on input "text" at bounding box center [240, 421] width 354 height 44
type input "*****"
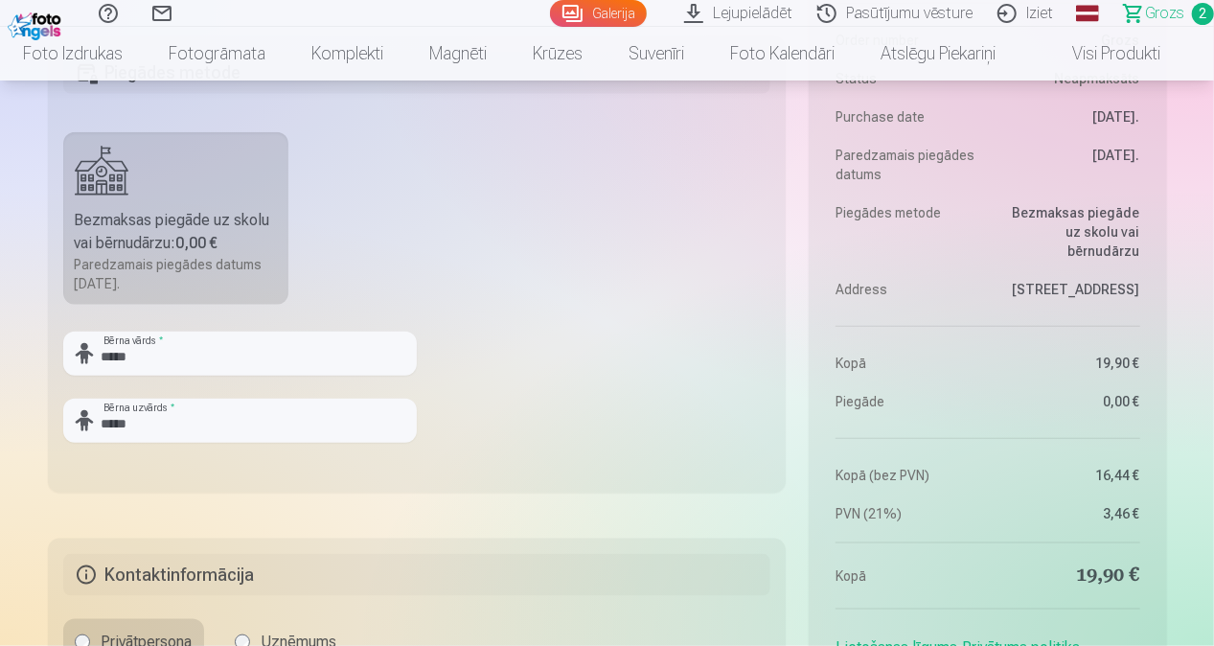
click at [586, 407] on fieldset "Piegādes metode Bezmaksas piegāde uz skolu vai bērnudārzu : 0,00 € Paredzamais …" at bounding box center [417, 264] width 739 height 456
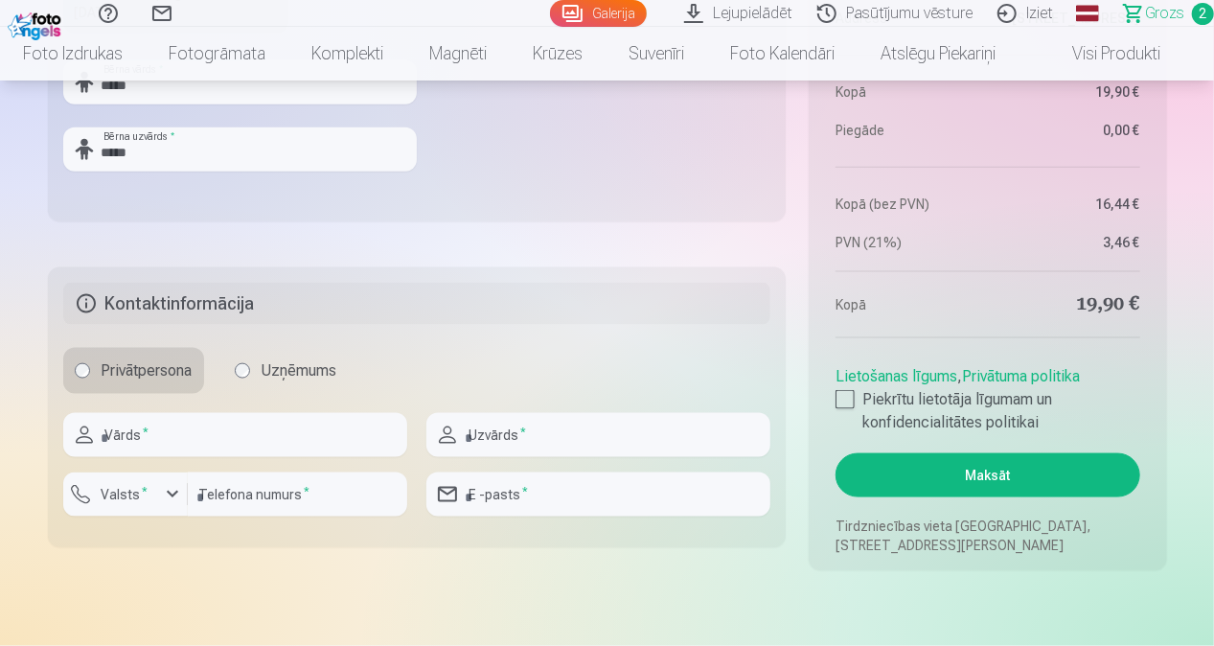
scroll to position [1150, 0]
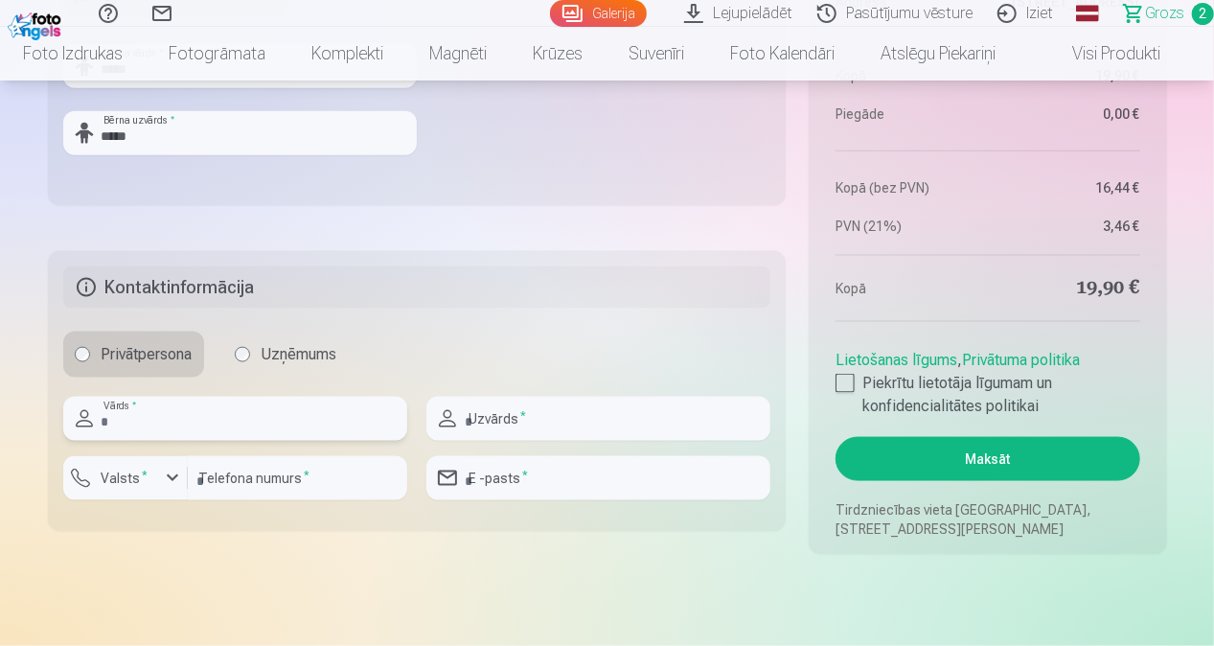
click at [293, 430] on input "text" at bounding box center [235, 419] width 344 height 44
type input "*********"
type input "*****"
click at [308, 486] on input "number" at bounding box center [297, 478] width 219 height 44
type input "********"
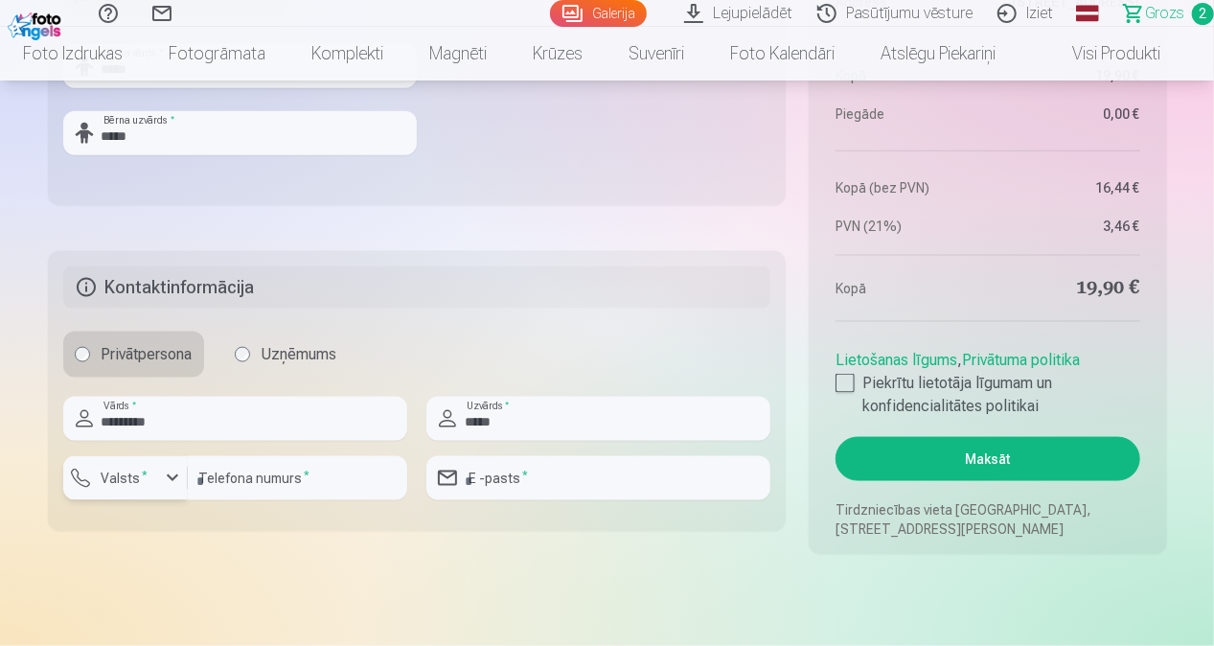
click at [155, 487] on div "button" at bounding box center [130, 480] width 57 height 19
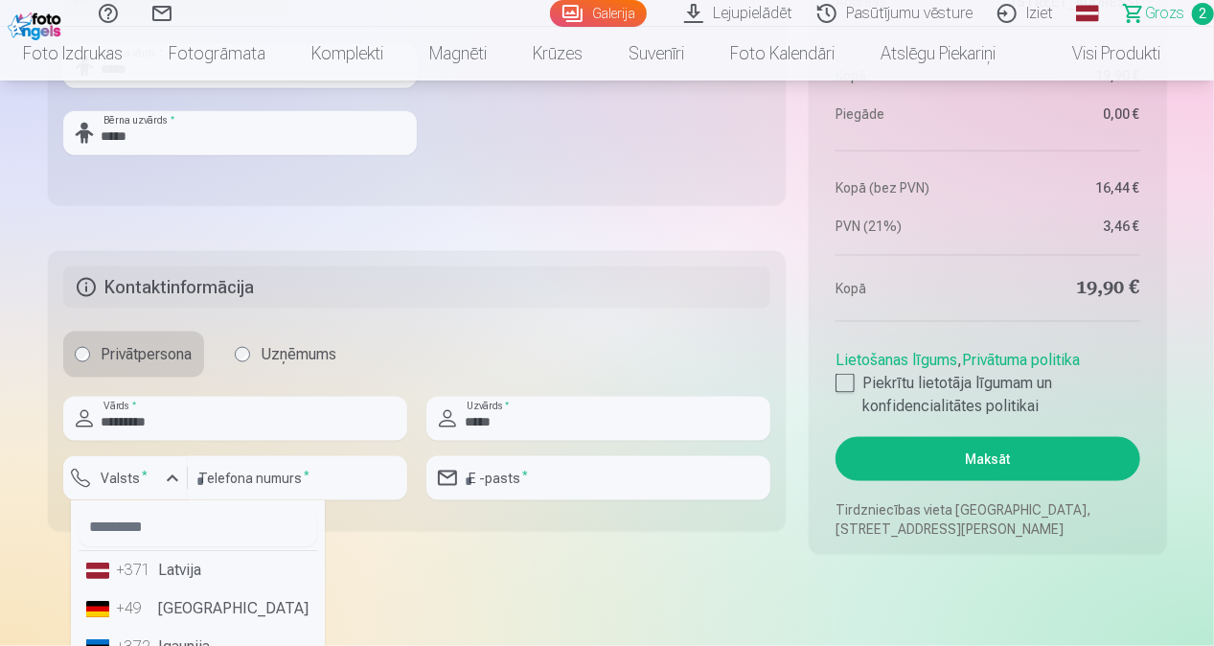
click at [152, 581] on li "+371 Latvija" at bounding box center [198, 570] width 239 height 38
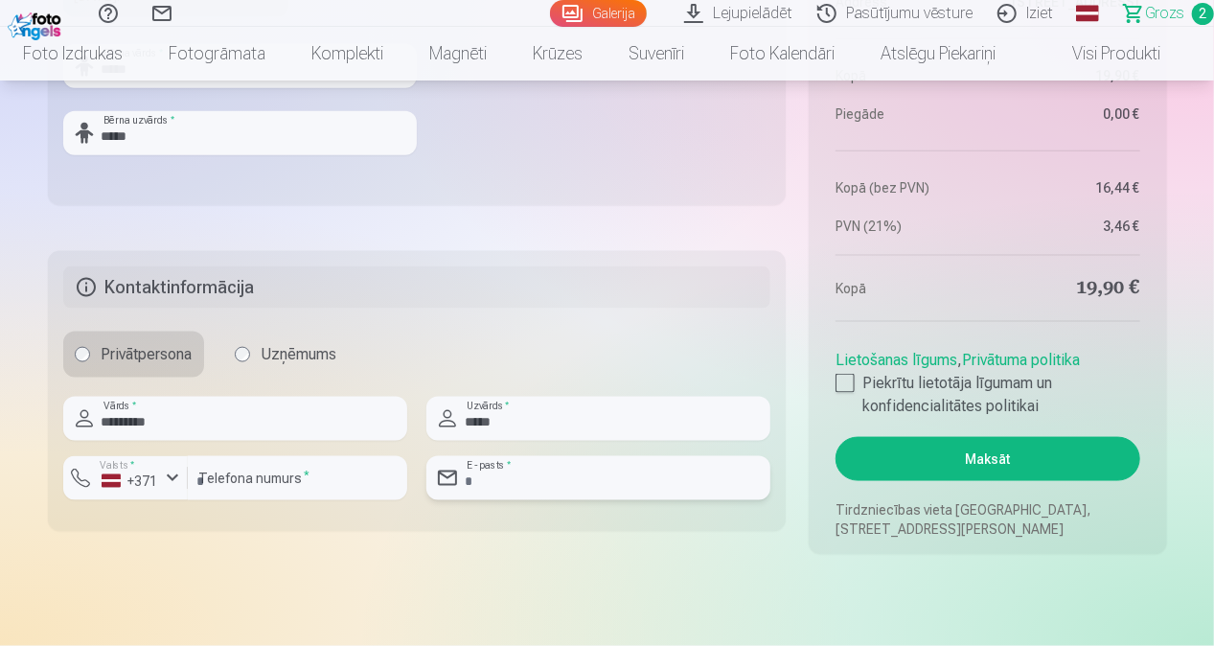
click at [553, 463] on input "email" at bounding box center [598, 478] width 344 height 44
type input "**********"
click at [569, 517] on fieldset "**********" at bounding box center [417, 391] width 739 height 280
click at [851, 387] on div at bounding box center [845, 383] width 19 height 19
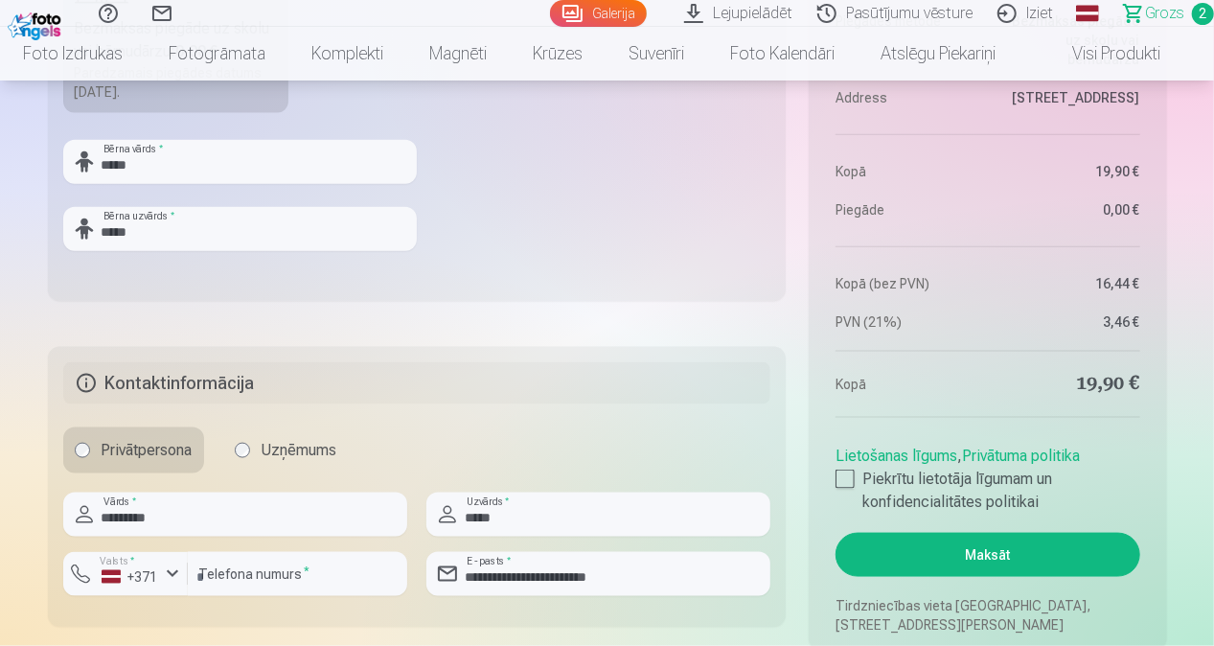
click at [983, 548] on button "Maksāt" at bounding box center [988, 555] width 304 height 44
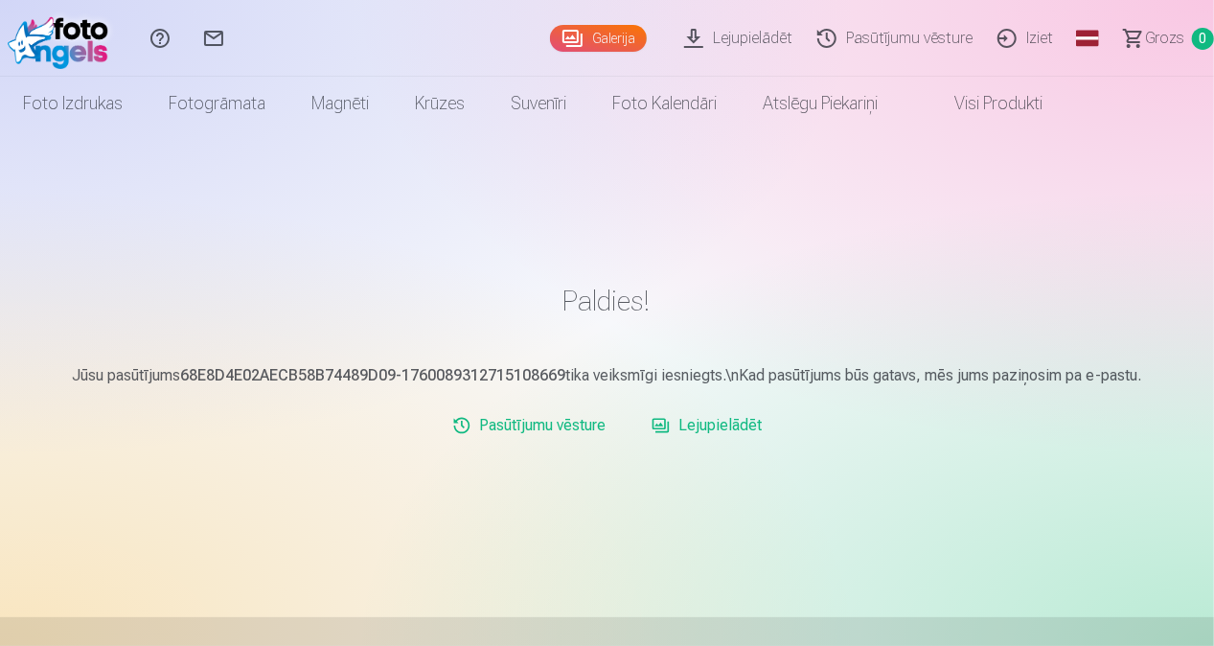
click at [632, 42] on link "Galerija" at bounding box center [598, 38] width 97 height 27
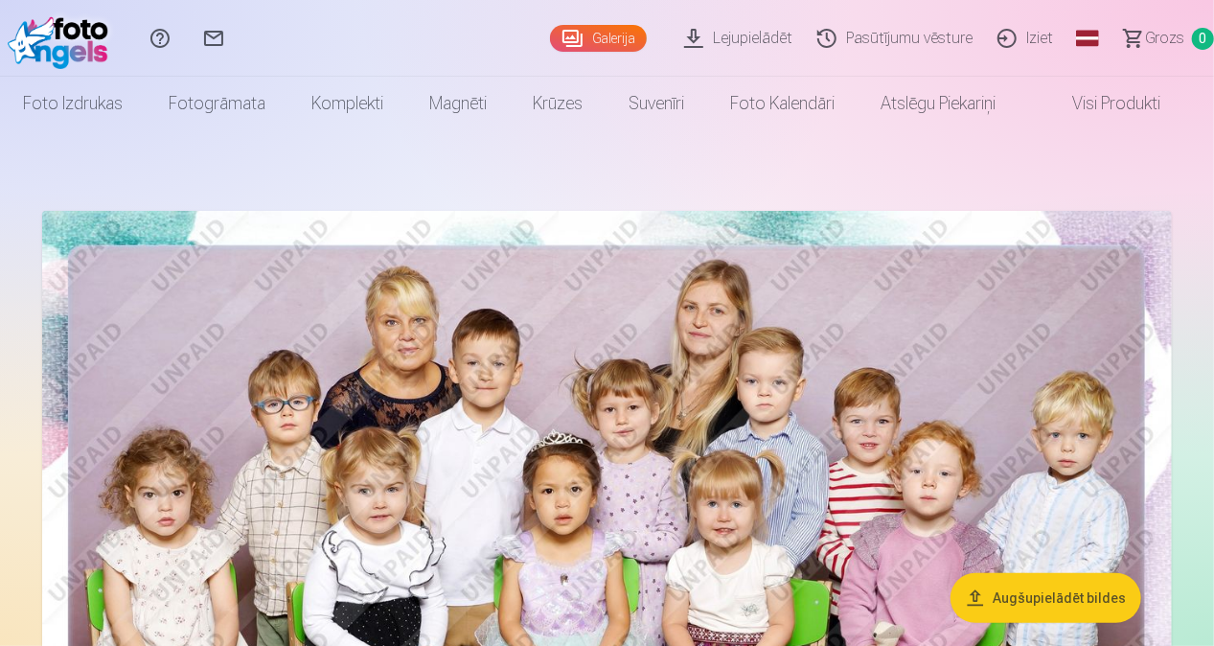
click at [604, 36] on link "Galerija" at bounding box center [598, 38] width 97 height 27
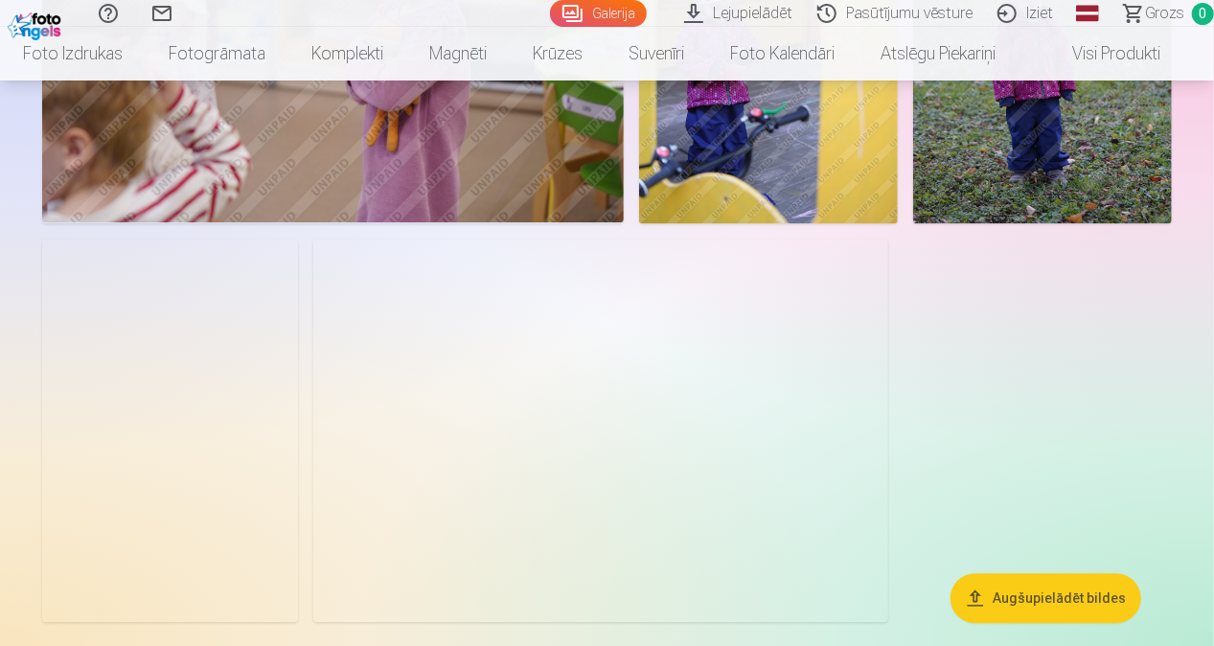
scroll to position [5942, 0]
